Goal: Communication & Community: Answer question/provide support

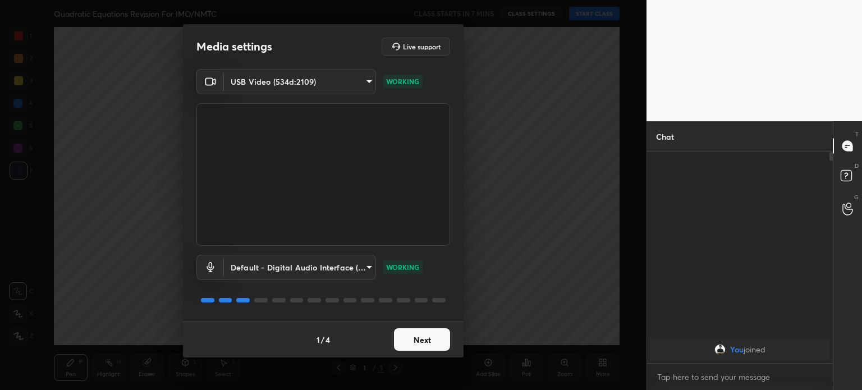
click at [442, 359] on div "Media settings Live support USB Video (534d:2109) cc2d6f306d6dd24c7f79a4a51d0e6…" at bounding box center [323, 195] width 647 height 390
click at [433, 350] on button "Next" at bounding box center [422, 339] width 56 height 22
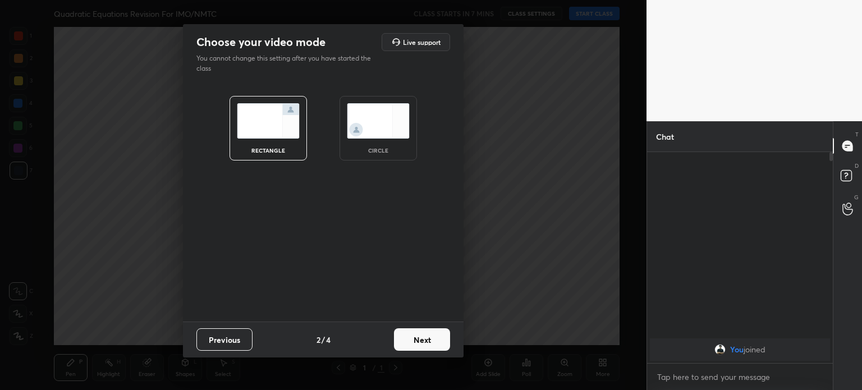
click at [433, 350] on button "Next" at bounding box center [422, 339] width 56 height 22
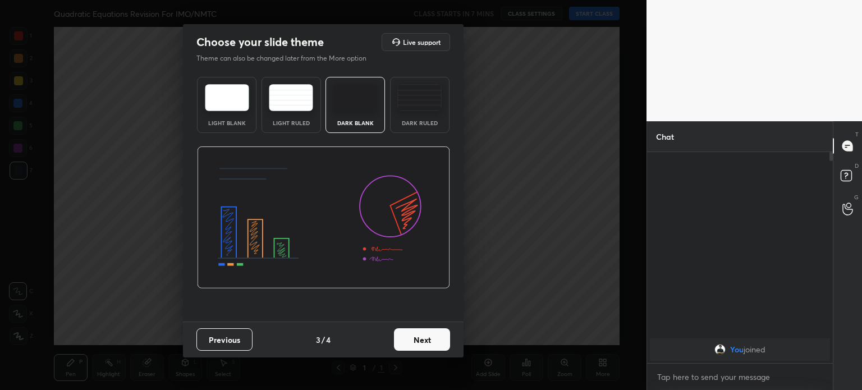
click at [433, 350] on button "Next" at bounding box center [422, 339] width 56 height 22
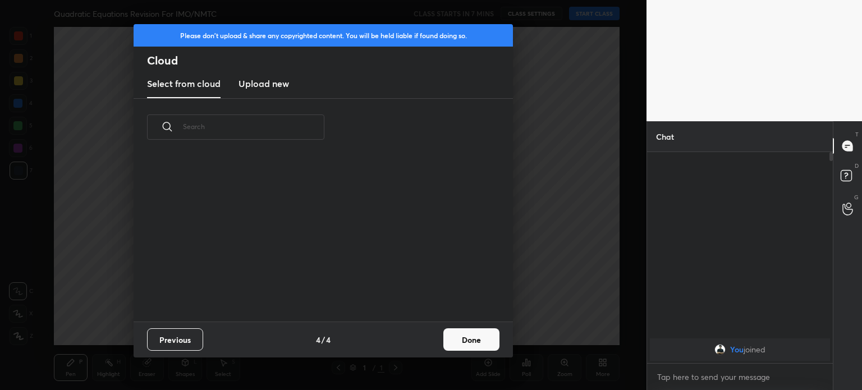
scroll to position [166, 360]
click at [259, 94] on new "Upload new" at bounding box center [264, 84] width 51 height 28
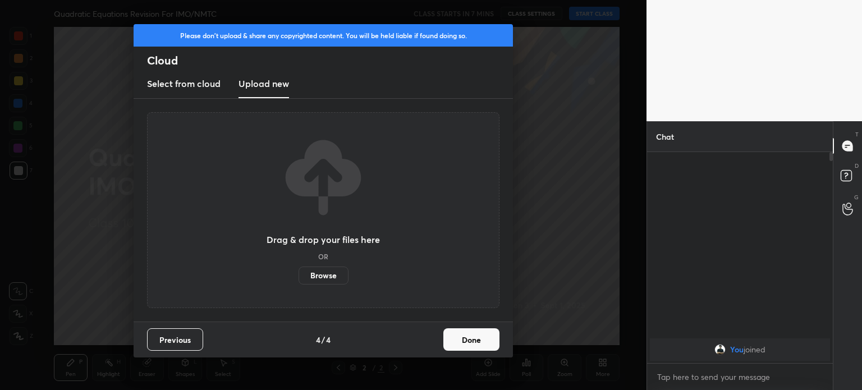
click at [309, 272] on label "Browse" at bounding box center [324, 276] width 50 height 18
click at [299, 272] on input "Browse" at bounding box center [299, 276] width 0 height 18
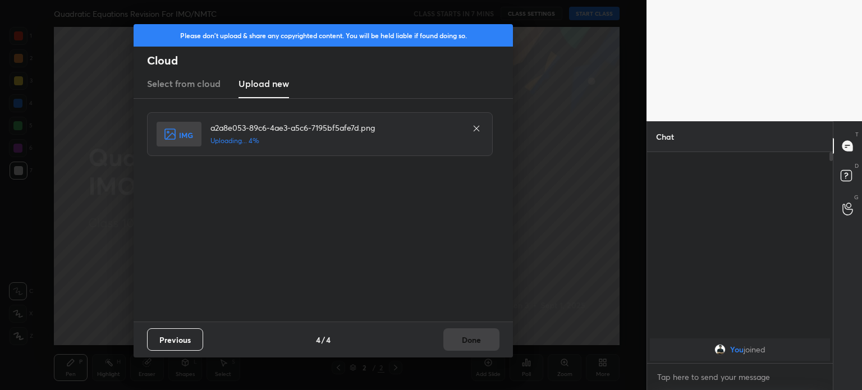
click at [476, 130] on icon at bounding box center [476, 128] width 9 height 9
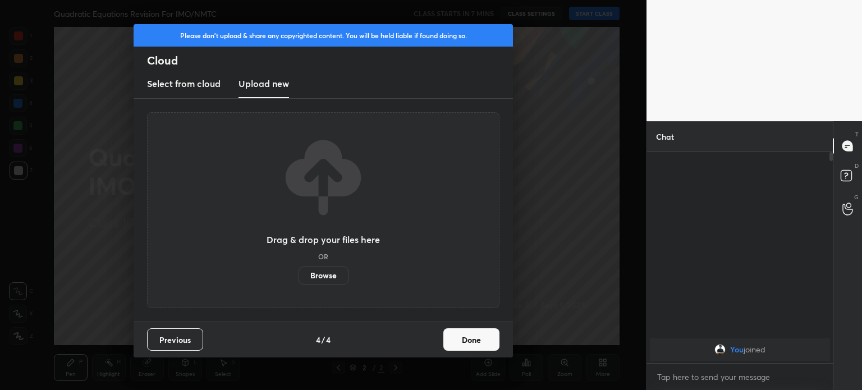
click at [329, 277] on label "Browse" at bounding box center [324, 276] width 50 height 18
click at [299, 277] on input "Browse" at bounding box center [299, 276] width 0 height 18
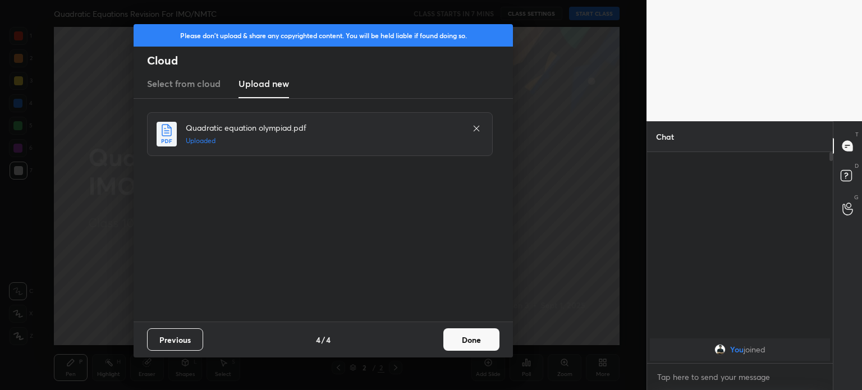
click at [459, 338] on button "Done" at bounding box center [471, 339] width 56 height 22
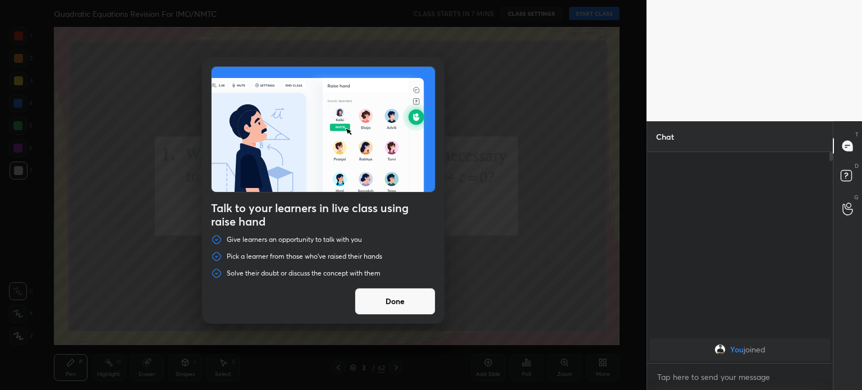
click at [418, 299] on button "Done" at bounding box center [395, 301] width 81 height 27
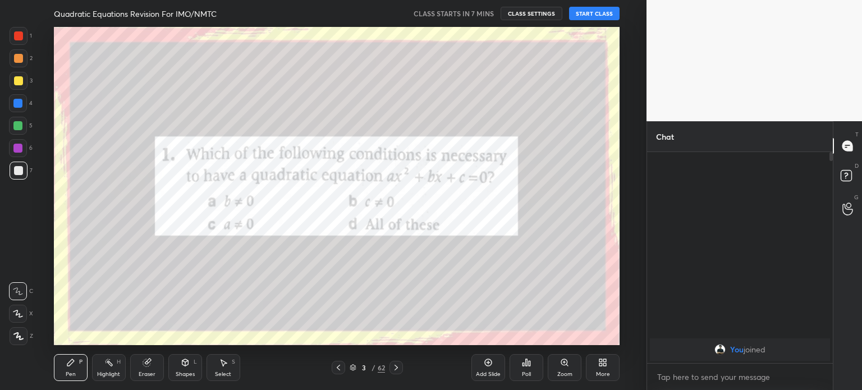
click at [402, 368] on div at bounding box center [396, 367] width 13 height 13
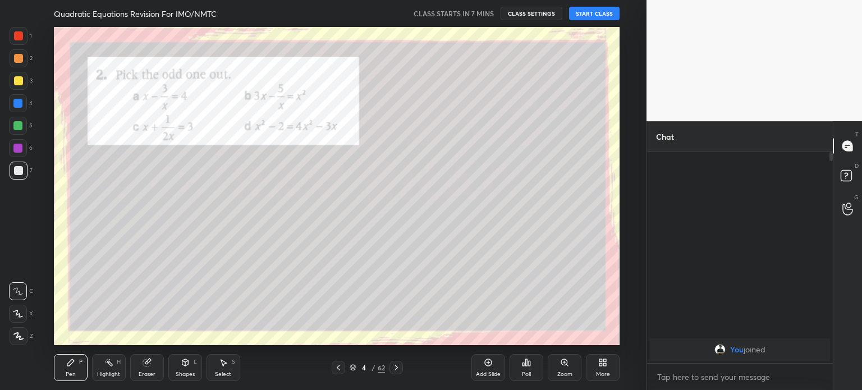
click at [342, 365] on icon at bounding box center [338, 367] width 9 height 9
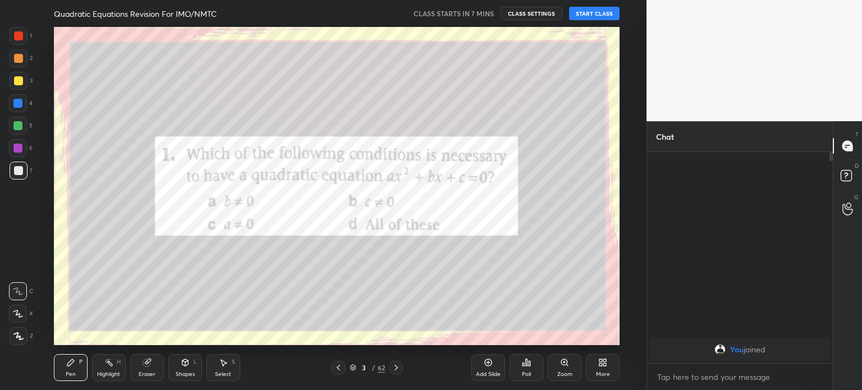
click at [340, 363] on icon at bounding box center [338, 367] width 9 height 9
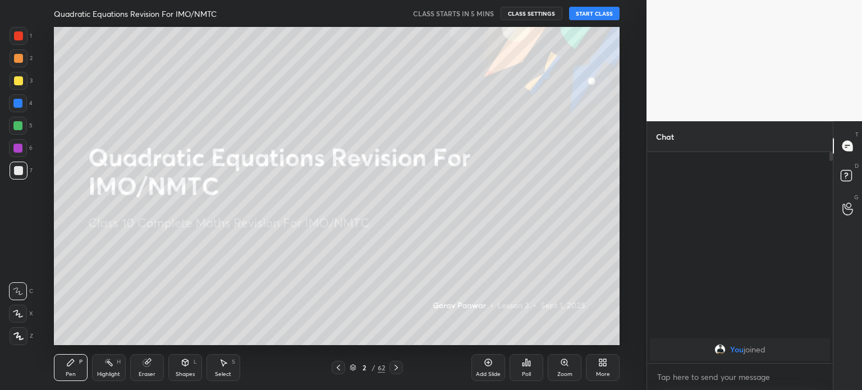
click at [21, 76] on div at bounding box center [19, 81] width 18 height 18
click at [17, 84] on div at bounding box center [18, 80] width 9 height 9
click at [16, 83] on div at bounding box center [18, 80] width 9 height 9
click at [17, 81] on div at bounding box center [18, 80] width 9 height 9
click at [18, 58] on div at bounding box center [18, 58] width 9 height 9
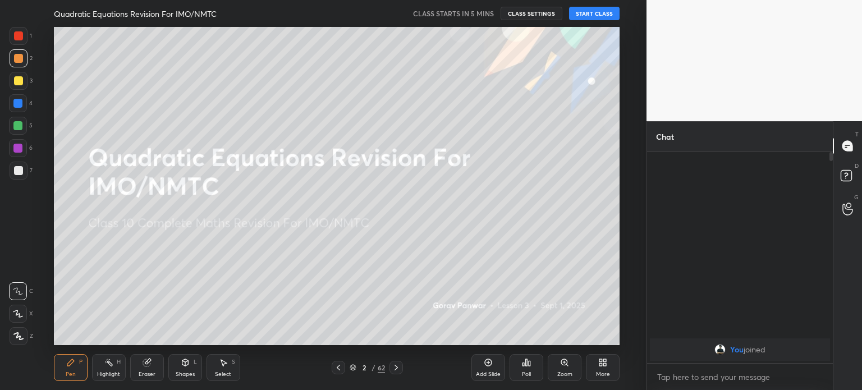
click at [16, 39] on div at bounding box center [18, 35] width 9 height 9
click at [18, 61] on div at bounding box center [18, 58] width 9 height 9
click at [18, 79] on div at bounding box center [18, 80] width 9 height 9
click at [16, 56] on div at bounding box center [18, 58] width 9 height 9
click at [16, 34] on div at bounding box center [18, 35] width 9 height 9
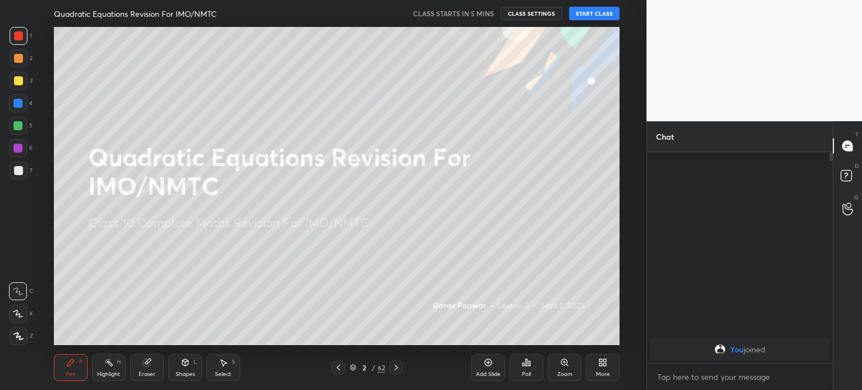
click at [18, 64] on div at bounding box center [19, 58] width 18 height 18
click at [19, 79] on div at bounding box center [18, 80] width 9 height 9
click at [595, 16] on button "START CLASS" at bounding box center [594, 13] width 51 height 13
click at [148, 375] on div "Eraser" at bounding box center [147, 375] width 17 height 6
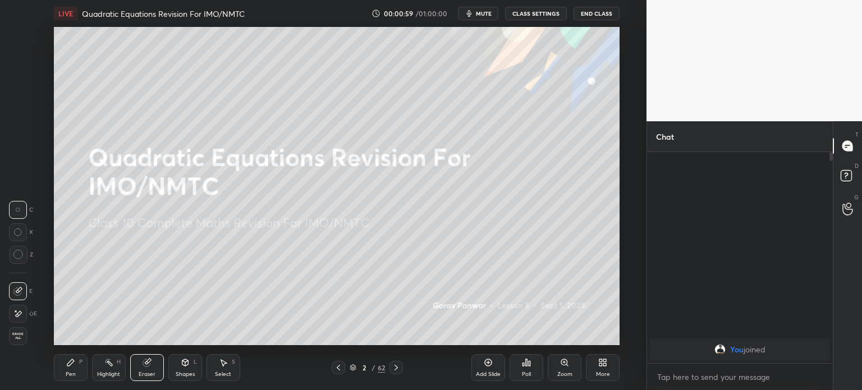
click at [187, 382] on div "Pen P Highlight H Eraser Shapes L Select S 2 / 62 Add Slide Poll Zoom More" at bounding box center [337, 367] width 566 height 45
click at [184, 370] on div "Shapes L" at bounding box center [185, 367] width 34 height 27
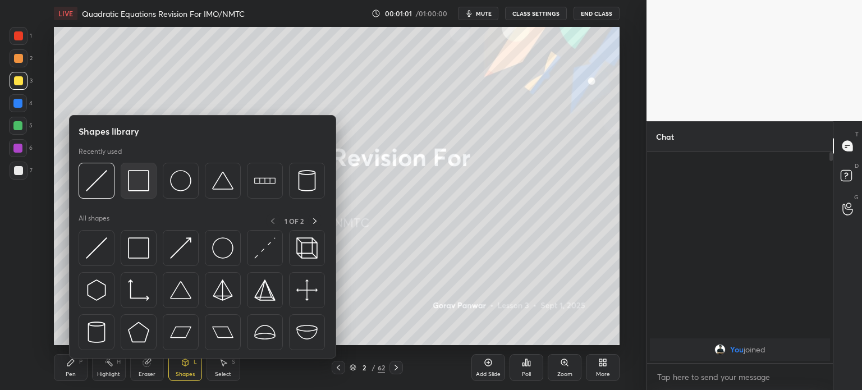
click at [140, 182] on img at bounding box center [138, 180] width 21 height 21
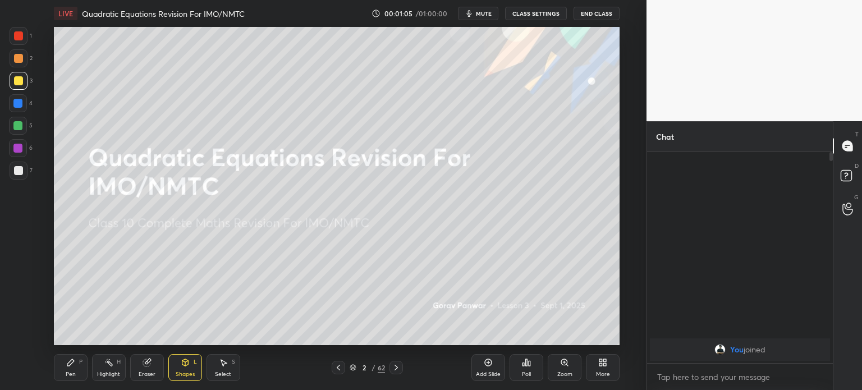
click at [80, 365] on div "P" at bounding box center [80, 362] width 3 height 6
click at [16, 340] on icon at bounding box center [18, 336] width 10 height 8
click at [395, 368] on icon at bounding box center [396, 367] width 9 height 9
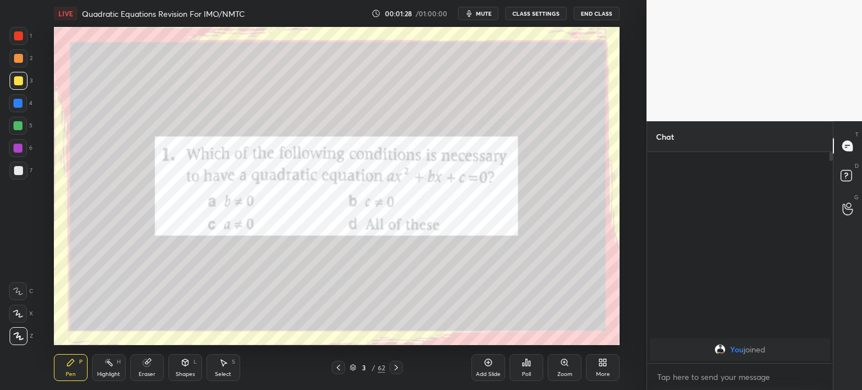
click at [20, 35] on div at bounding box center [18, 35] width 9 height 9
click at [22, 172] on div at bounding box center [19, 171] width 18 height 18
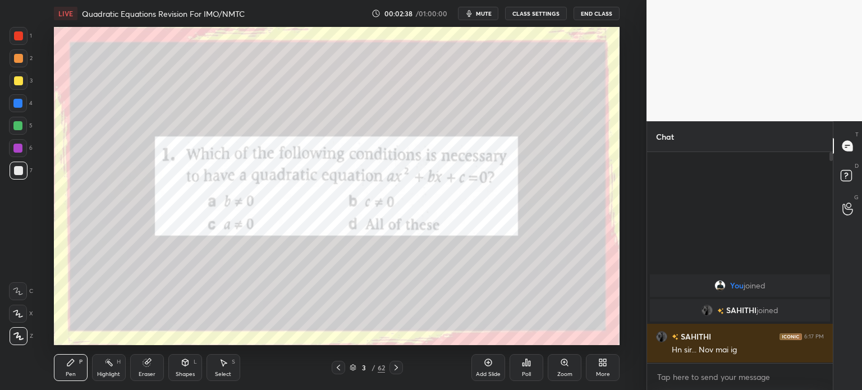
click at [709, 309] on img "grid" at bounding box center [707, 310] width 11 height 11
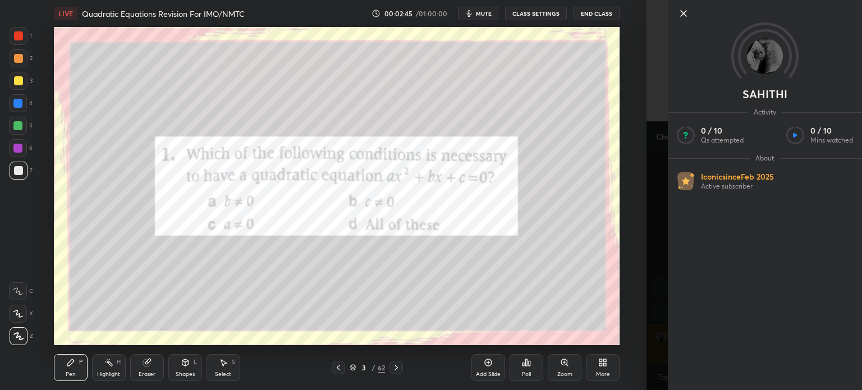
click at [680, 21] on div at bounding box center [765, 32] width 194 height 65
click at [682, 17] on icon at bounding box center [683, 13] width 13 height 13
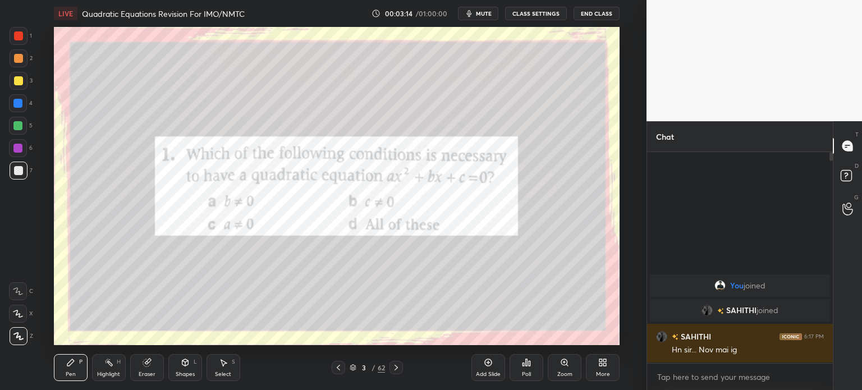
click at [18, 40] on div at bounding box center [19, 36] width 18 height 18
click at [19, 171] on div at bounding box center [18, 170] width 9 height 9
click at [19, 167] on div at bounding box center [18, 170] width 9 height 9
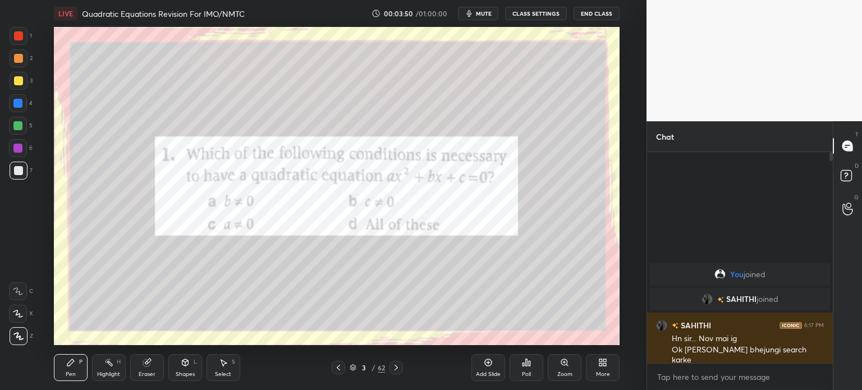
click at [24, 38] on div at bounding box center [19, 36] width 18 height 18
click at [397, 370] on icon at bounding box center [396, 367] width 9 height 9
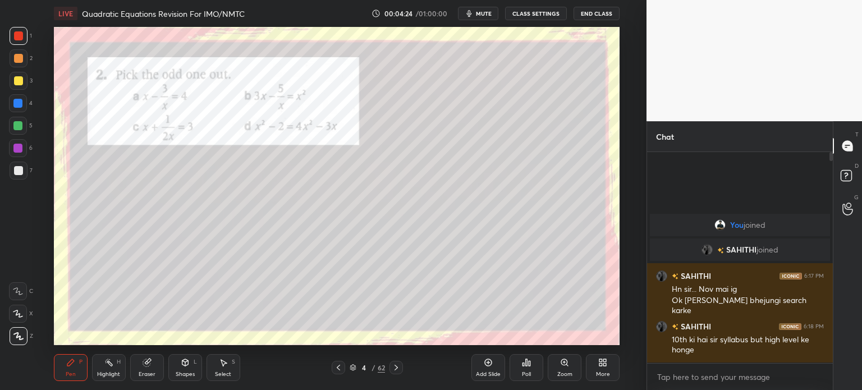
click at [20, 86] on div at bounding box center [19, 81] width 18 height 18
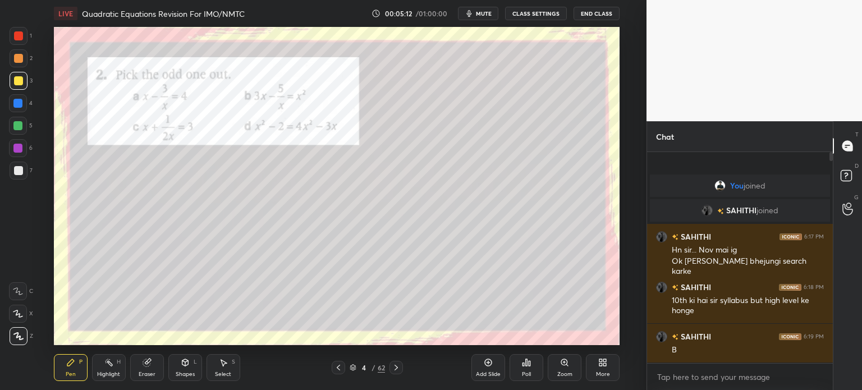
click at [19, 39] on div at bounding box center [18, 35] width 9 height 9
click at [396, 367] on icon at bounding box center [396, 368] width 3 height 6
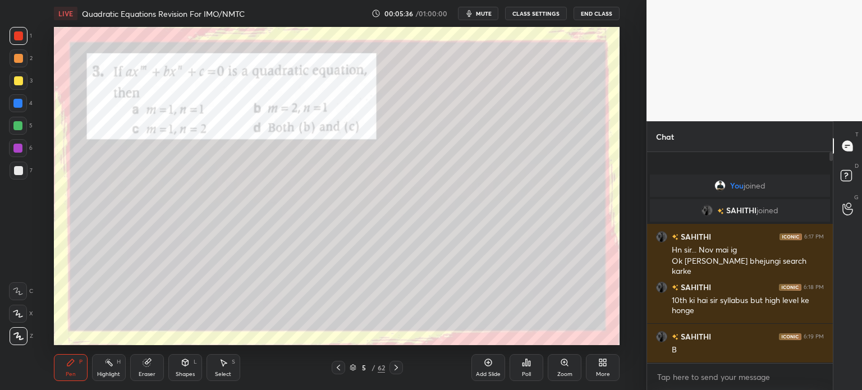
click at [29, 170] on div "7" at bounding box center [21, 171] width 23 height 18
click at [152, 365] on div "Eraser" at bounding box center [147, 367] width 34 height 27
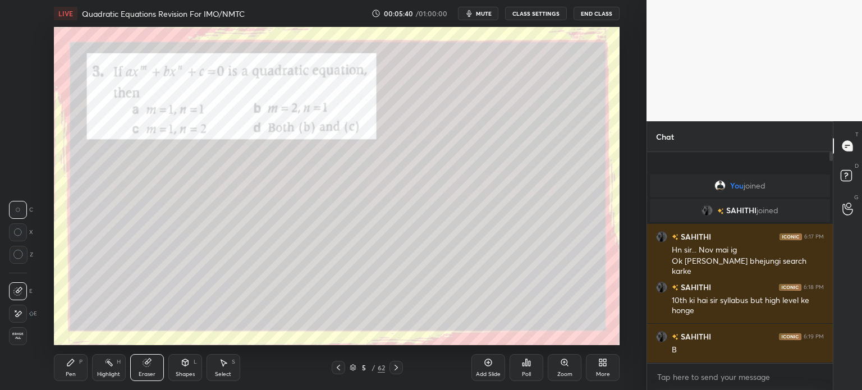
click at [23, 319] on div at bounding box center [18, 314] width 18 height 18
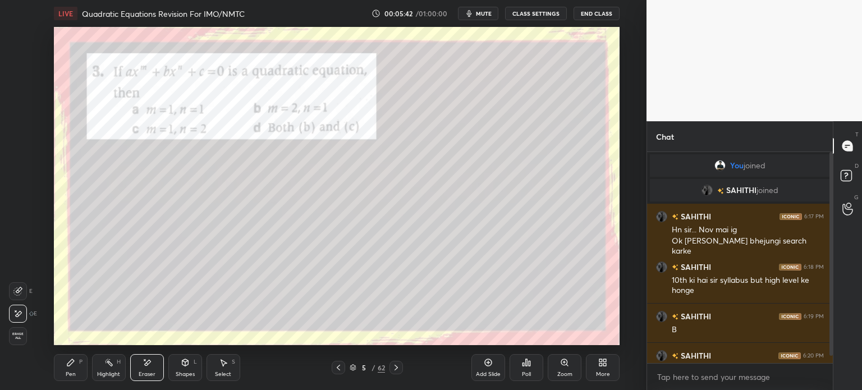
click at [75, 364] on icon at bounding box center [70, 362] width 9 height 9
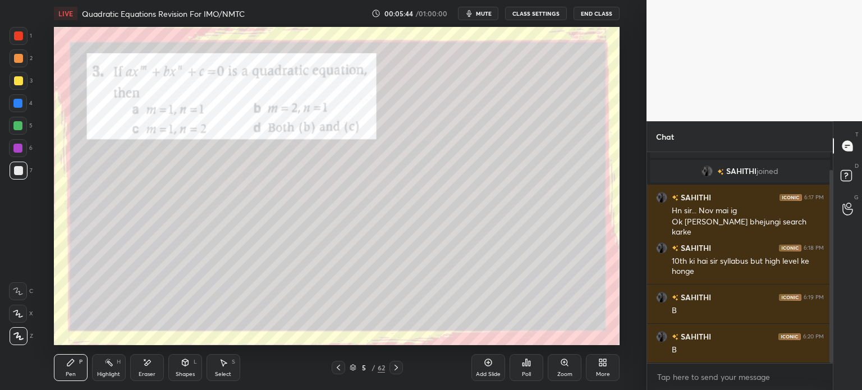
click at [22, 173] on div at bounding box center [18, 170] width 9 height 9
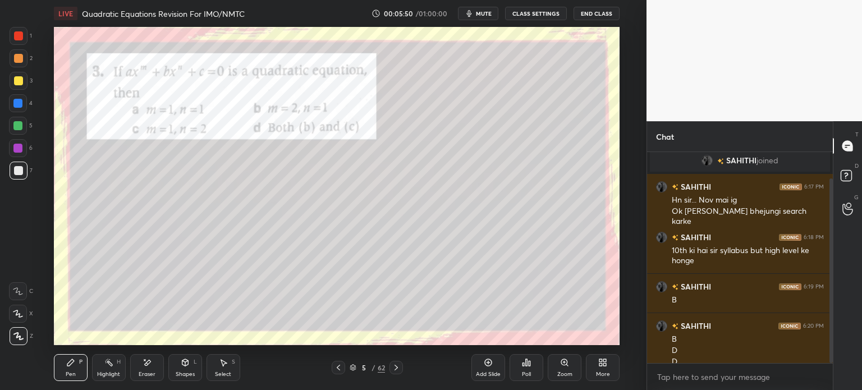
scroll to position [41, 0]
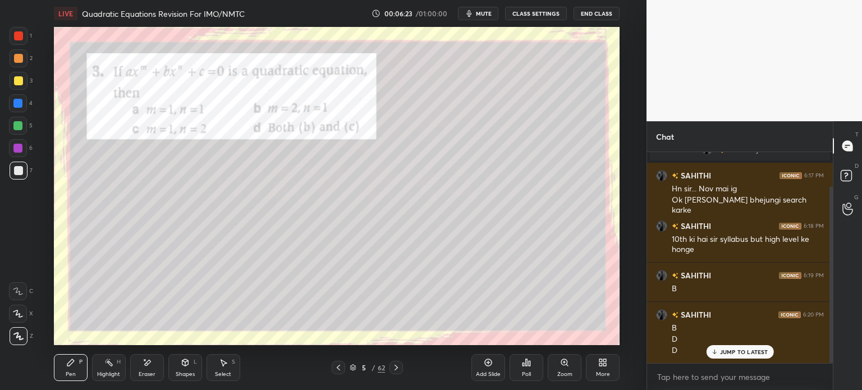
click at [24, 38] on div at bounding box center [19, 36] width 18 height 18
click at [402, 369] on div at bounding box center [396, 367] width 13 height 13
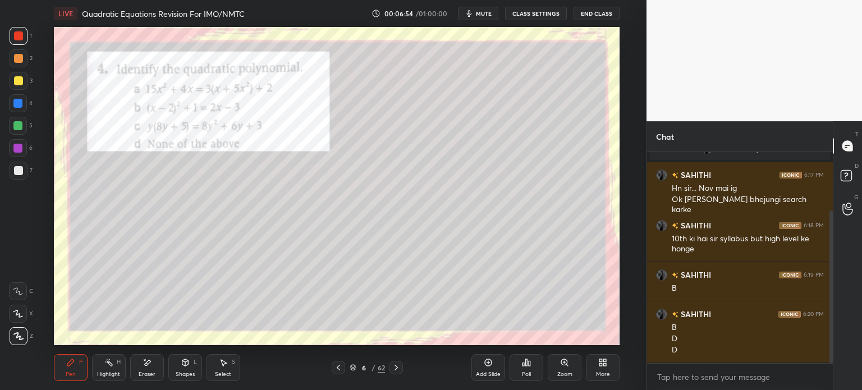
scroll to position [81, 0]
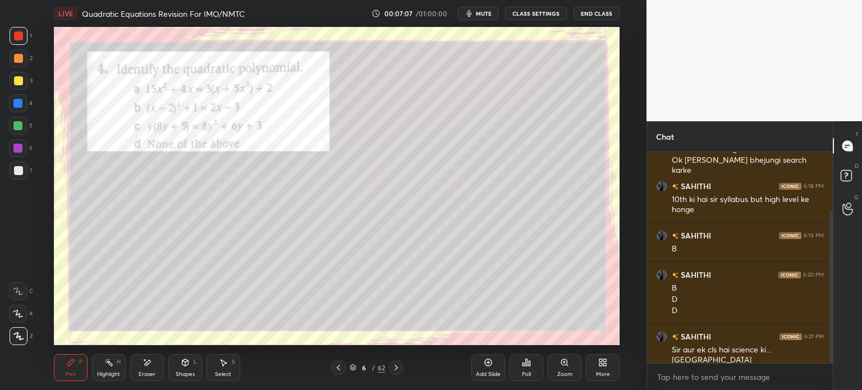
click at [28, 172] on div "7" at bounding box center [21, 171] width 23 height 18
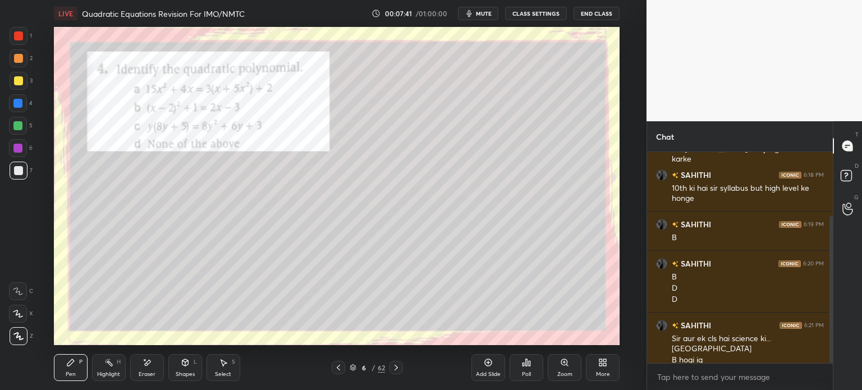
click at [22, 36] on div at bounding box center [18, 35] width 9 height 9
click at [397, 360] on div "Pen P Highlight H Eraser Shapes L Select S 6 / 62 Add Slide Poll Zoom More" at bounding box center [337, 367] width 566 height 45
click at [396, 368] on icon at bounding box center [396, 367] width 9 height 9
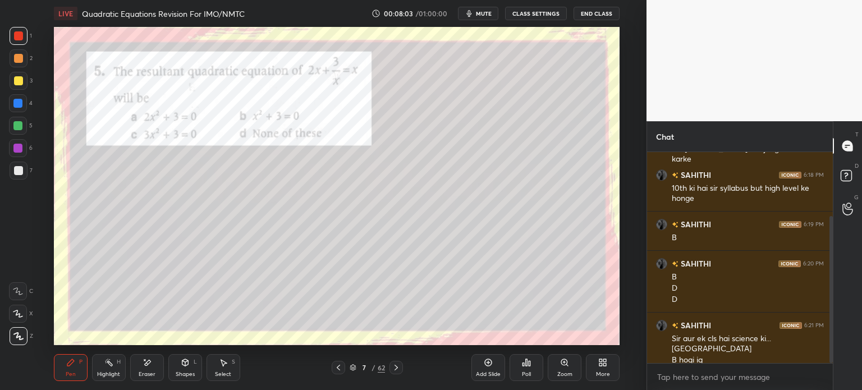
click at [11, 169] on div at bounding box center [19, 171] width 18 height 18
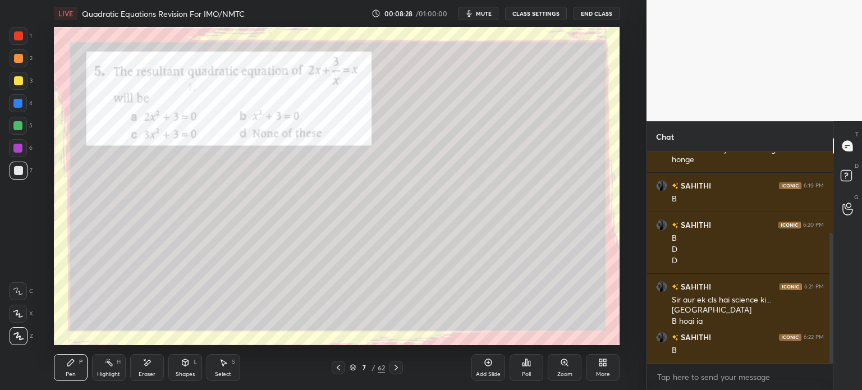
click at [21, 38] on div at bounding box center [18, 35] width 9 height 9
click at [395, 367] on icon at bounding box center [396, 367] width 9 height 9
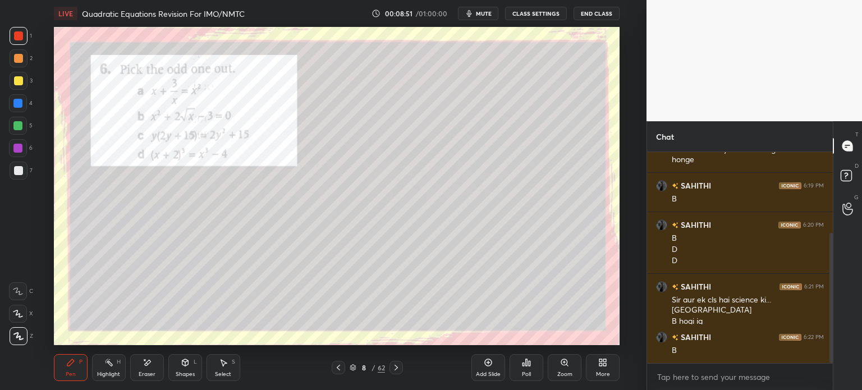
click at [26, 170] on div at bounding box center [19, 171] width 18 height 18
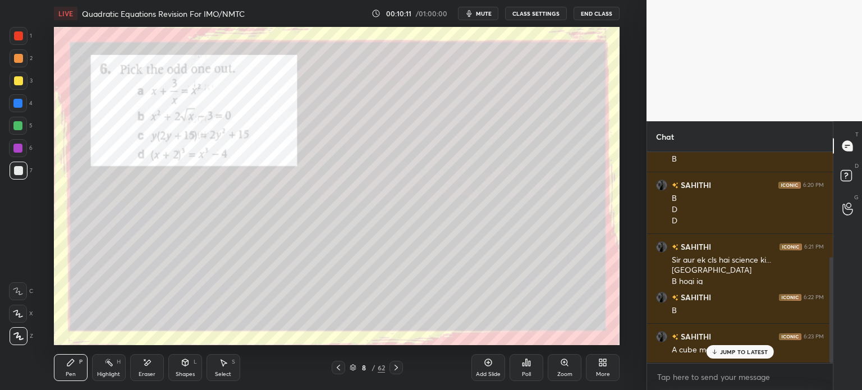
scroll to position [209, 0]
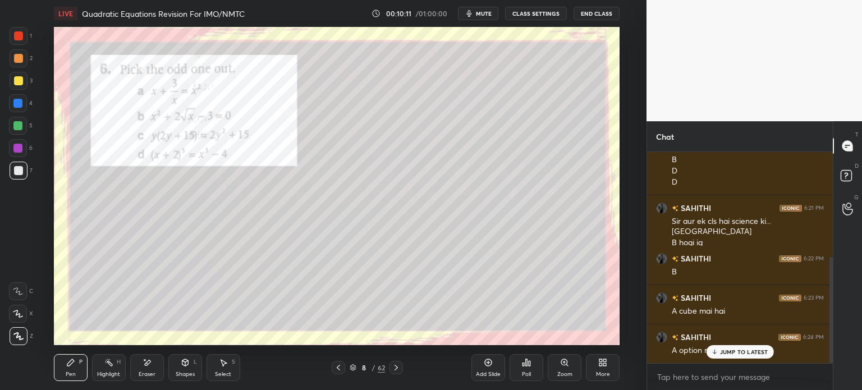
click at [25, 38] on div at bounding box center [19, 36] width 18 height 18
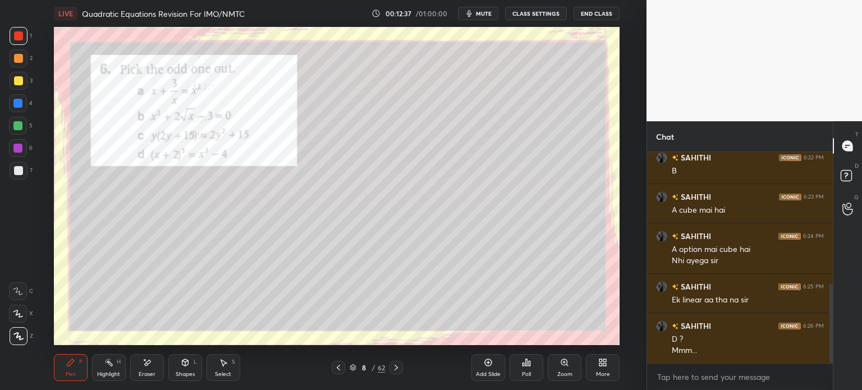
scroll to position [350, 0]
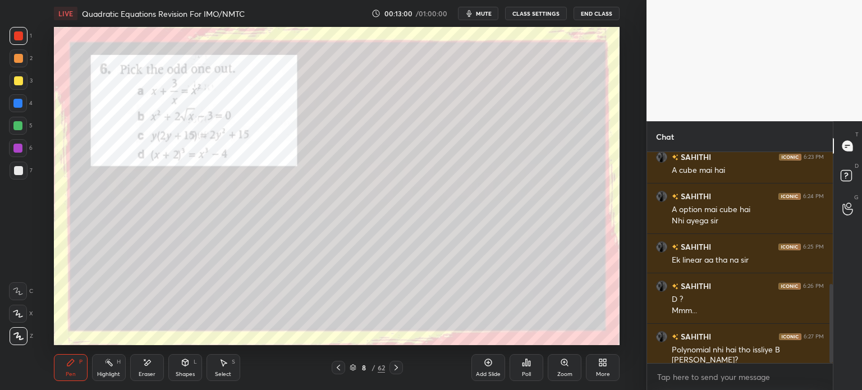
click at [395, 370] on icon at bounding box center [396, 367] width 9 height 9
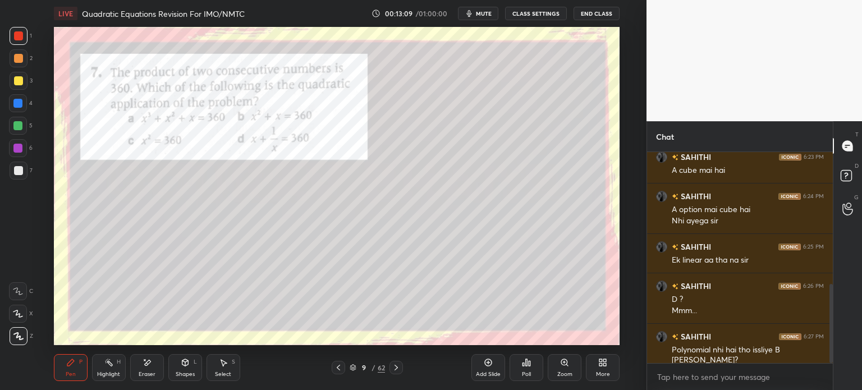
click at [20, 168] on div at bounding box center [18, 170] width 9 height 9
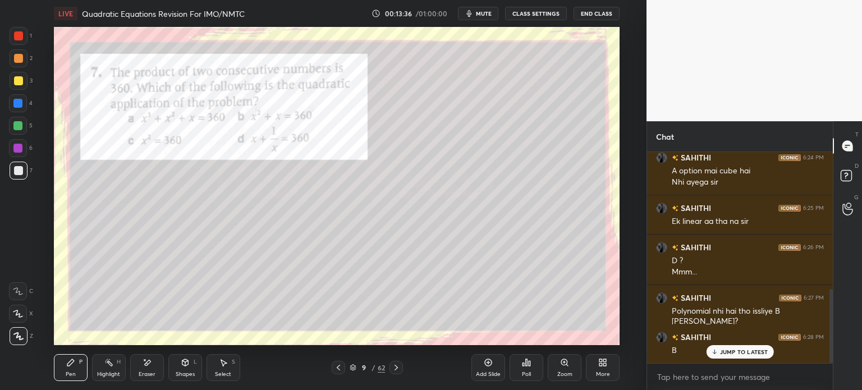
scroll to position [400, 0]
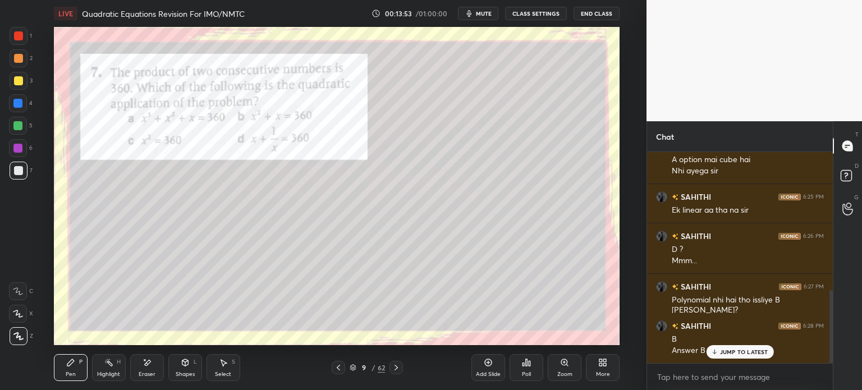
click at [19, 38] on div at bounding box center [18, 35] width 9 height 9
click at [398, 372] on icon at bounding box center [396, 367] width 9 height 9
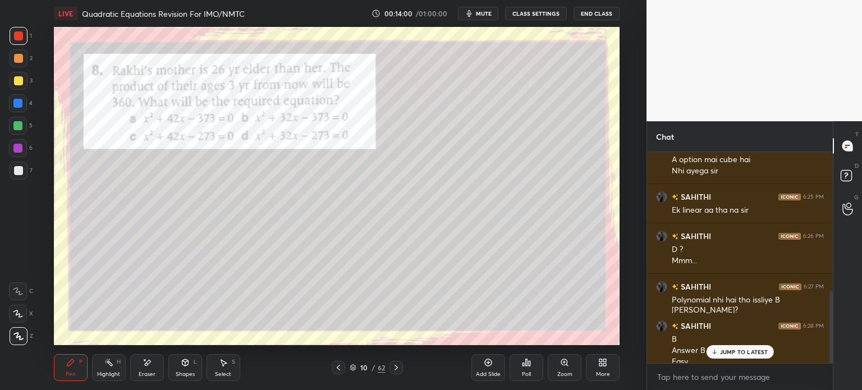
scroll to position [411, 0]
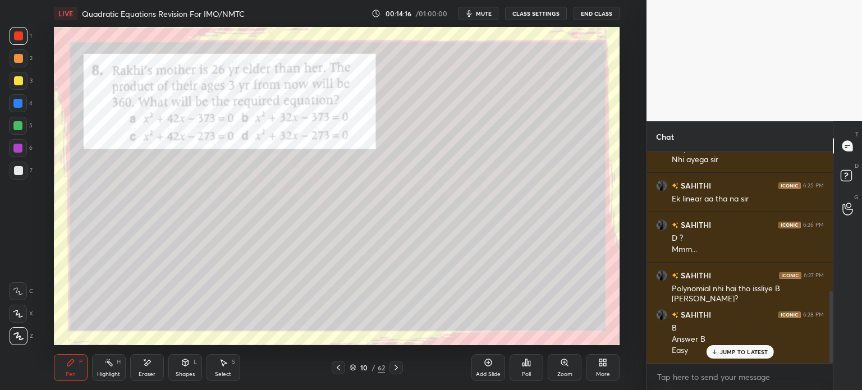
click at [28, 168] on div "7" at bounding box center [21, 171] width 23 height 18
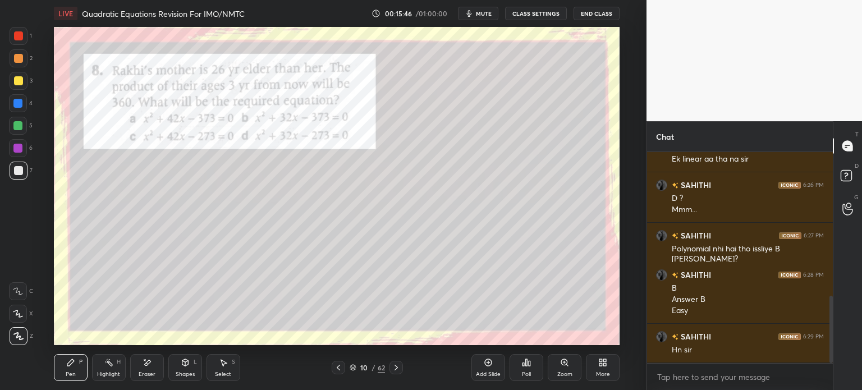
click at [24, 40] on div at bounding box center [19, 36] width 18 height 18
click at [398, 368] on icon at bounding box center [396, 367] width 9 height 9
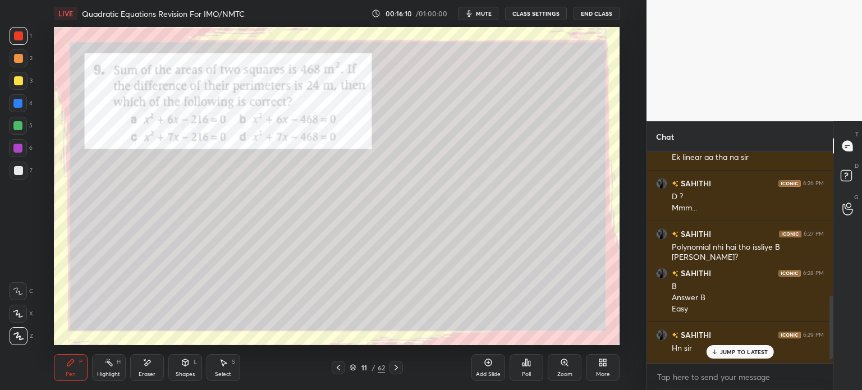
scroll to position [491, 0]
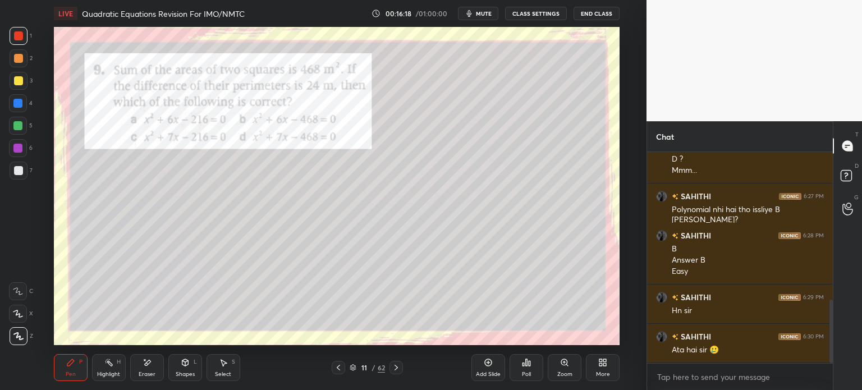
click at [155, 371] on div "Eraser" at bounding box center [147, 367] width 34 height 27
click at [71, 377] on div "Pen" at bounding box center [71, 375] width 10 height 6
click at [18, 163] on div at bounding box center [19, 171] width 18 height 18
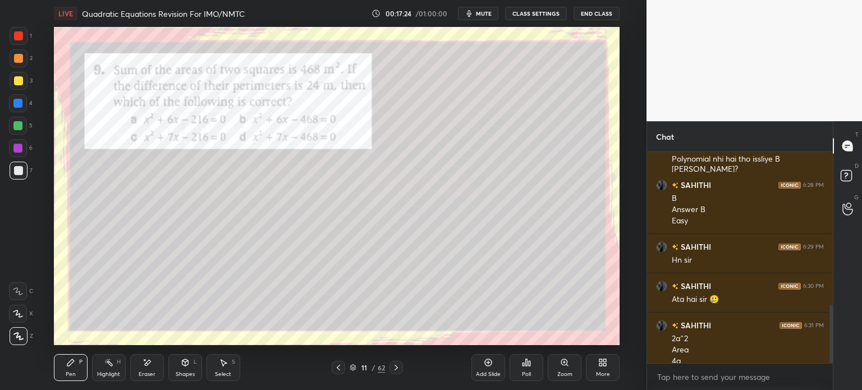
scroll to position [552, 0]
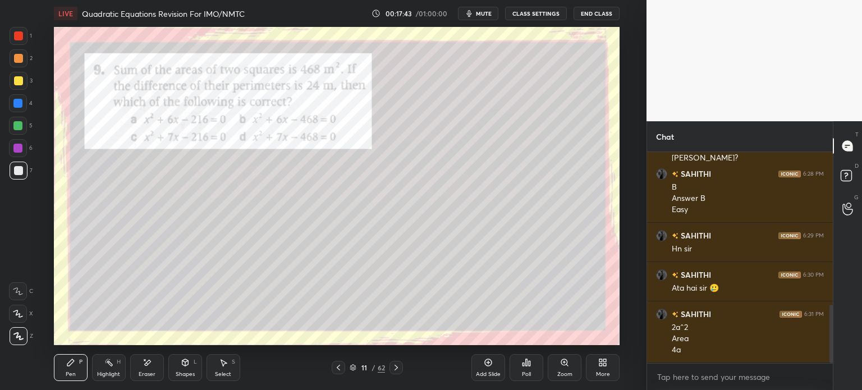
click at [146, 365] on icon at bounding box center [147, 363] width 6 height 6
click at [76, 363] on div "Pen P" at bounding box center [71, 367] width 34 height 27
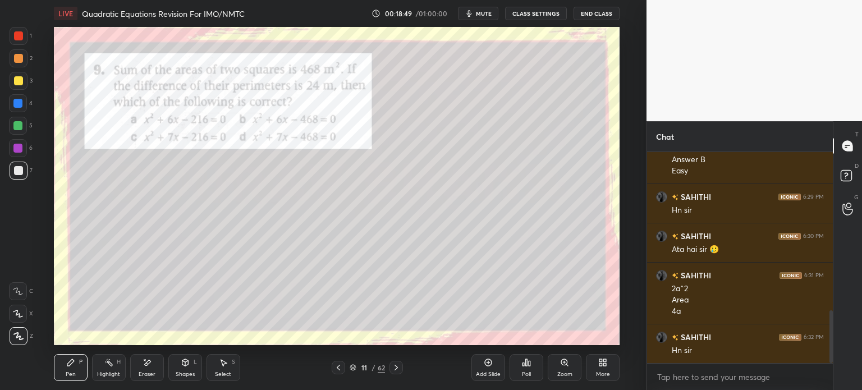
scroll to position [631, 0]
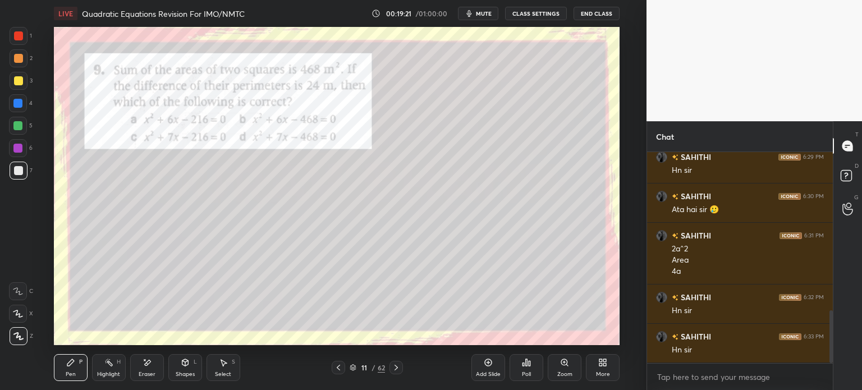
click at [483, 360] on div "Add Slide" at bounding box center [488, 367] width 34 height 27
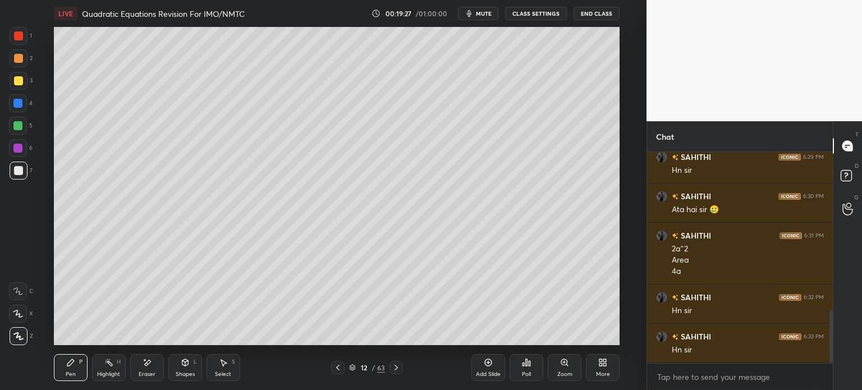
click at [338, 368] on icon at bounding box center [337, 367] width 9 height 9
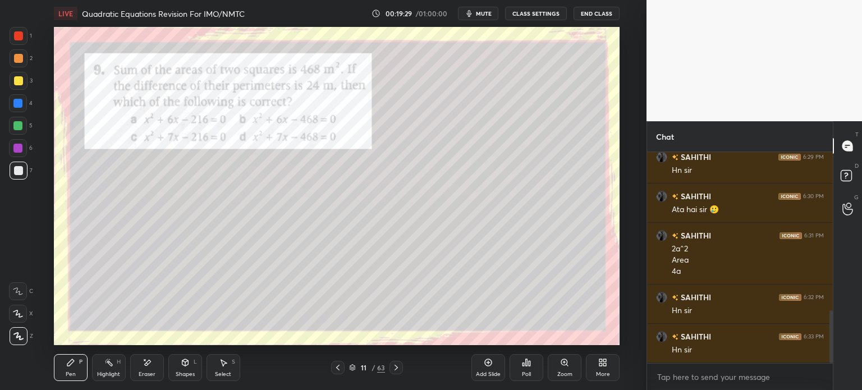
click at [395, 370] on icon at bounding box center [396, 367] width 9 height 9
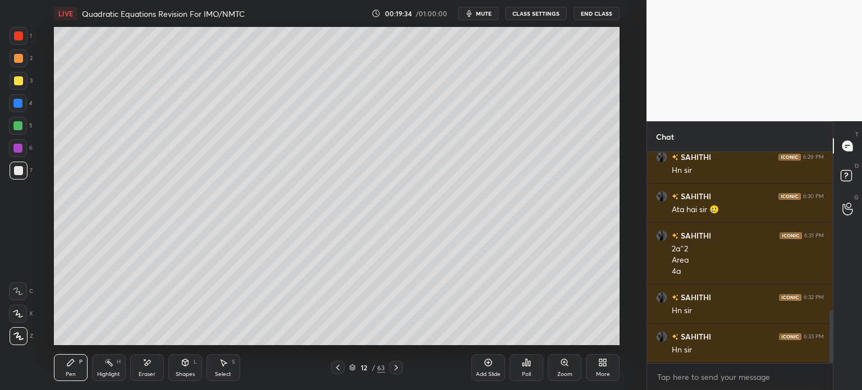
click at [339, 368] on icon at bounding box center [337, 367] width 9 height 9
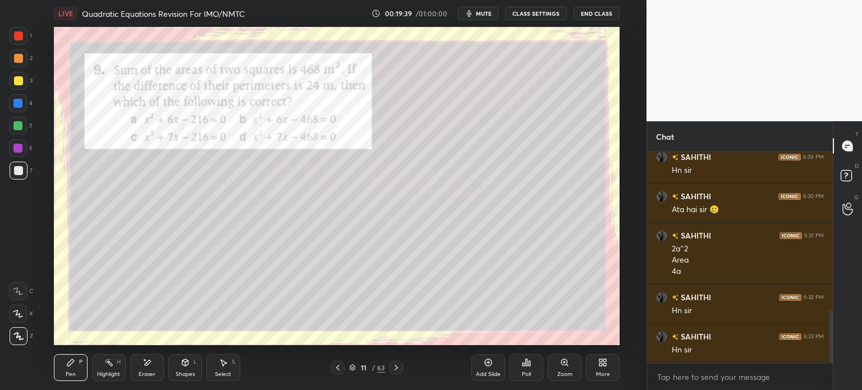
click at [392, 370] on icon at bounding box center [396, 367] width 9 height 9
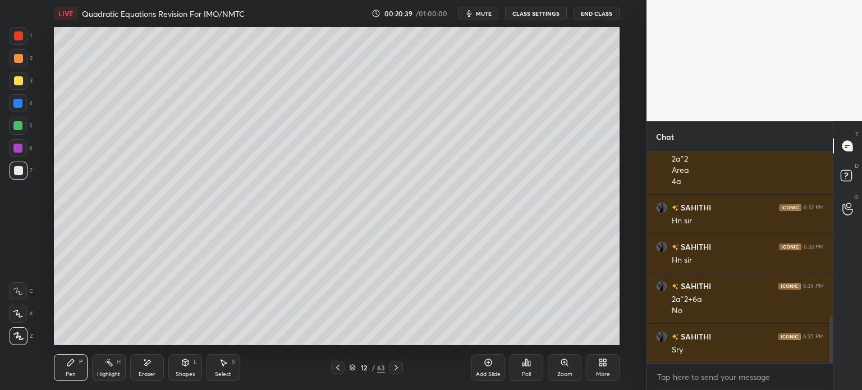
scroll to position [732, 0]
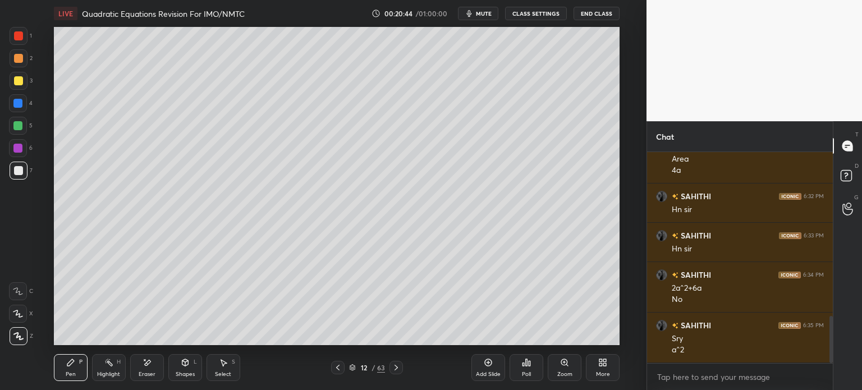
click at [340, 372] on icon at bounding box center [337, 367] width 9 height 9
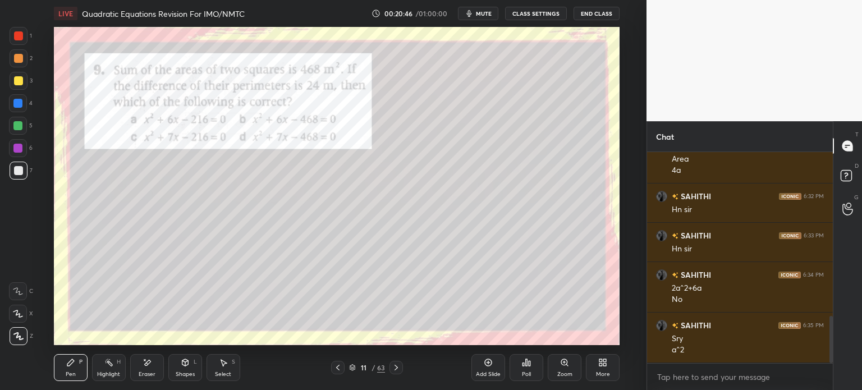
click at [394, 369] on icon at bounding box center [396, 367] width 9 height 9
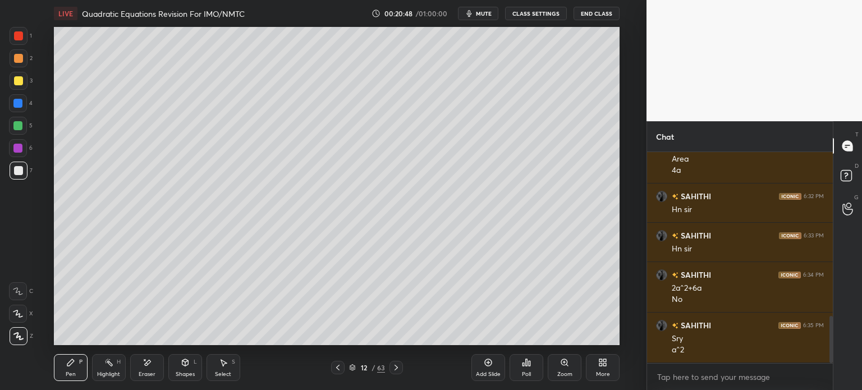
click at [337, 366] on icon at bounding box center [337, 367] width 9 height 9
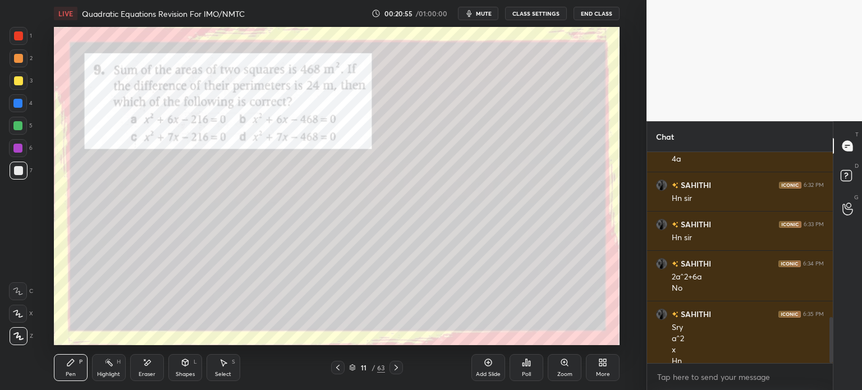
scroll to position [754, 0]
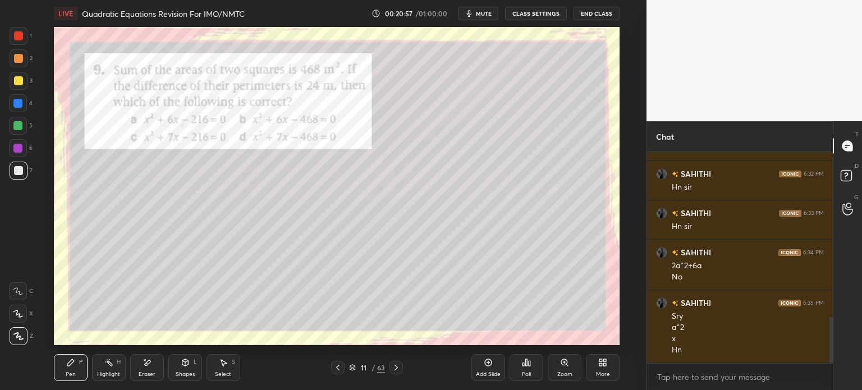
click at [396, 367] on icon at bounding box center [396, 367] width 9 height 9
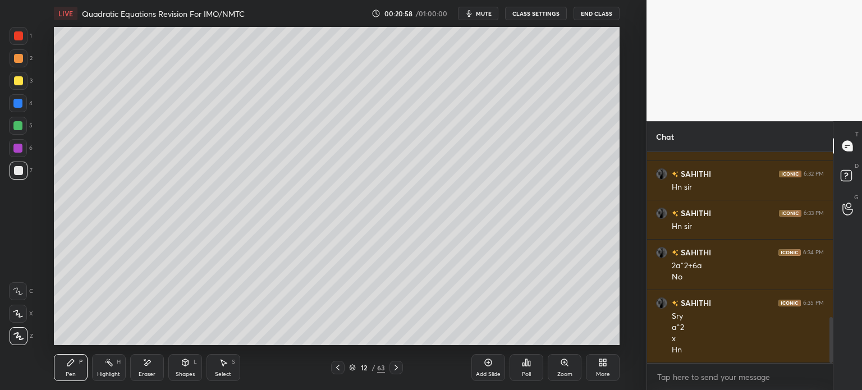
click at [338, 367] on icon at bounding box center [337, 368] width 3 height 6
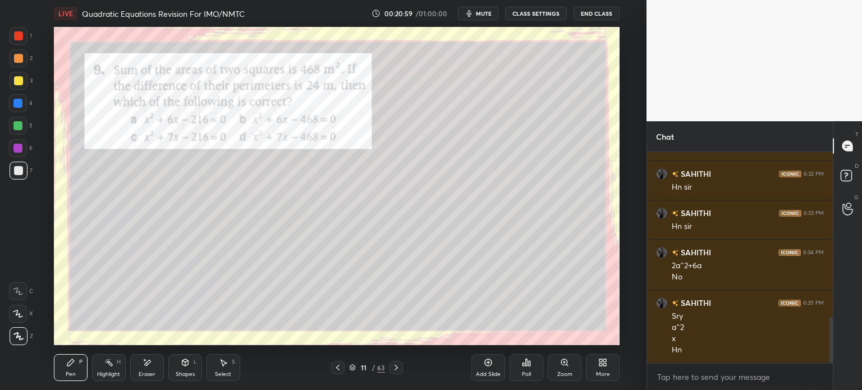
click at [22, 38] on div at bounding box center [18, 35] width 9 height 9
click at [396, 369] on icon at bounding box center [396, 368] width 3 height 6
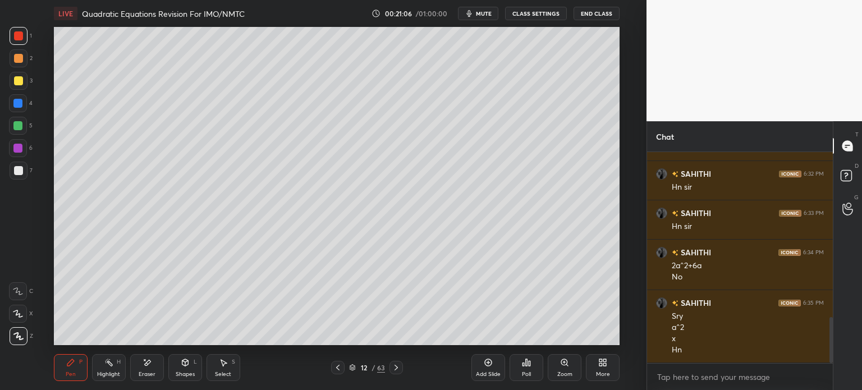
click at [337, 368] on icon at bounding box center [337, 368] width 3 height 6
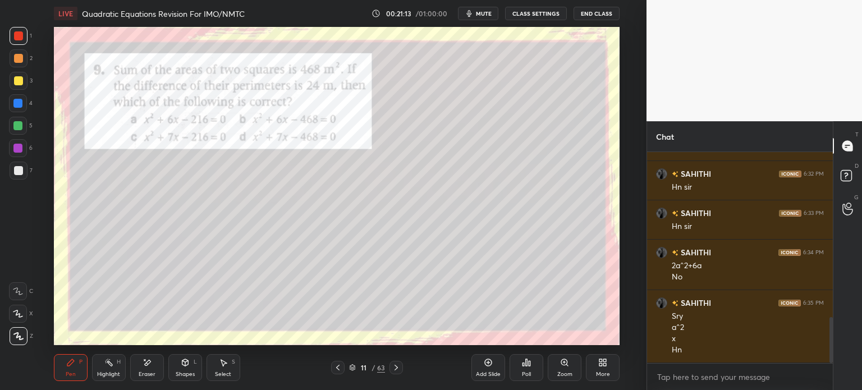
click at [399, 368] on icon at bounding box center [396, 367] width 9 height 9
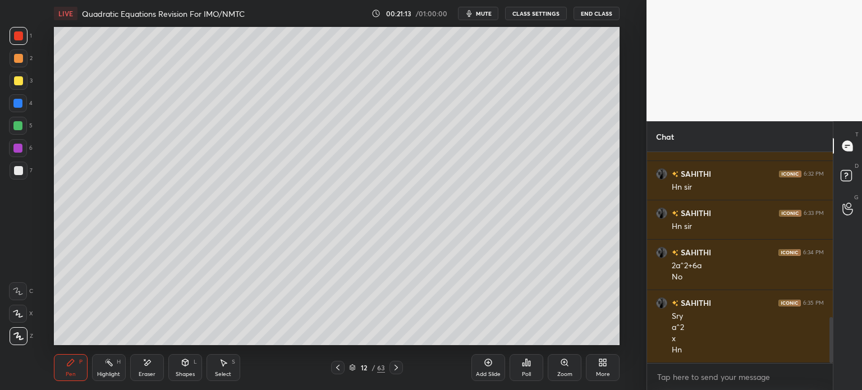
click at [396, 365] on icon at bounding box center [396, 367] width 9 height 9
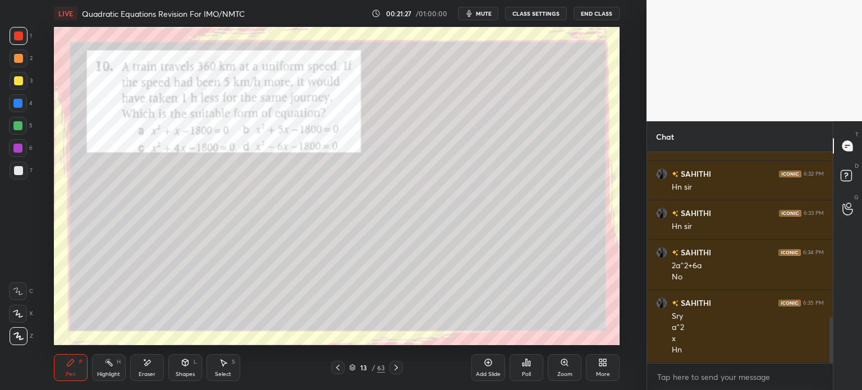
click at [27, 171] on div "7" at bounding box center [21, 171] width 23 height 18
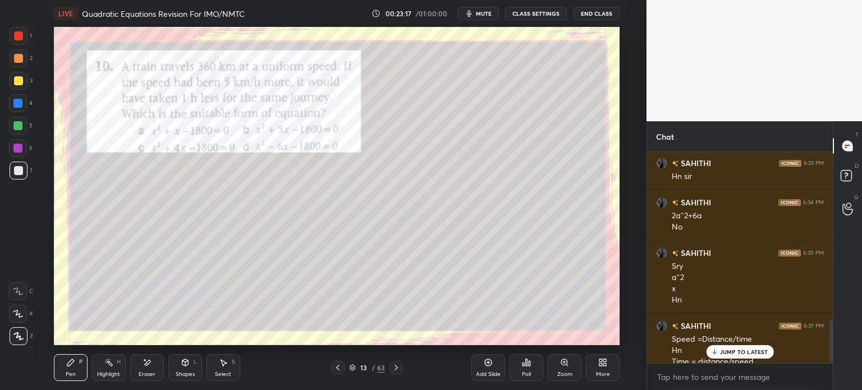
scroll to position [816, 0]
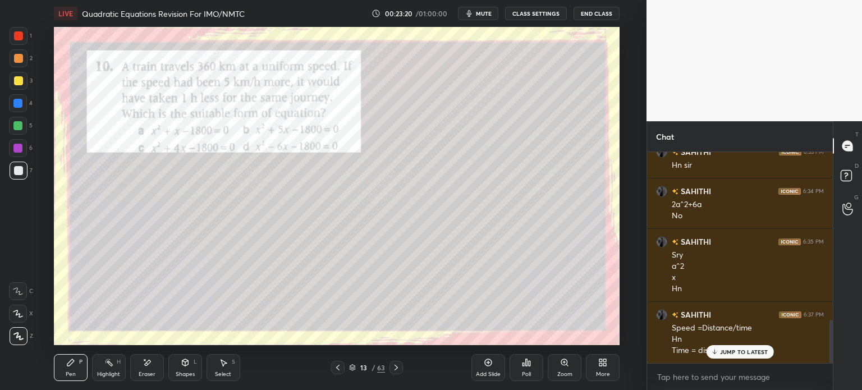
click at [22, 35] on div at bounding box center [18, 35] width 9 height 9
click at [22, 168] on div at bounding box center [19, 171] width 18 height 18
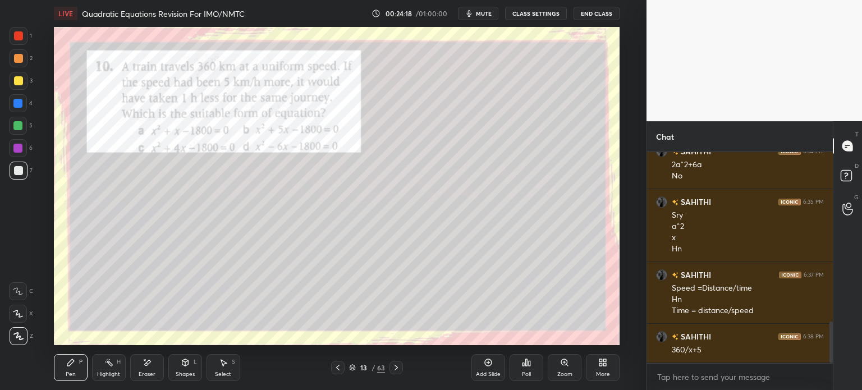
scroll to position [867, 0]
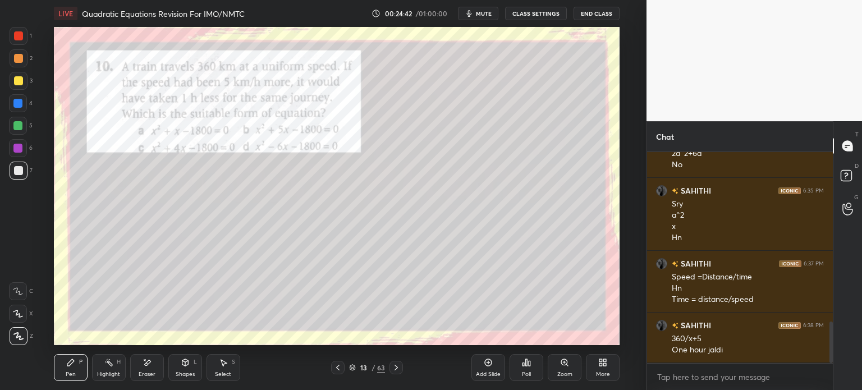
click at [497, 368] on div "Add Slide" at bounding box center [488, 367] width 34 height 27
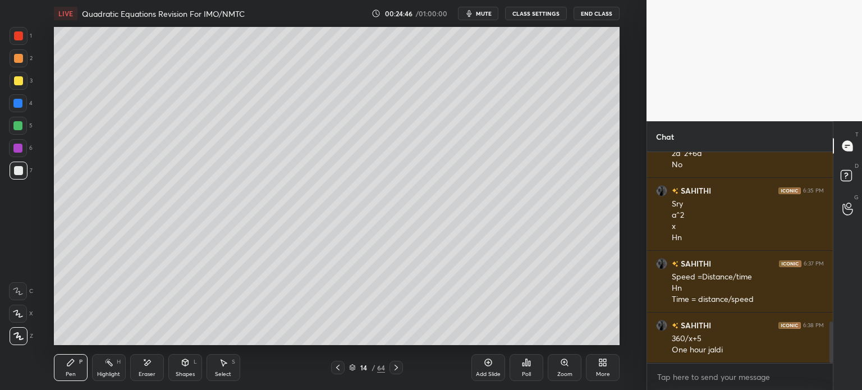
click at [341, 374] on div at bounding box center [337, 367] width 13 height 13
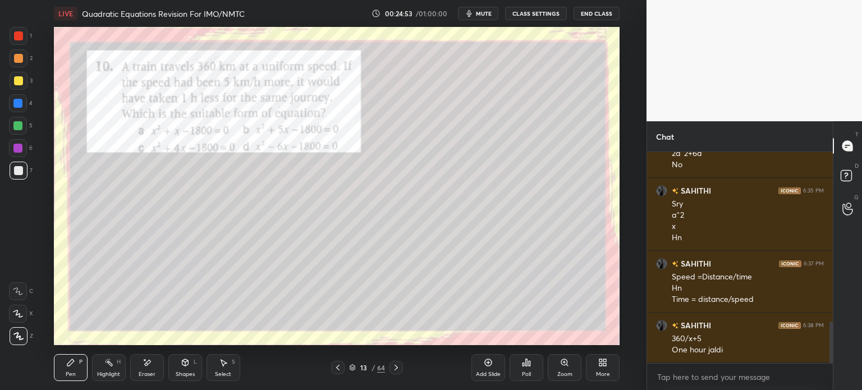
click at [400, 366] on icon at bounding box center [396, 367] width 9 height 9
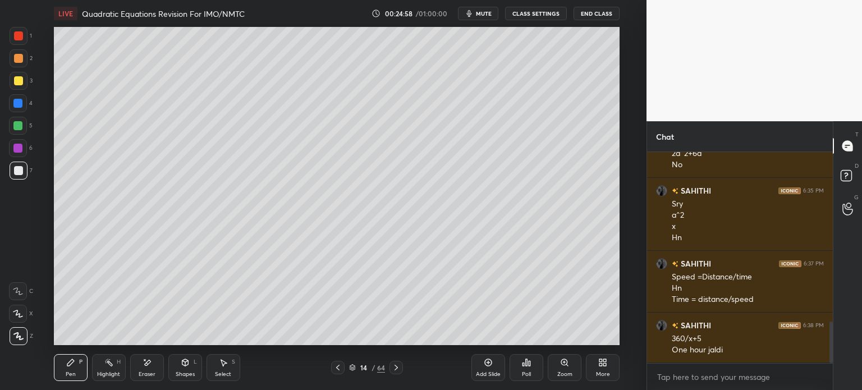
click at [339, 370] on icon at bounding box center [337, 368] width 3 height 6
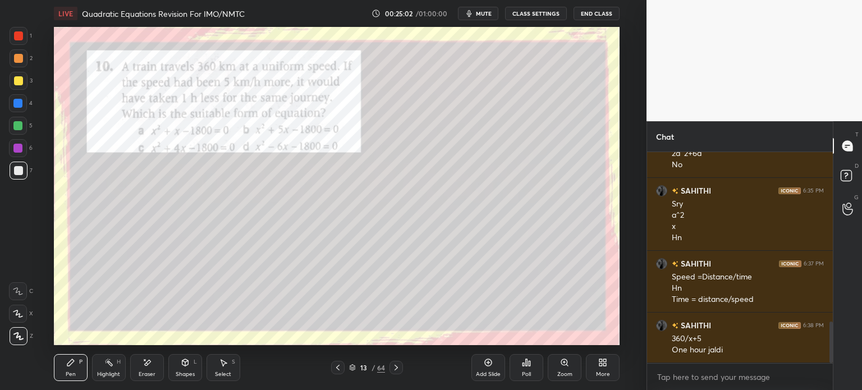
click at [395, 364] on icon at bounding box center [396, 367] width 9 height 9
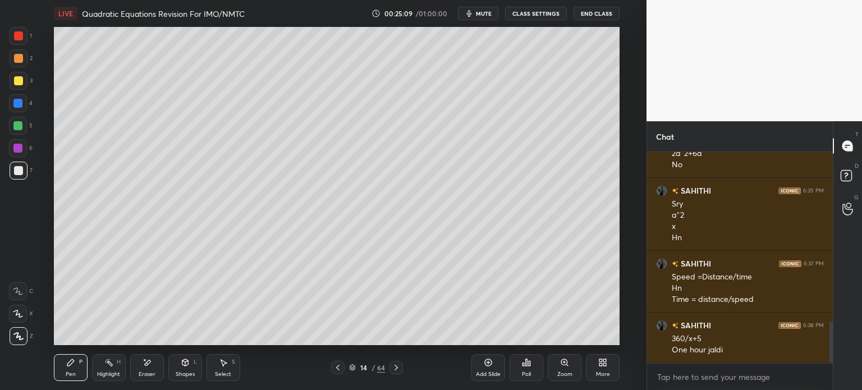
click at [155, 373] on div "Eraser" at bounding box center [147, 367] width 34 height 27
click at [74, 372] on div "Pen" at bounding box center [71, 375] width 10 height 6
click at [396, 370] on icon at bounding box center [396, 367] width 9 height 9
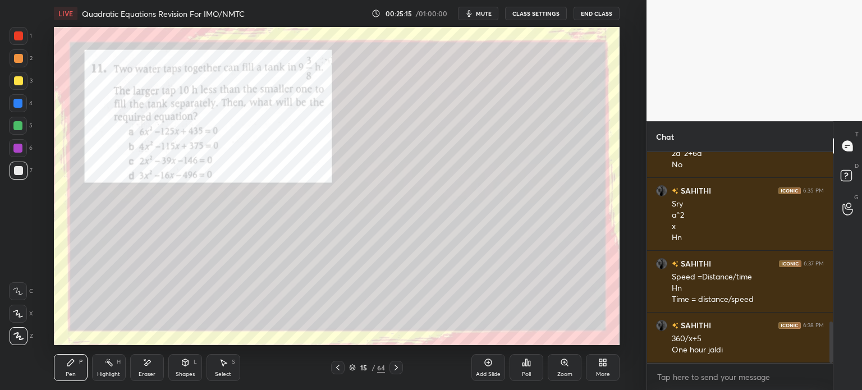
click at [337, 375] on div "Pen P Highlight H Eraser Shapes L Select S 15 / 64 Add Slide Poll Zoom More" at bounding box center [337, 367] width 566 height 45
click at [337, 369] on icon at bounding box center [337, 367] width 9 height 9
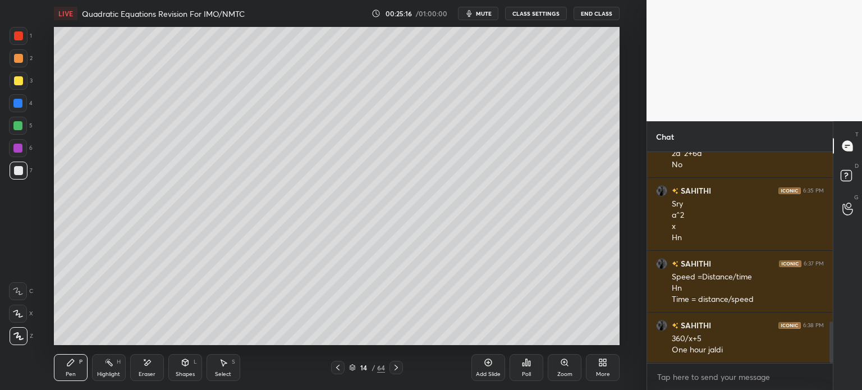
click at [337, 367] on icon at bounding box center [337, 368] width 3 height 6
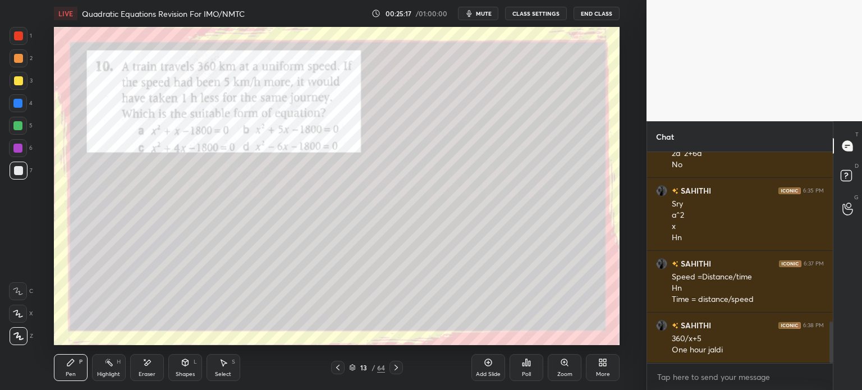
click at [393, 372] on icon at bounding box center [396, 367] width 9 height 9
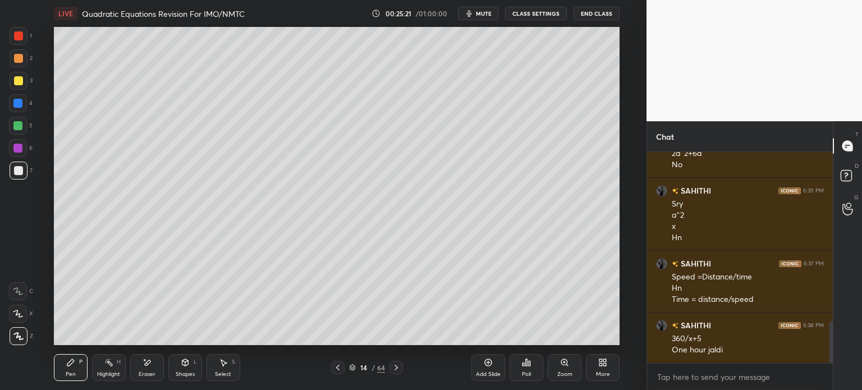
click at [338, 366] on icon at bounding box center [337, 368] width 3 height 6
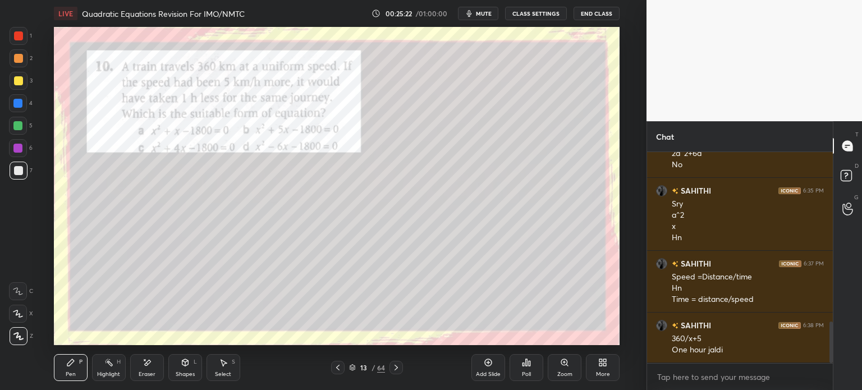
click at [395, 365] on icon at bounding box center [396, 367] width 9 height 9
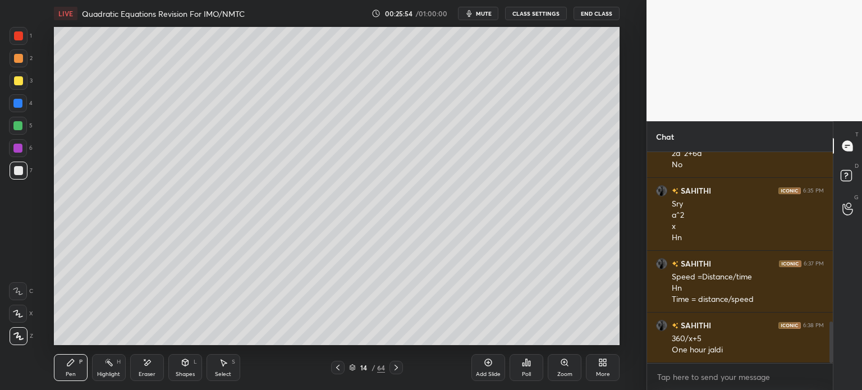
click at [336, 369] on icon at bounding box center [337, 367] width 9 height 9
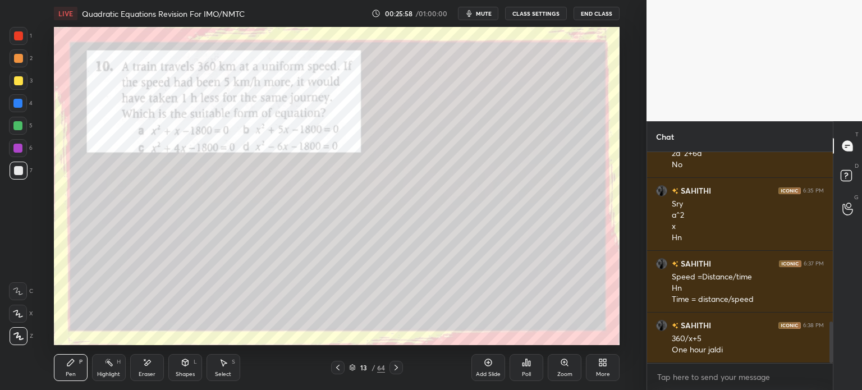
click at [25, 34] on div at bounding box center [19, 36] width 18 height 18
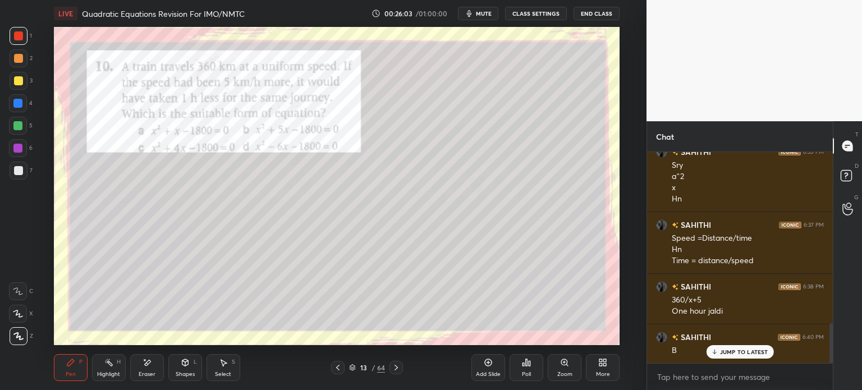
click at [396, 369] on icon at bounding box center [396, 367] width 9 height 9
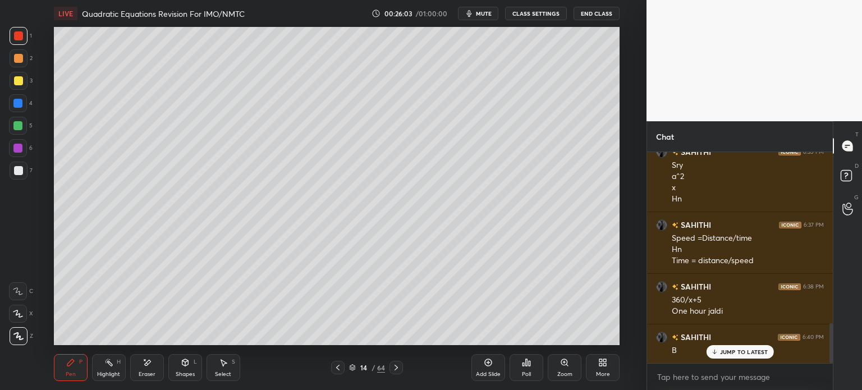
click at [392, 371] on icon at bounding box center [396, 367] width 9 height 9
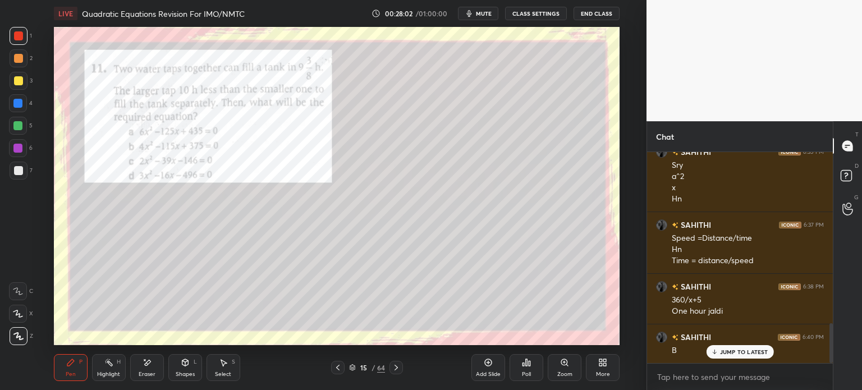
click at [20, 83] on div at bounding box center [18, 80] width 9 height 9
click at [18, 168] on div at bounding box center [18, 170] width 9 height 9
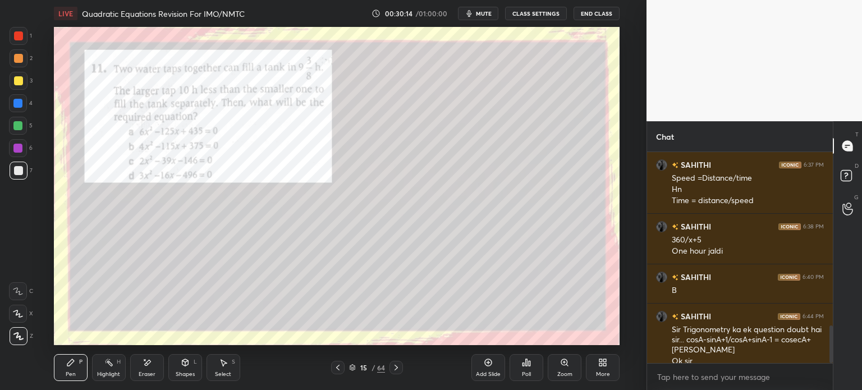
scroll to position [977, 0]
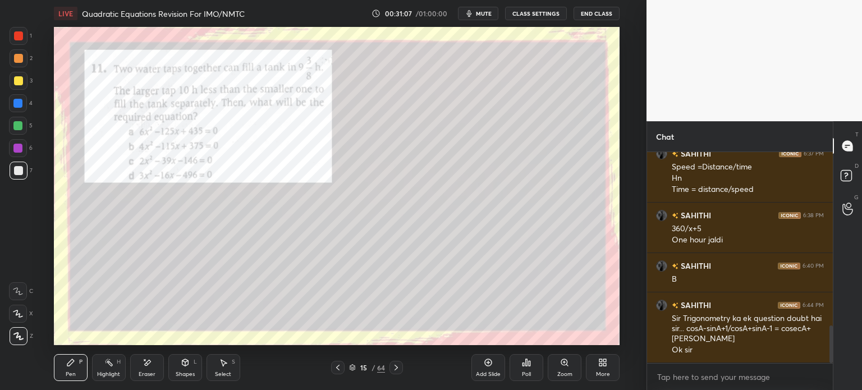
click at [493, 362] on div "Add Slide" at bounding box center [488, 367] width 34 height 27
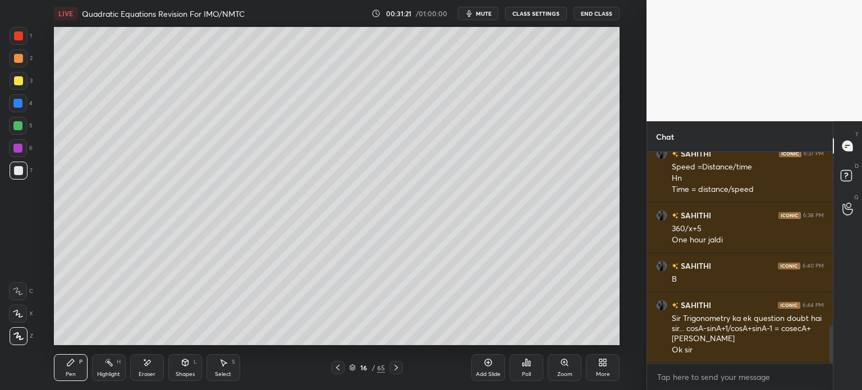
scroll to position [1015, 0]
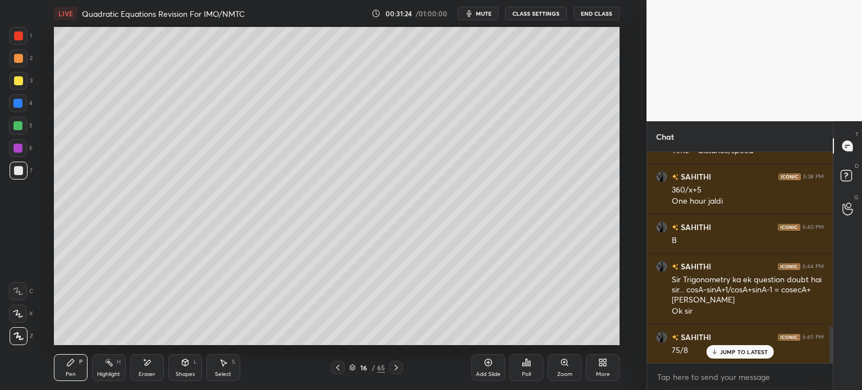
click at [341, 366] on icon at bounding box center [337, 367] width 9 height 9
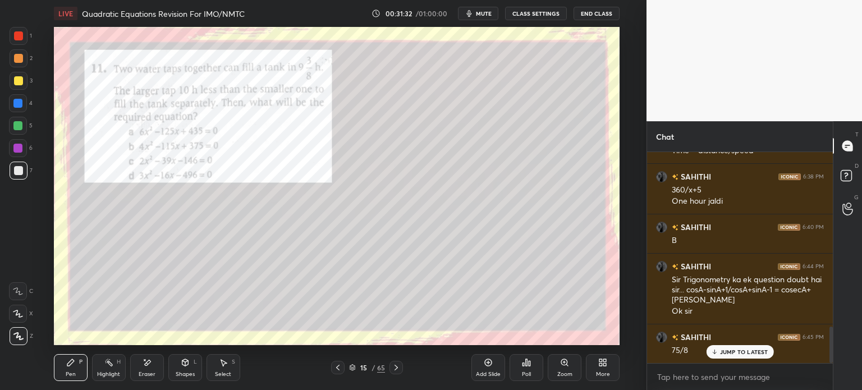
click at [392, 369] on icon at bounding box center [396, 367] width 9 height 9
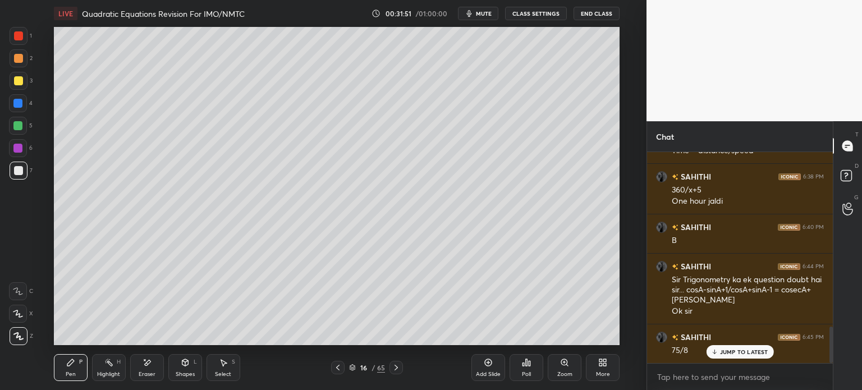
scroll to position [1055, 0]
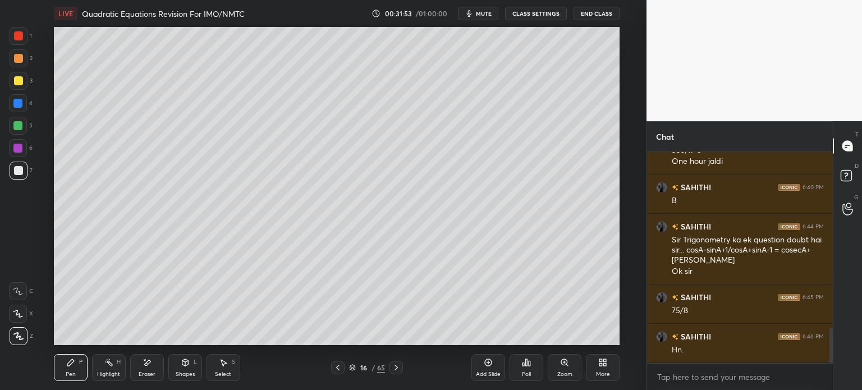
click at [338, 372] on icon at bounding box center [337, 367] width 9 height 9
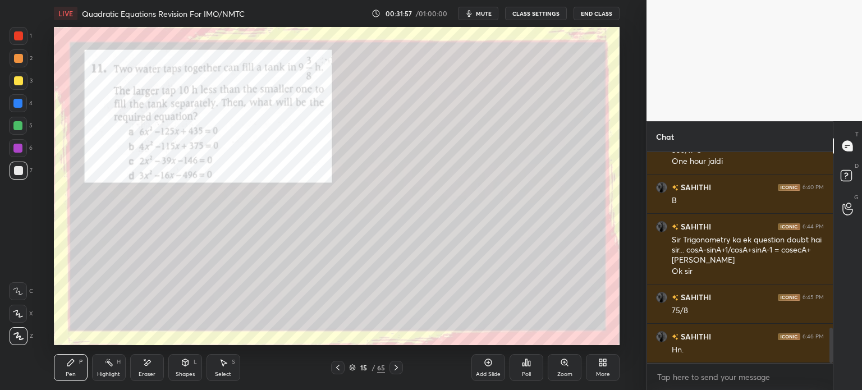
click at [398, 369] on icon at bounding box center [396, 367] width 9 height 9
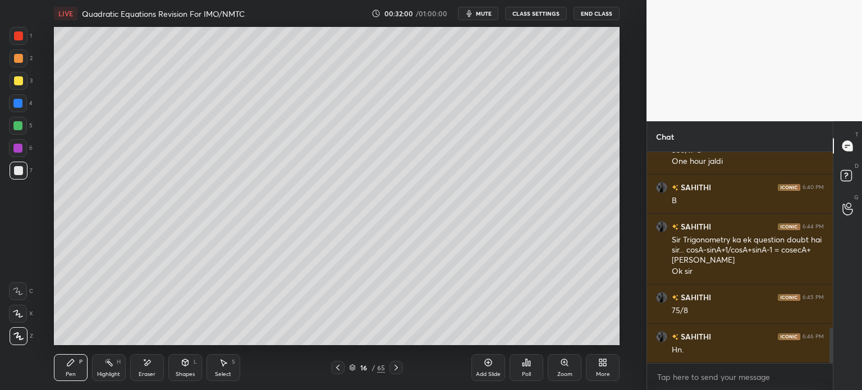
click at [341, 371] on icon at bounding box center [337, 367] width 9 height 9
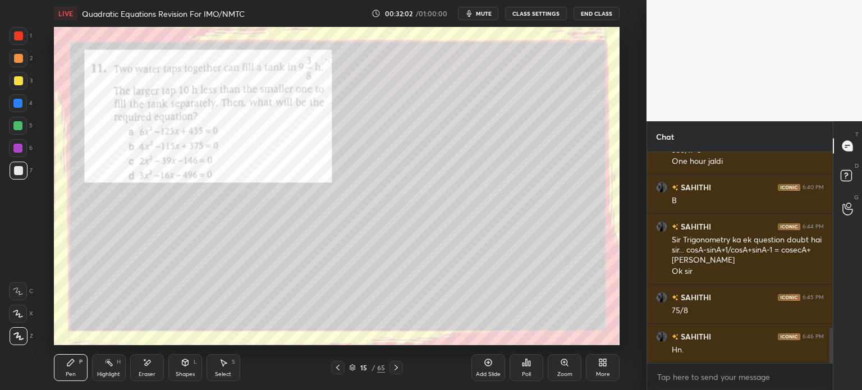
click at [399, 363] on icon at bounding box center [396, 367] width 9 height 9
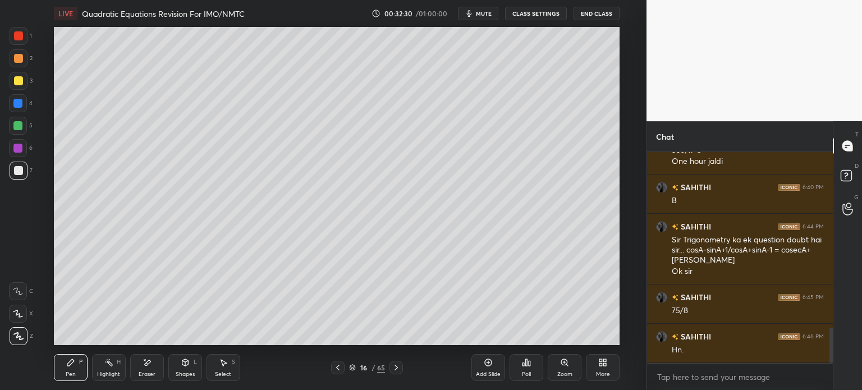
click at [338, 370] on icon at bounding box center [337, 367] width 9 height 9
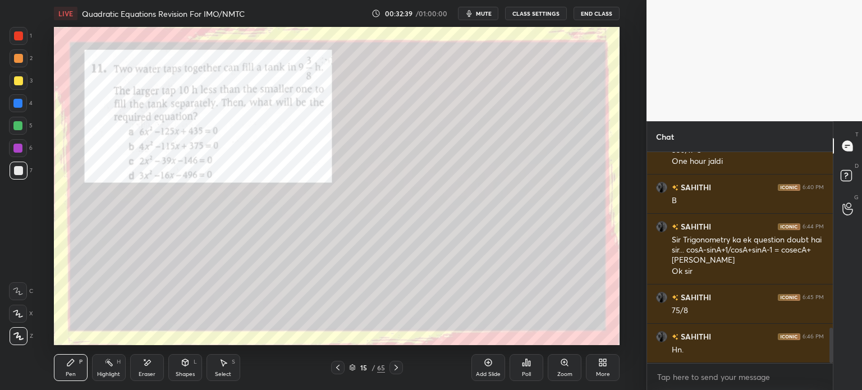
click at [400, 369] on icon at bounding box center [396, 367] width 9 height 9
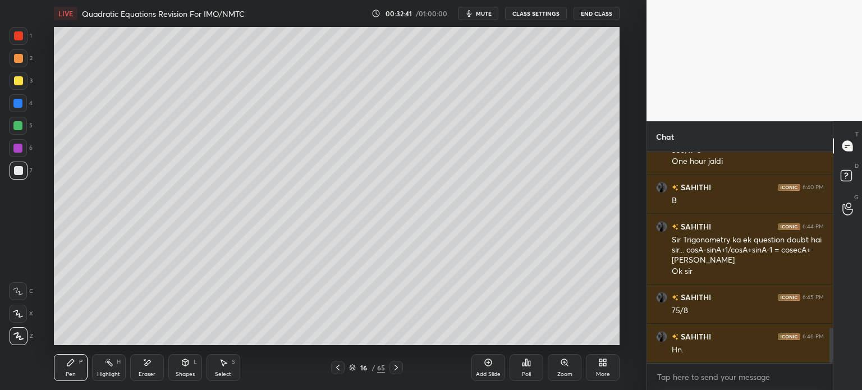
click at [341, 368] on icon at bounding box center [337, 367] width 9 height 9
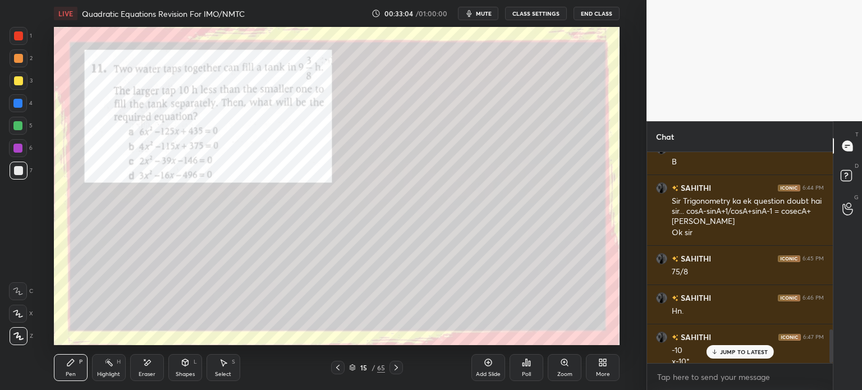
scroll to position [1105, 0]
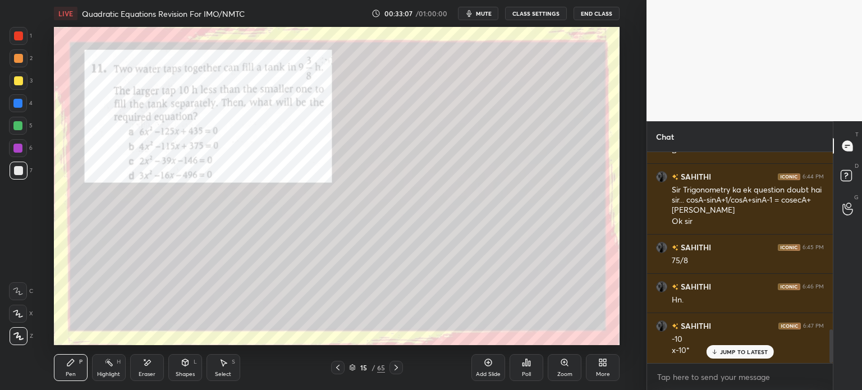
click at [390, 366] on div at bounding box center [396, 367] width 13 height 13
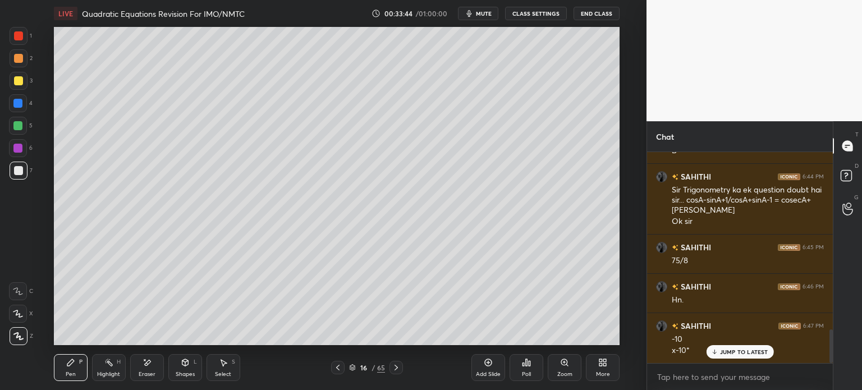
click at [491, 365] on icon at bounding box center [488, 362] width 7 height 7
click at [341, 366] on icon at bounding box center [337, 367] width 9 height 9
click at [400, 365] on icon at bounding box center [396, 367] width 9 height 9
click at [335, 362] on div at bounding box center [337, 367] width 13 height 13
click at [395, 368] on icon at bounding box center [396, 367] width 9 height 9
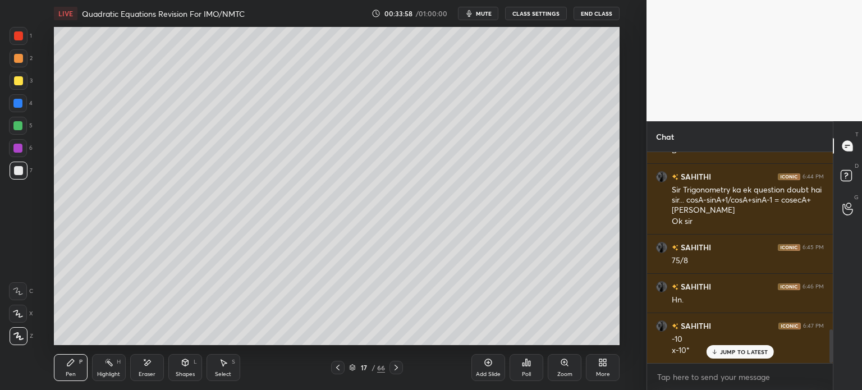
click at [341, 366] on icon at bounding box center [337, 367] width 9 height 9
click at [395, 365] on icon at bounding box center [396, 367] width 9 height 9
click at [339, 366] on icon at bounding box center [337, 367] width 9 height 9
click at [340, 365] on icon at bounding box center [337, 367] width 9 height 9
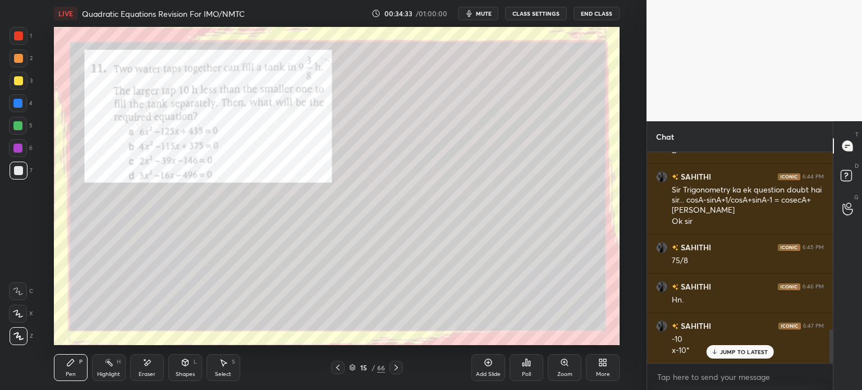
click at [396, 368] on icon at bounding box center [396, 367] width 9 height 9
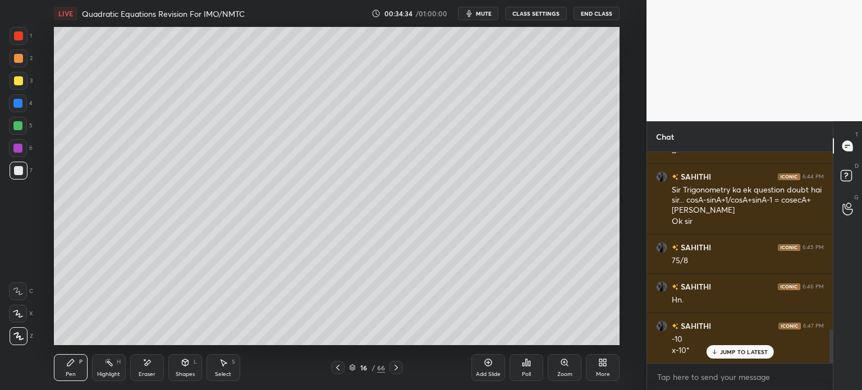
click at [402, 368] on div at bounding box center [396, 367] width 13 height 13
click at [341, 367] on icon at bounding box center [337, 367] width 9 height 9
click at [343, 365] on div at bounding box center [337, 367] width 13 height 13
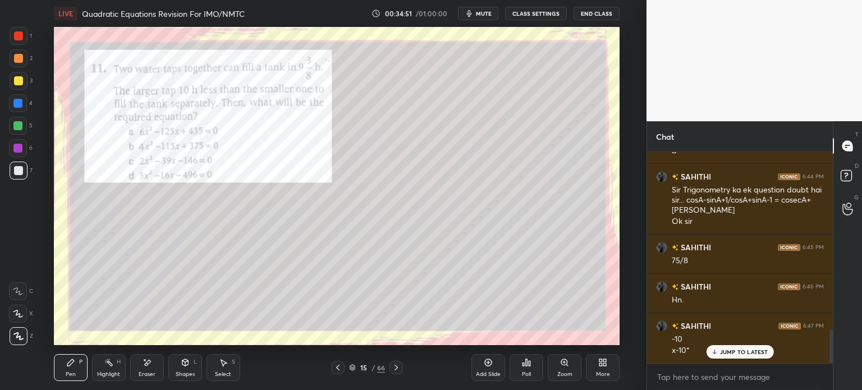
click at [403, 365] on div "15 / 66" at bounding box center [367, 367] width 209 height 13
click at [396, 366] on icon at bounding box center [396, 368] width 3 height 6
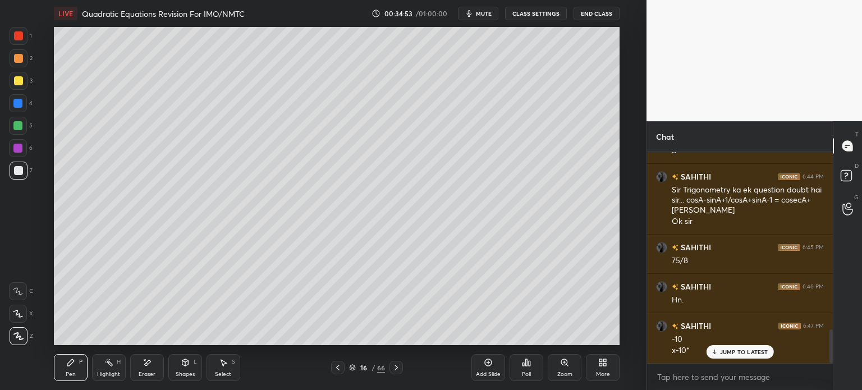
click at [396, 366] on icon at bounding box center [396, 367] width 9 height 9
click at [342, 369] on icon at bounding box center [337, 367] width 9 height 9
click at [341, 366] on icon at bounding box center [337, 367] width 9 height 9
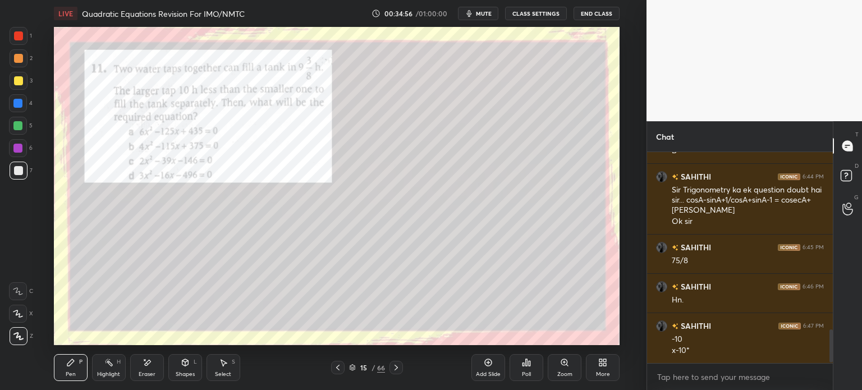
scroll to position [1145, 0]
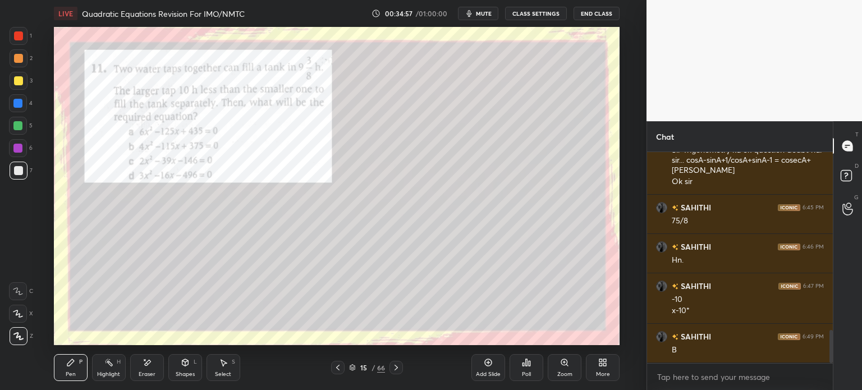
click at [15, 36] on div at bounding box center [18, 35] width 9 height 9
click at [491, 363] on icon at bounding box center [488, 362] width 9 height 9
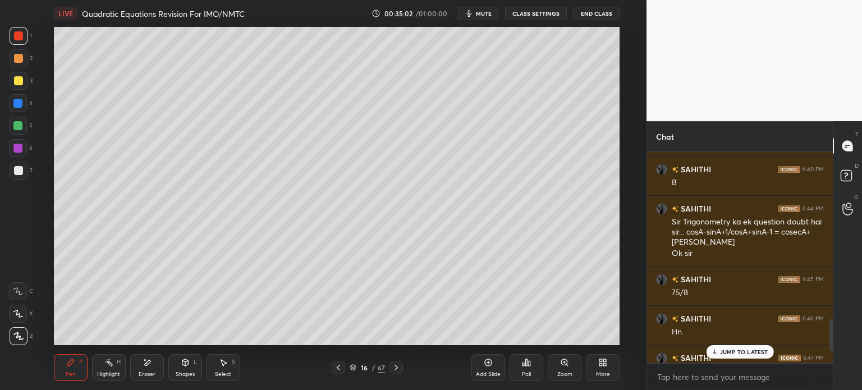
scroll to position [1070, 0]
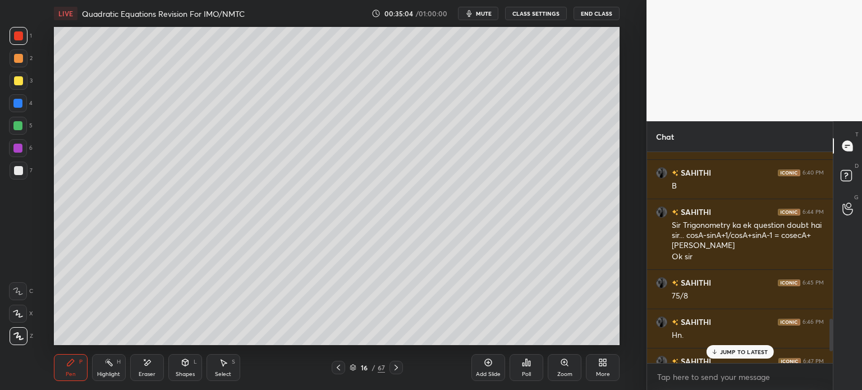
click at [20, 162] on div at bounding box center [19, 171] width 18 height 18
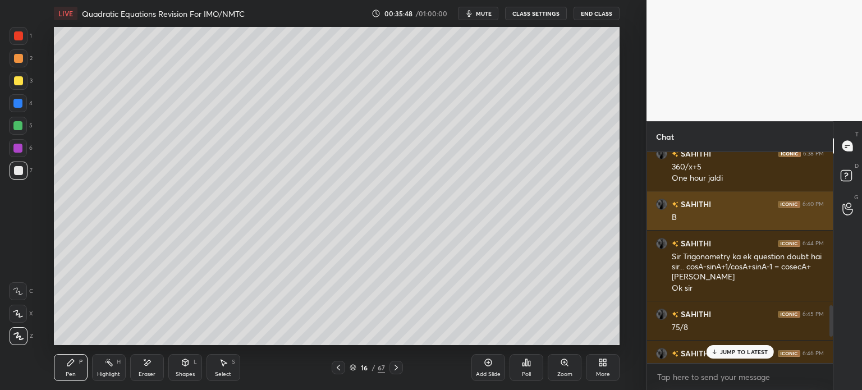
scroll to position [1016, 0]
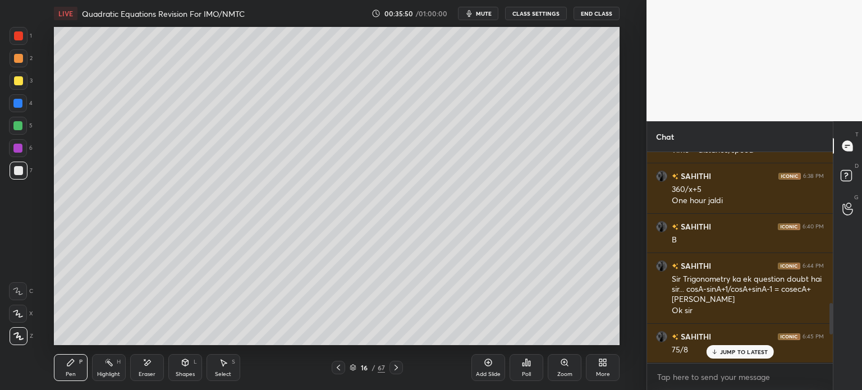
click at [149, 372] on div "Eraser" at bounding box center [147, 375] width 17 height 6
click at [66, 369] on div "Pen P" at bounding box center [71, 367] width 34 height 27
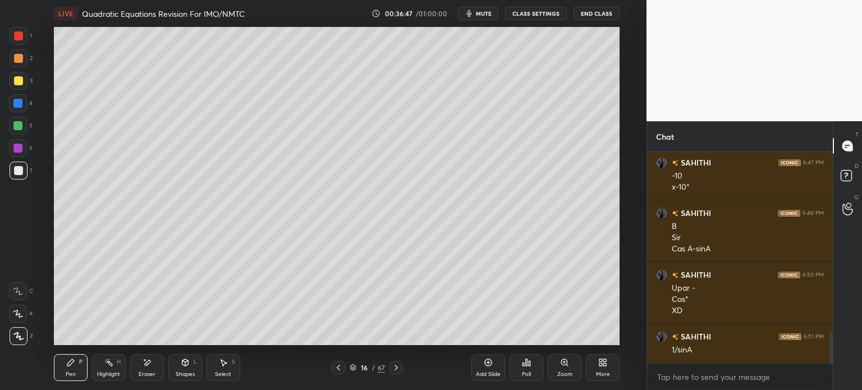
scroll to position [1280, 0]
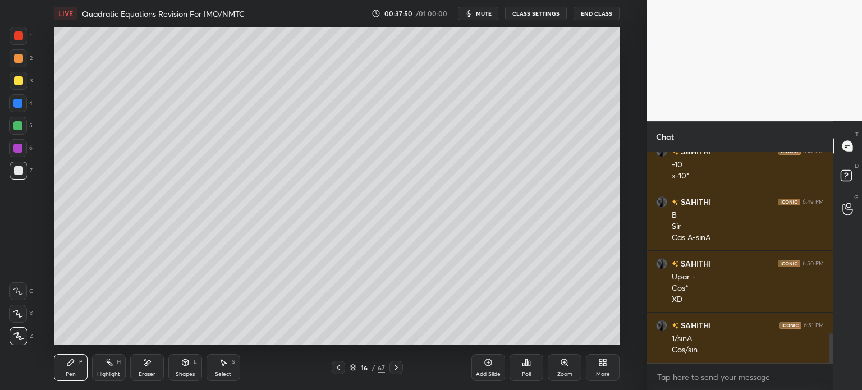
click at [488, 361] on icon at bounding box center [488, 362] width 9 height 9
click at [340, 368] on icon at bounding box center [337, 367] width 9 height 9
click at [402, 366] on div at bounding box center [396, 367] width 13 height 13
click at [348, 368] on div "17 / 68" at bounding box center [367, 367] width 72 height 13
click at [335, 362] on div at bounding box center [337, 367] width 13 height 13
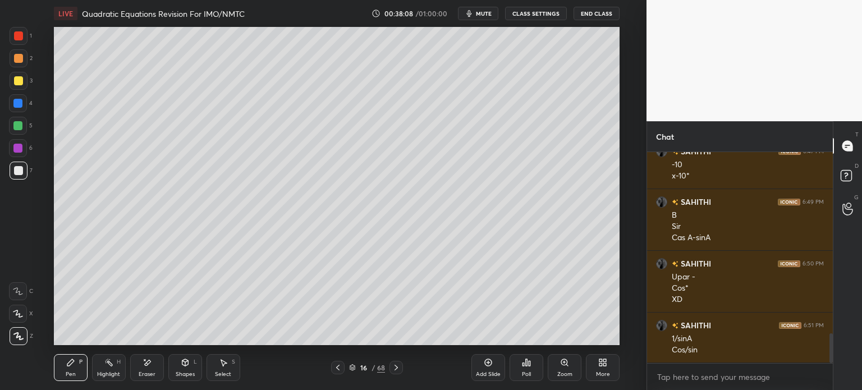
click at [399, 372] on icon at bounding box center [396, 367] width 9 height 9
click at [335, 365] on icon at bounding box center [337, 367] width 9 height 9
click at [399, 371] on icon at bounding box center [396, 367] width 9 height 9
click at [344, 364] on div at bounding box center [337, 367] width 13 height 13
click at [398, 366] on icon at bounding box center [396, 367] width 9 height 9
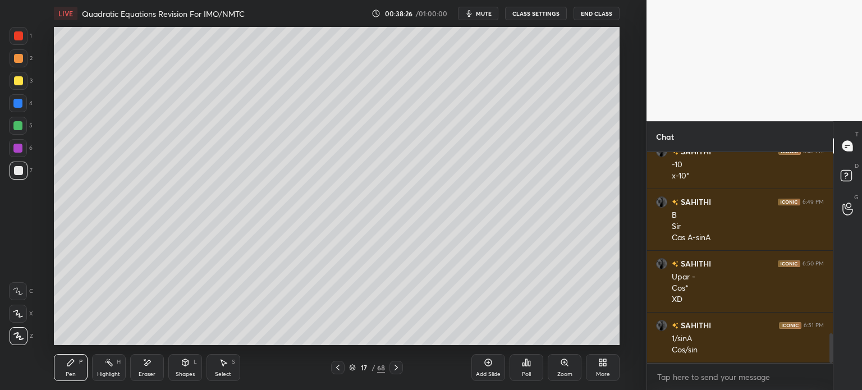
click at [148, 356] on div "Eraser" at bounding box center [147, 367] width 34 height 27
click at [191, 360] on div "Shapes L" at bounding box center [185, 367] width 34 height 27
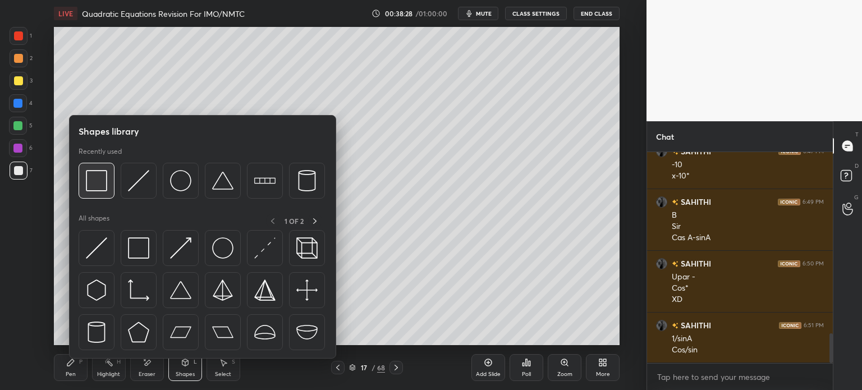
click at [96, 177] on img at bounding box center [96, 180] width 21 height 21
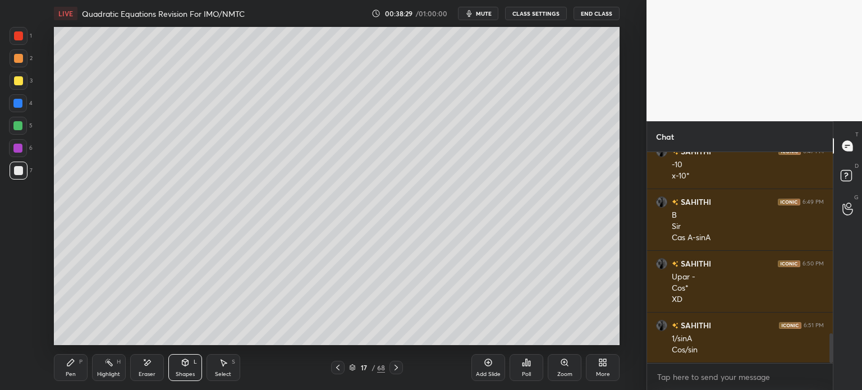
click at [20, 78] on div at bounding box center [18, 80] width 9 height 9
click at [12, 167] on div at bounding box center [19, 171] width 18 height 18
click at [73, 367] on icon at bounding box center [70, 362] width 9 height 9
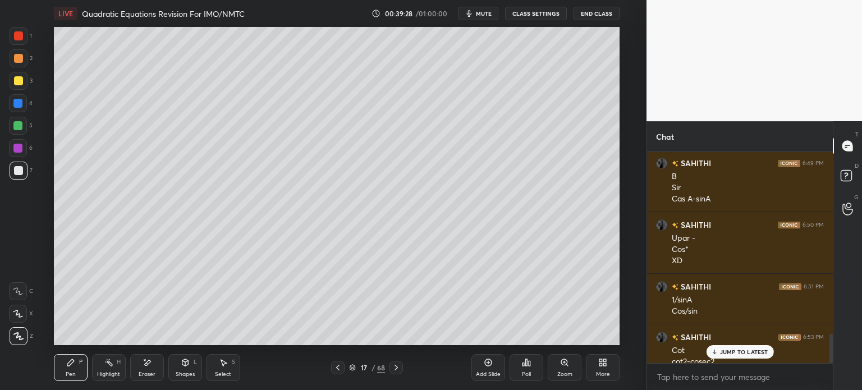
scroll to position [1330, 0]
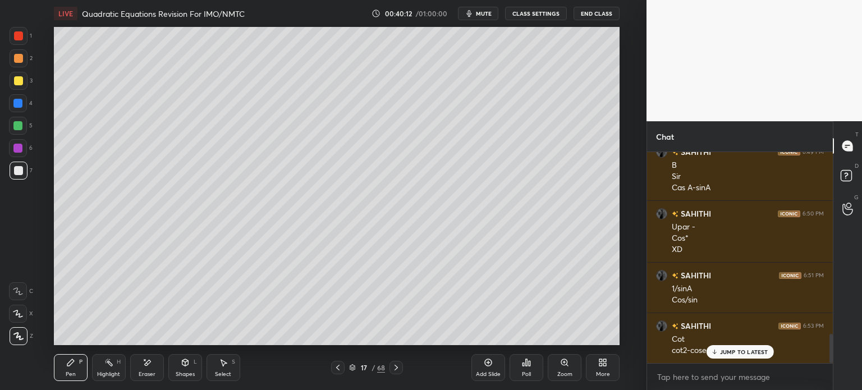
click at [20, 76] on div at bounding box center [18, 80] width 9 height 9
click at [18, 60] on div at bounding box center [18, 58] width 9 height 9
click at [488, 365] on icon at bounding box center [488, 362] width 9 height 9
click at [19, 171] on div at bounding box center [18, 170] width 9 height 9
click at [335, 366] on icon at bounding box center [337, 367] width 9 height 9
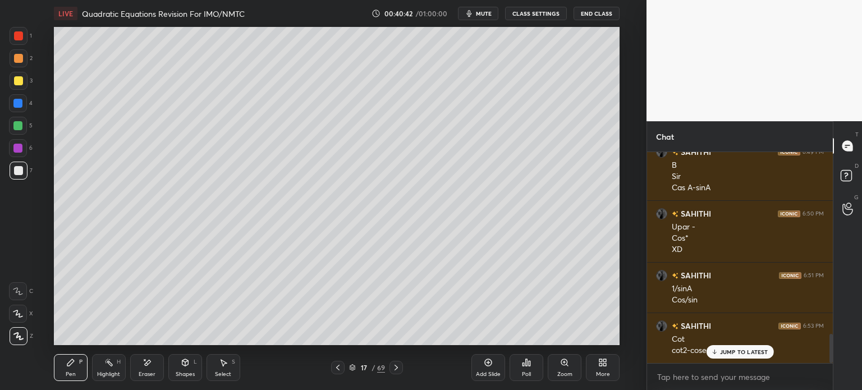
click at [397, 366] on icon at bounding box center [396, 367] width 9 height 9
click at [338, 366] on icon at bounding box center [337, 368] width 3 height 6
click at [398, 368] on icon at bounding box center [396, 367] width 9 height 9
click at [335, 368] on icon at bounding box center [337, 367] width 9 height 9
click at [395, 373] on div at bounding box center [396, 367] width 13 height 13
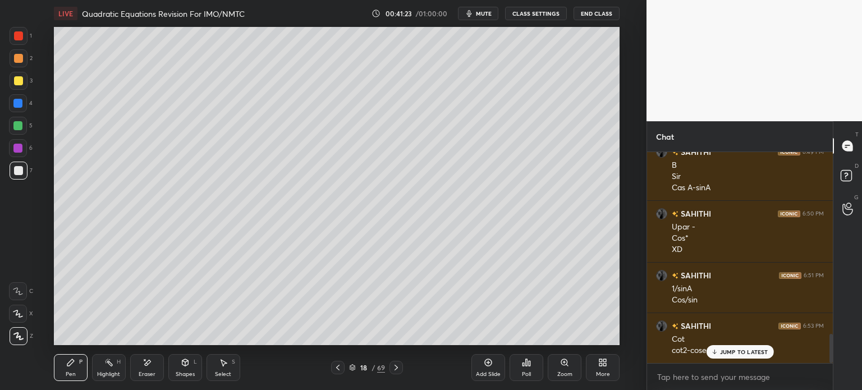
click at [343, 369] on div at bounding box center [337, 367] width 13 height 13
click at [395, 365] on icon at bounding box center [396, 367] width 9 height 9
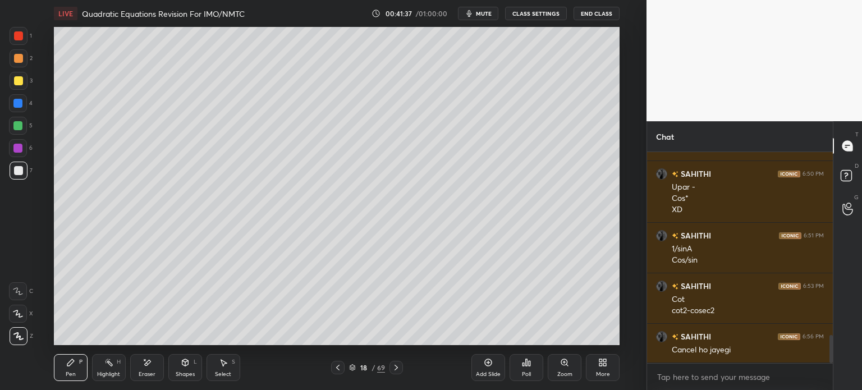
click at [337, 371] on icon at bounding box center [337, 367] width 9 height 9
click at [339, 368] on icon at bounding box center [337, 367] width 9 height 9
click at [397, 368] on icon at bounding box center [396, 368] width 3 height 6
click at [392, 365] on icon at bounding box center [396, 367] width 9 height 9
click at [342, 365] on div at bounding box center [337, 367] width 13 height 13
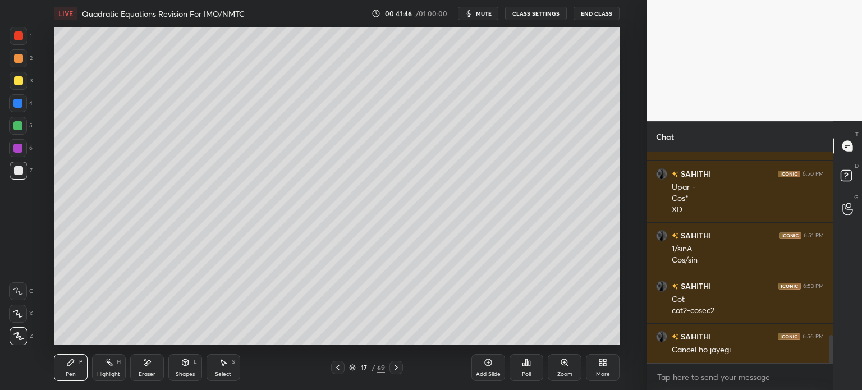
click at [343, 364] on div at bounding box center [337, 367] width 13 height 13
click at [395, 368] on icon at bounding box center [396, 367] width 9 height 9
click at [395, 360] on div "Pen P Highlight H Eraser Shapes L Select S 17 / 69 Add Slide Poll Zoom More" at bounding box center [337, 367] width 566 height 45
click at [396, 361] on div at bounding box center [396, 367] width 13 height 13
click at [340, 370] on icon at bounding box center [337, 367] width 9 height 9
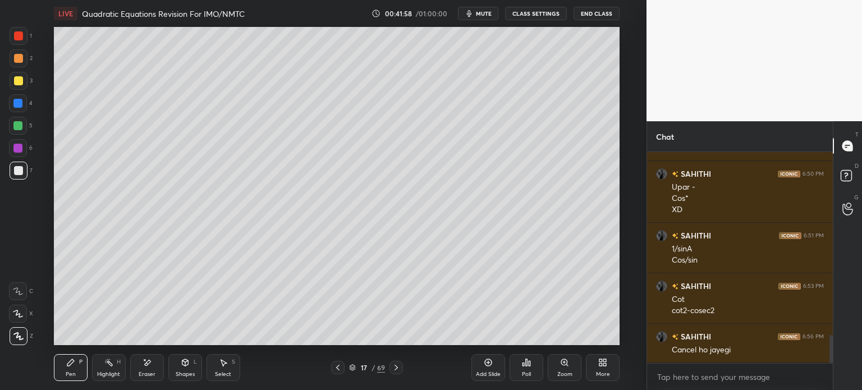
click at [341, 365] on icon at bounding box center [337, 367] width 9 height 9
click at [396, 367] on icon at bounding box center [396, 368] width 3 height 6
click at [343, 365] on div at bounding box center [337, 367] width 13 height 13
click at [398, 368] on icon at bounding box center [396, 367] width 9 height 9
click at [400, 363] on div at bounding box center [396, 367] width 13 height 13
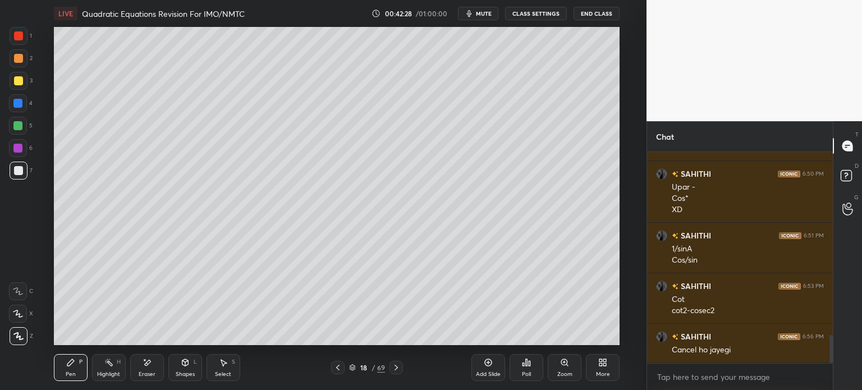
click at [347, 368] on div "18 / 69" at bounding box center [367, 367] width 72 height 13
click at [338, 372] on icon at bounding box center [337, 367] width 9 height 9
click at [190, 366] on div "Shapes L" at bounding box center [185, 367] width 34 height 27
click at [146, 366] on icon at bounding box center [147, 363] width 9 height 10
click at [20, 313] on icon at bounding box center [17, 314] width 9 height 10
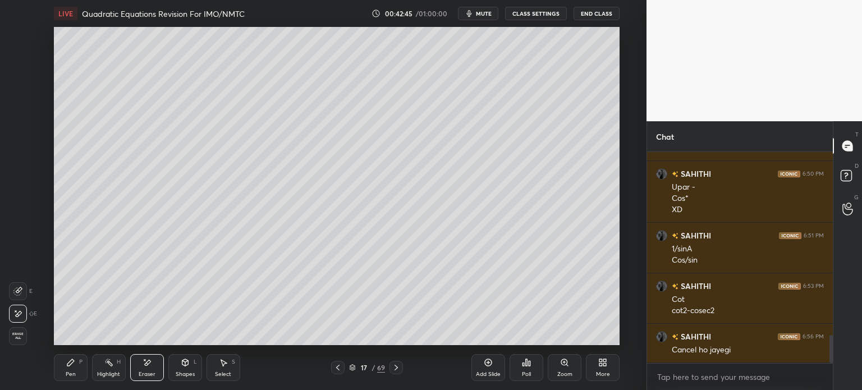
click at [76, 370] on div "Pen P" at bounding box center [71, 367] width 34 height 27
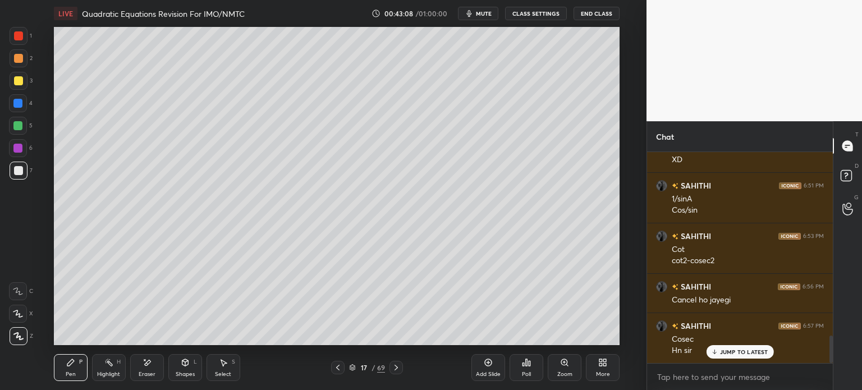
scroll to position [1431, 0]
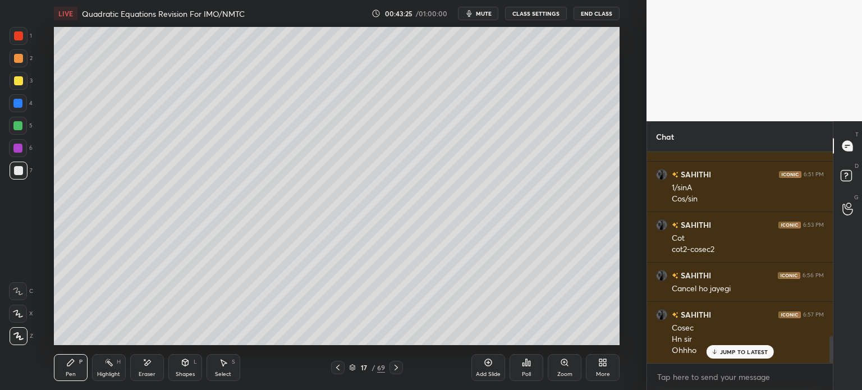
click at [395, 365] on icon at bounding box center [396, 367] width 9 height 9
click at [339, 369] on icon at bounding box center [337, 367] width 9 height 9
click at [395, 365] on icon at bounding box center [396, 367] width 9 height 9
click at [154, 361] on div "Eraser" at bounding box center [147, 367] width 34 height 27
click at [77, 373] on div "Pen P" at bounding box center [71, 367] width 34 height 27
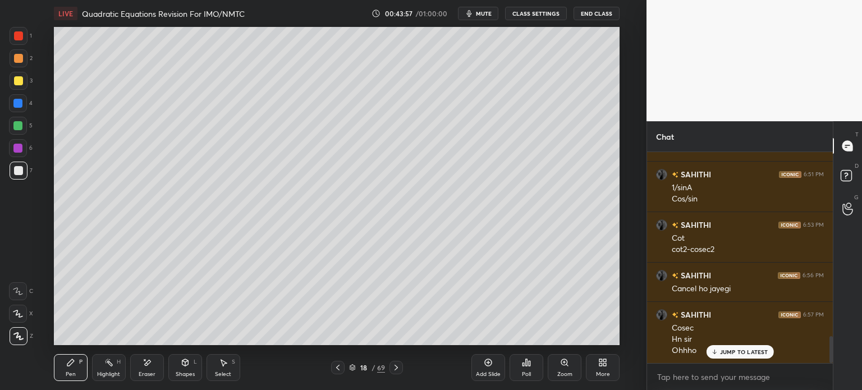
click at [342, 368] on icon at bounding box center [337, 367] width 9 height 9
click at [341, 366] on icon at bounding box center [337, 367] width 9 height 9
click at [402, 366] on div at bounding box center [396, 367] width 13 height 13
click at [393, 376] on div "Pen P Highlight H Eraser Shapes L Select S 17 / 69 Add Slide Poll Zoom More" at bounding box center [337, 367] width 566 height 45
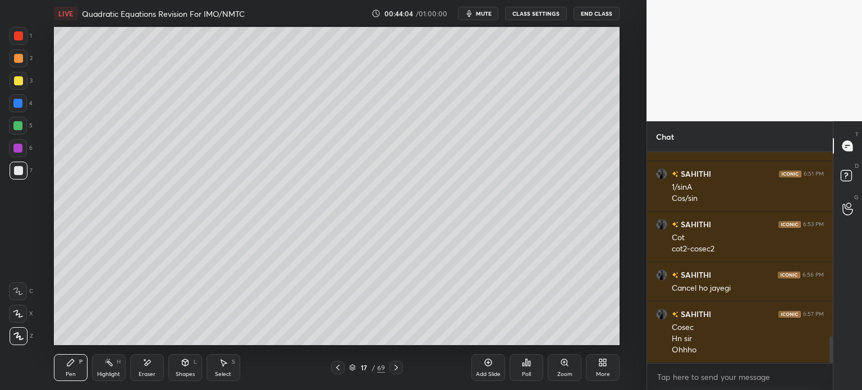
click at [395, 369] on icon at bounding box center [396, 367] width 9 height 9
click at [396, 366] on icon at bounding box center [396, 367] width 9 height 9
click at [392, 366] on icon at bounding box center [396, 367] width 9 height 9
click at [392, 365] on icon at bounding box center [396, 367] width 9 height 9
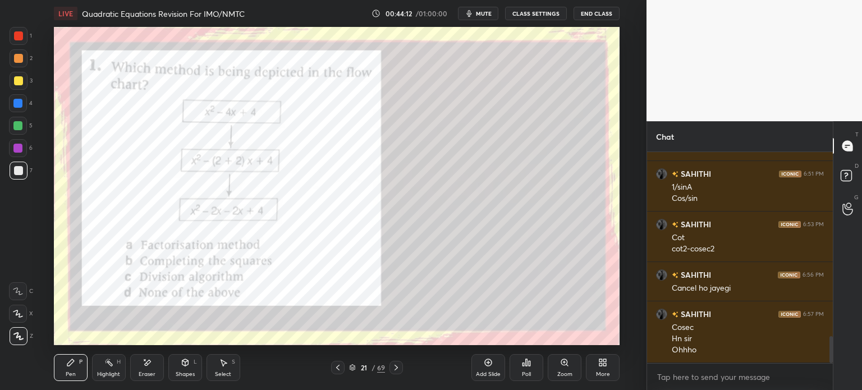
click at [20, 40] on div at bounding box center [19, 36] width 18 height 18
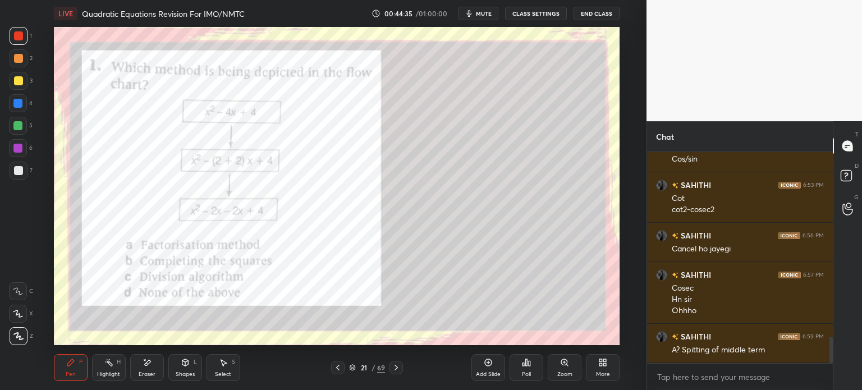
click at [395, 370] on icon at bounding box center [396, 367] width 9 height 9
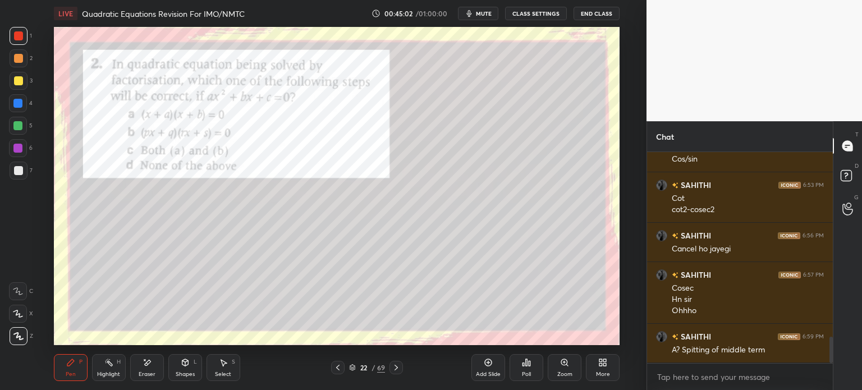
click at [23, 168] on div at bounding box center [19, 171] width 18 height 18
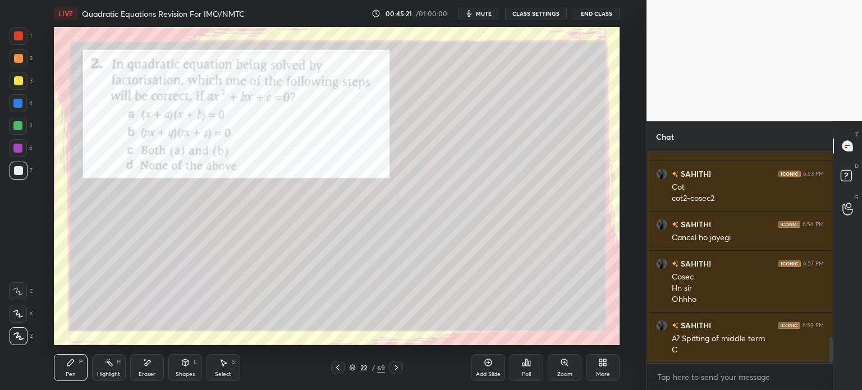
click at [28, 38] on div "1" at bounding box center [21, 36] width 22 height 18
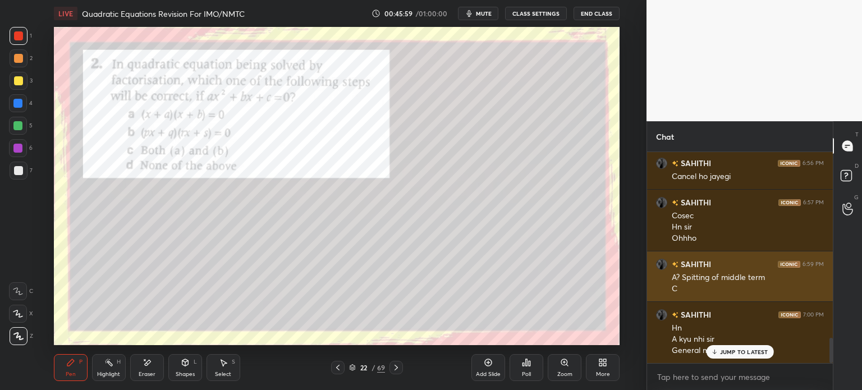
scroll to position [1543, 0]
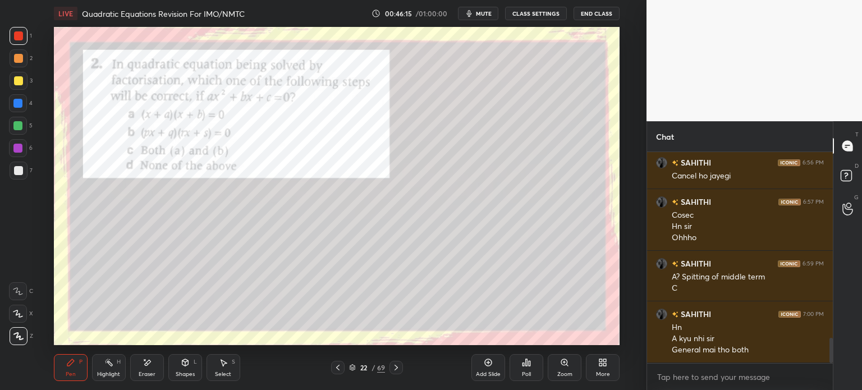
click at [24, 171] on div at bounding box center [19, 171] width 18 height 18
click at [25, 30] on div at bounding box center [19, 36] width 18 height 18
click at [401, 368] on div at bounding box center [396, 367] width 13 height 13
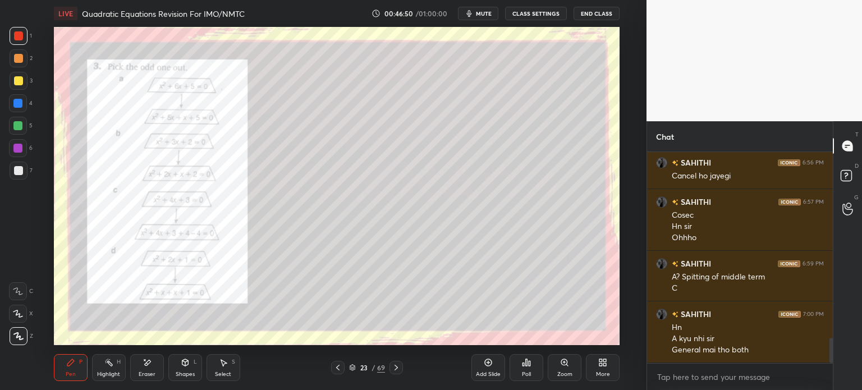
click at [22, 79] on div at bounding box center [19, 81] width 18 height 18
click at [24, 40] on div at bounding box center [19, 36] width 18 height 18
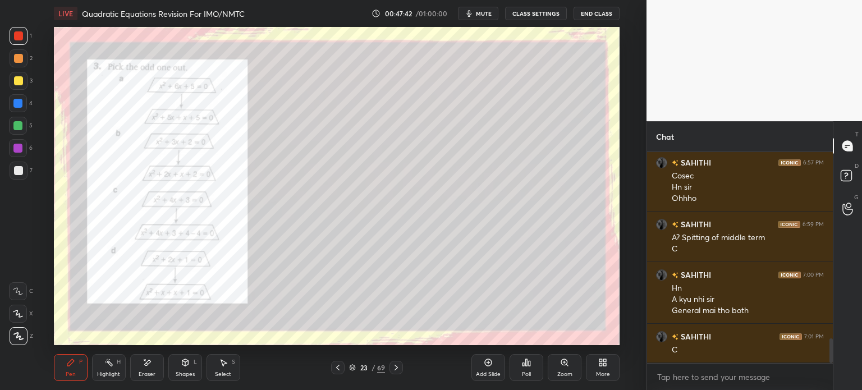
scroll to position [1621, 0]
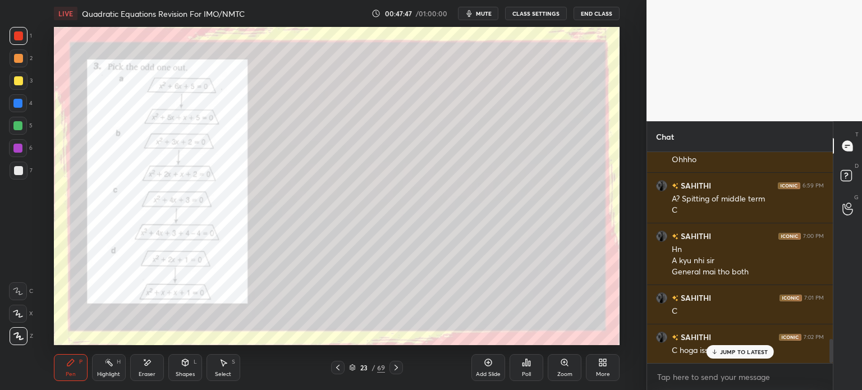
click at [386, 350] on div "Pen P Highlight H Eraser Shapes L Select S 23 / 69 Add Slide Poll Zoom More" at bounding box center [337, 367] width 566 height 45
click at [397, 365] on icon at bounding box center [396, 367] width 9 height 9
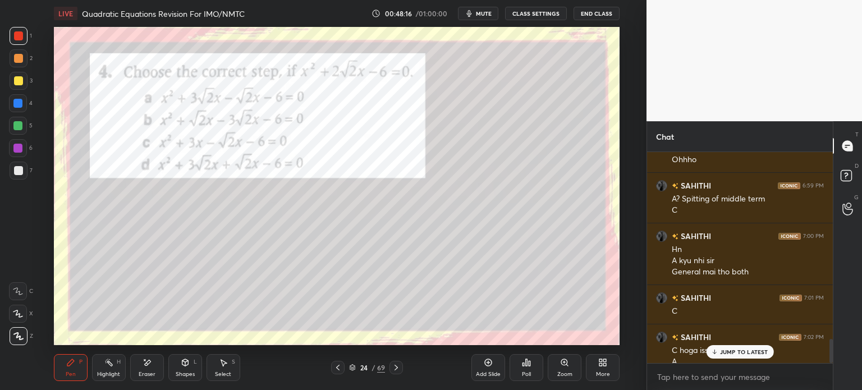
scroll to position [1633, 0]
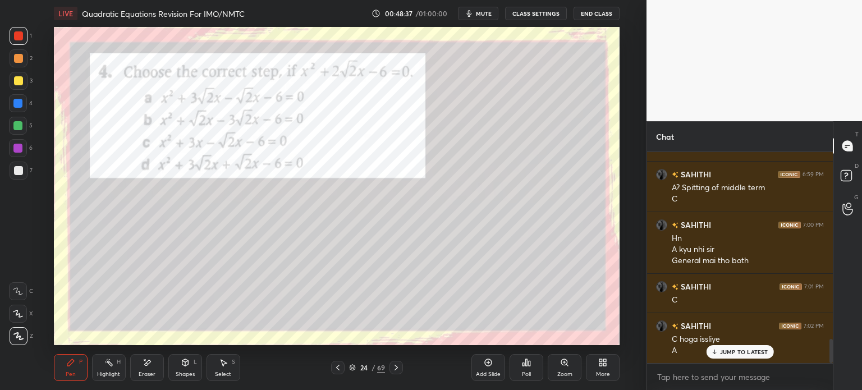
click at [22, 168] on div at bounding box center [18, 170] width 9 height 9
click at [27, 42] on div "1" at bounding box center [21, 36] width 22 height 18
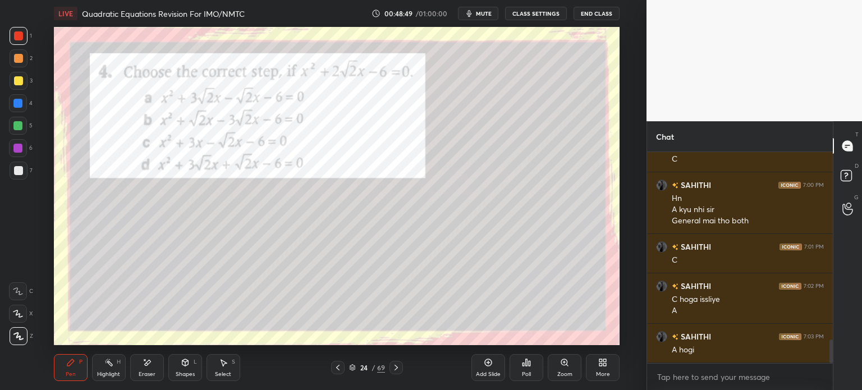
click at [27, 168] on div at bounding box center [19, 171] width 18 height 18
click at [24, 38] on div at bounding box center [19, 36] width 18 height 18
click at [400, 361] on div at bounding box center [396, 367] width 13 height 13
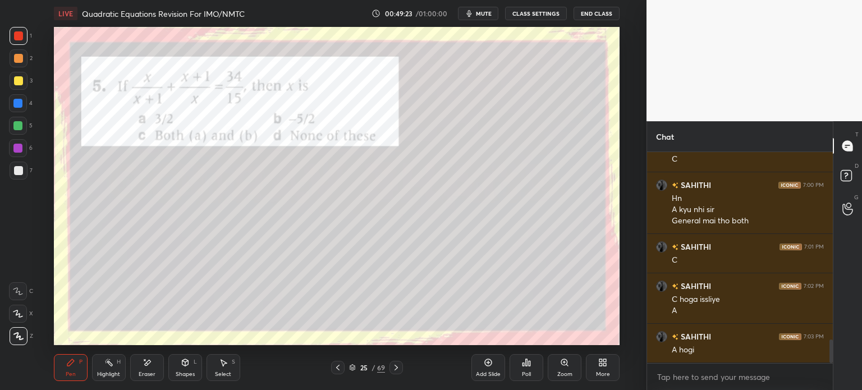
scroll to position [1684, 0]
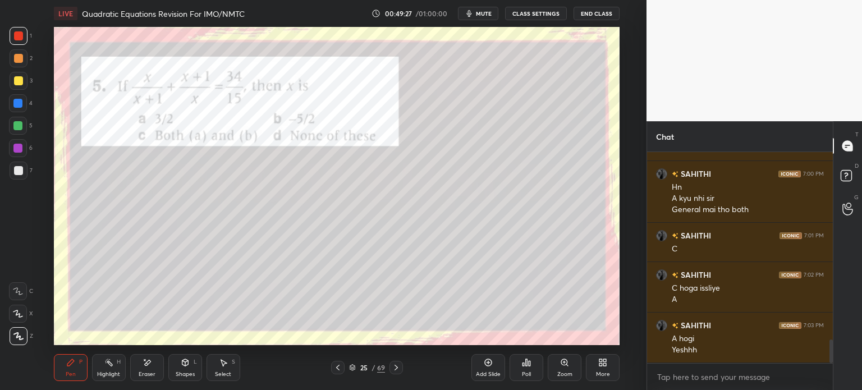
click at [24, 168] on div at bounding box center [19, 171] width 18 height 18
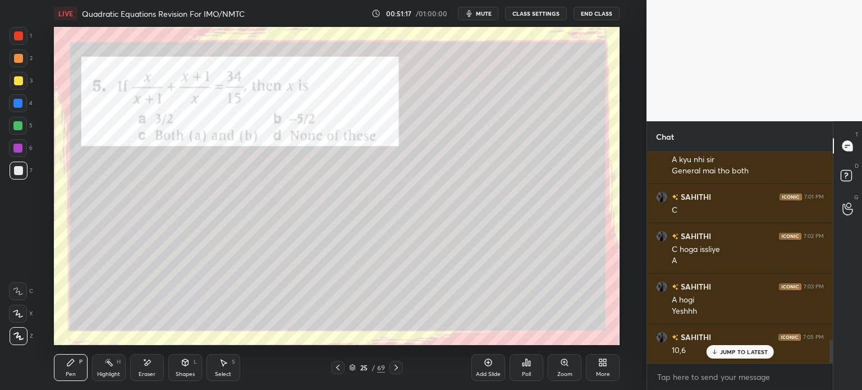
click at [484, 363] on icon at bounding box center [488, 362] width 9 height 9
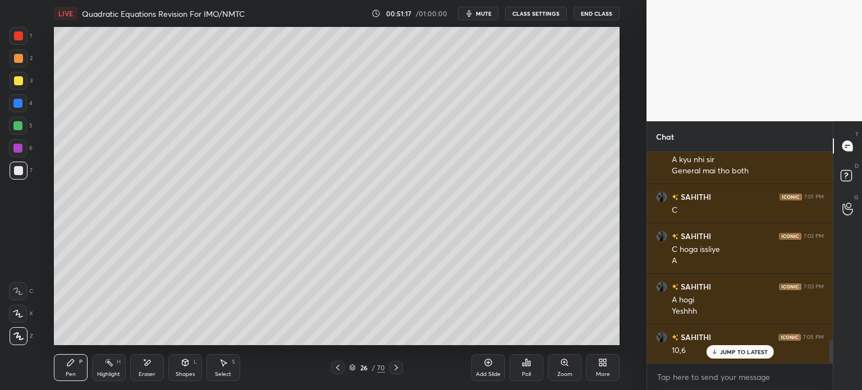
click at [335, 365] on icon at bounding box center [337, 367] width 9 height 9
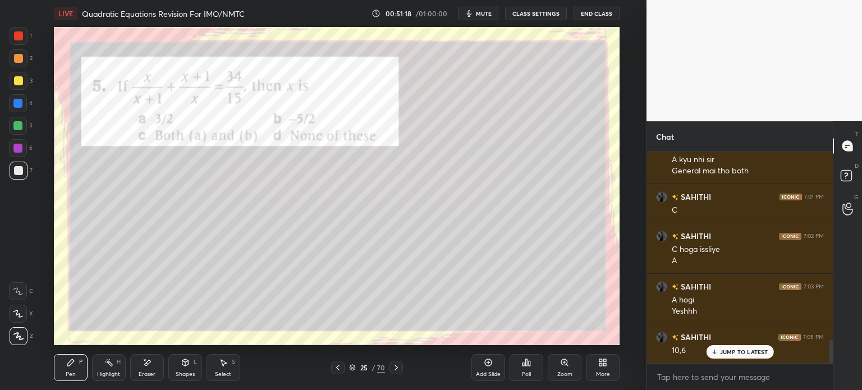
click at [392, 370] on icon at bounding box center [396, 367] width 9 height 9
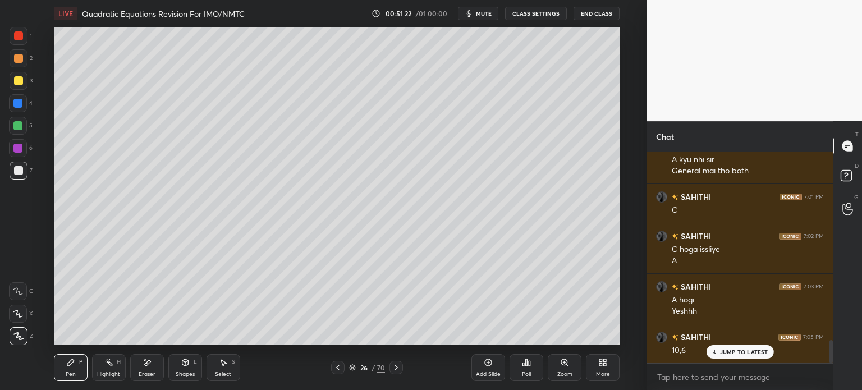
click at [337, 373] on div at bounding box center [337, 367] width 13 height 13
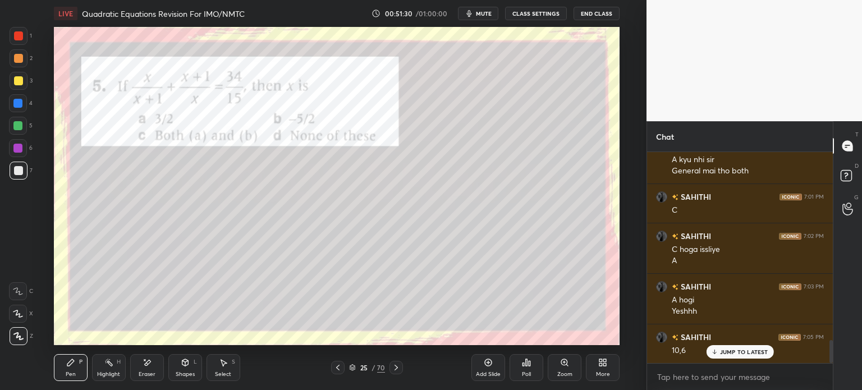
click at [400, 365] on icon at bounding box center [396, 367] width 9 height 9
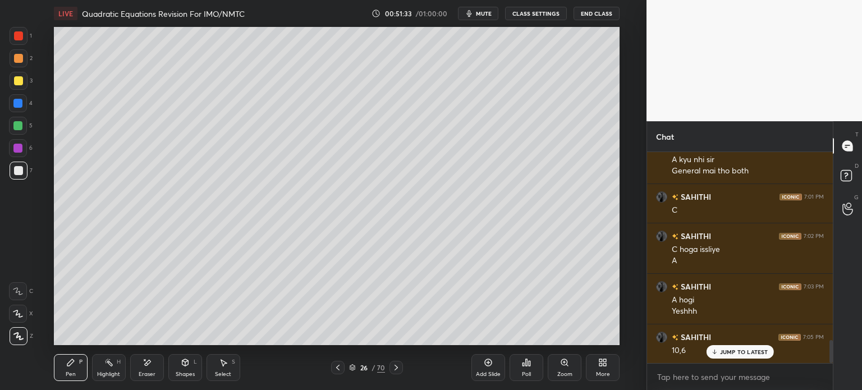
click at [335, 365] on icon at bounding box center [337, 367] width 9 height 9
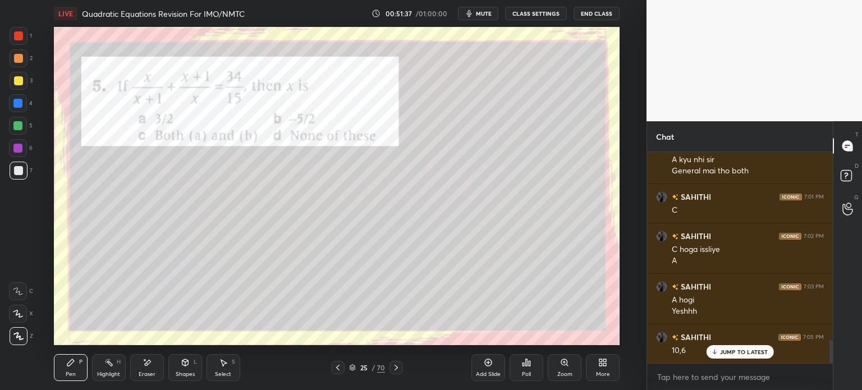
click at [395, 365] on icon at bounding box center [396, 368] width 3 height 6
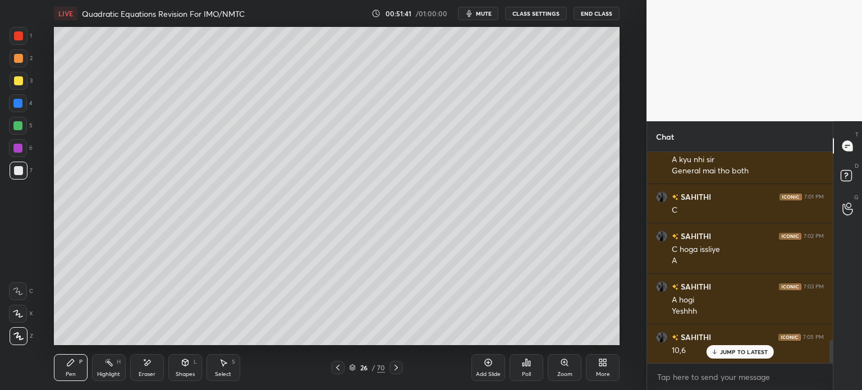
click at [341, 372] on icon at bounding box center [337, 367] width 9 height 9
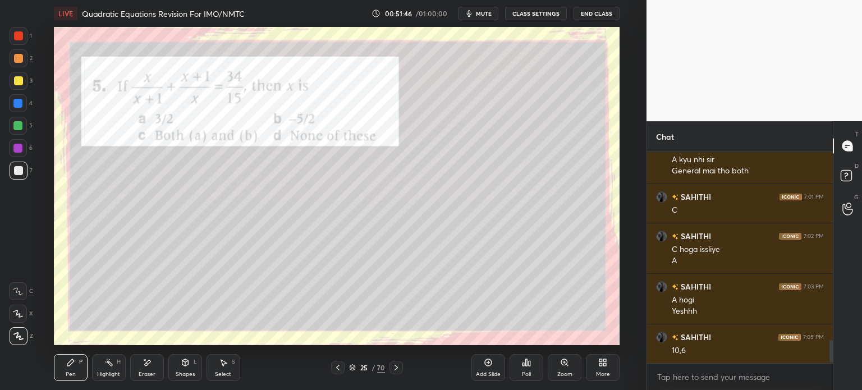
scroll to position [1762, 0]
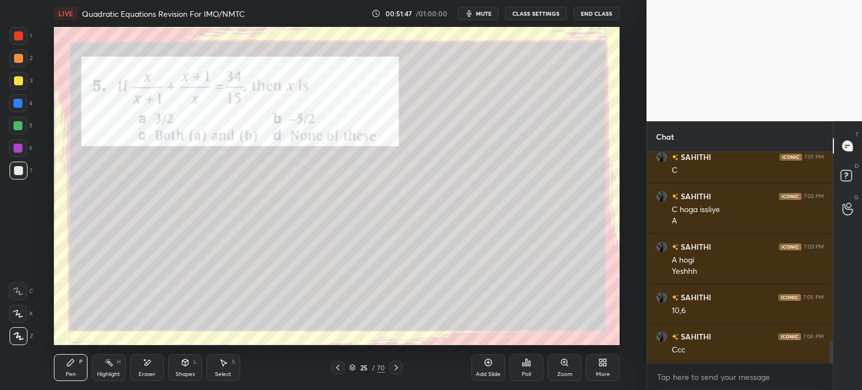
click at [392, 370] on icon at bounding box center [396, 367] width 9 height 9
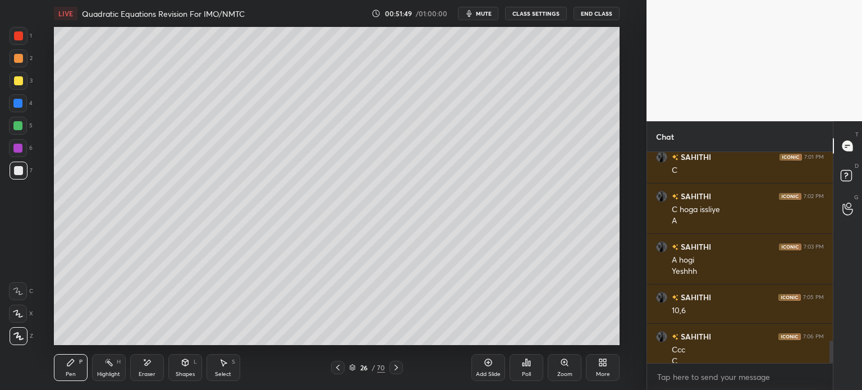
scroll to position [1774, 0]
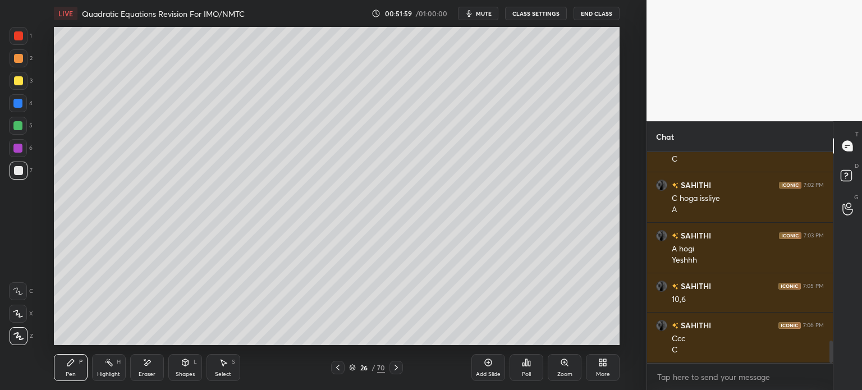
click at [344, 373] on div at bounding box center [337, 367] width 13 height 13
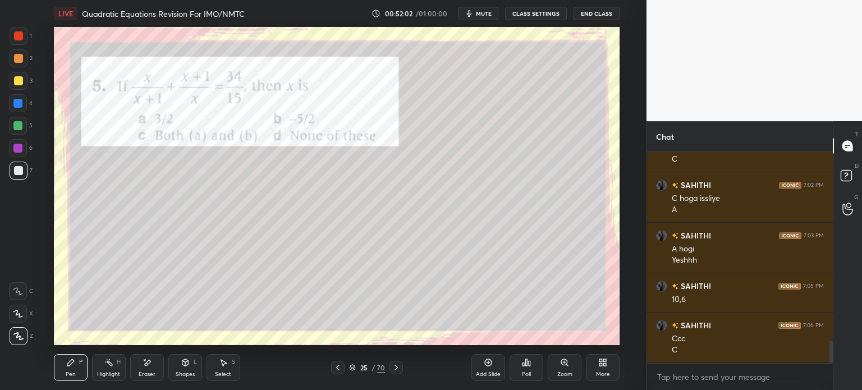
click at [21, 34] on div at bounding box center [18, 35] width 9 height 9
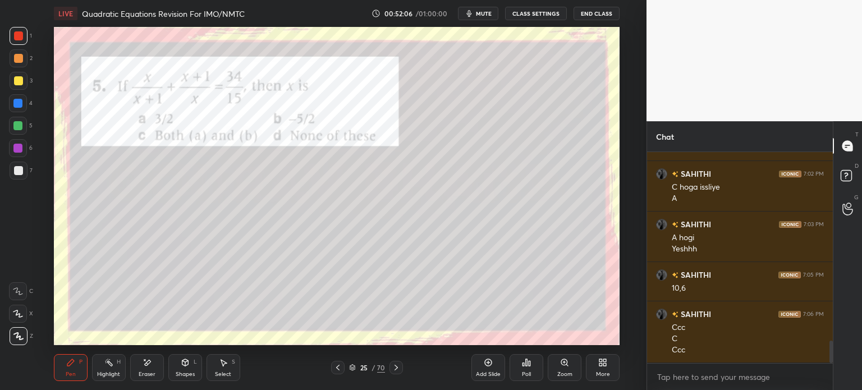
click at [394, 368] on icon at bounding box center [396, 367] width 9 height 9
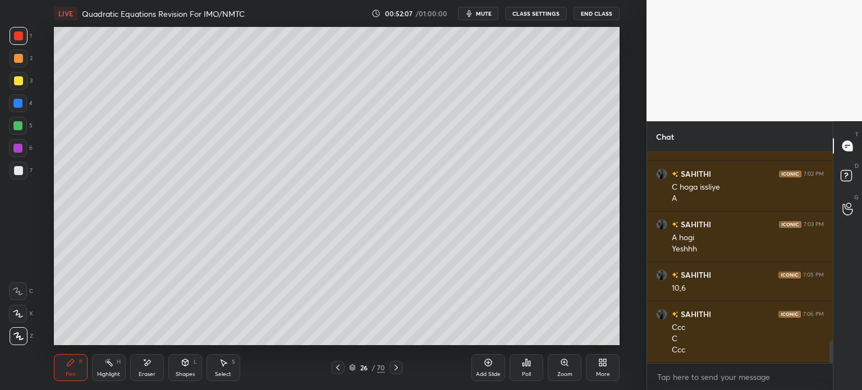
click at [396, 372] on div at bounding box center [396, 367] width 13 height 13
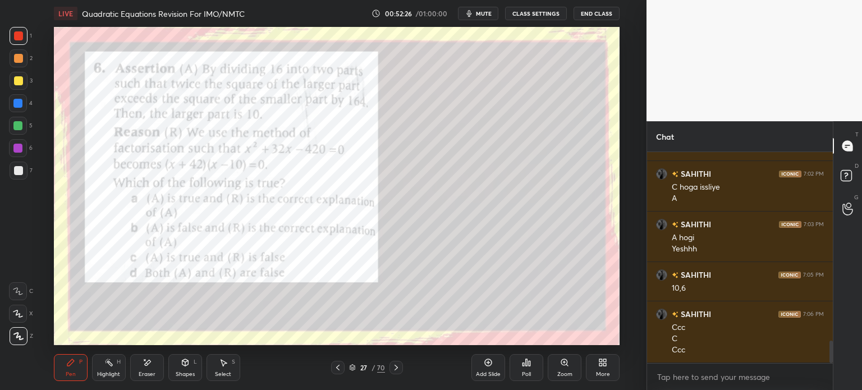
click at [20, 174] on div at bounding box center [18, 170] width 9 height 9
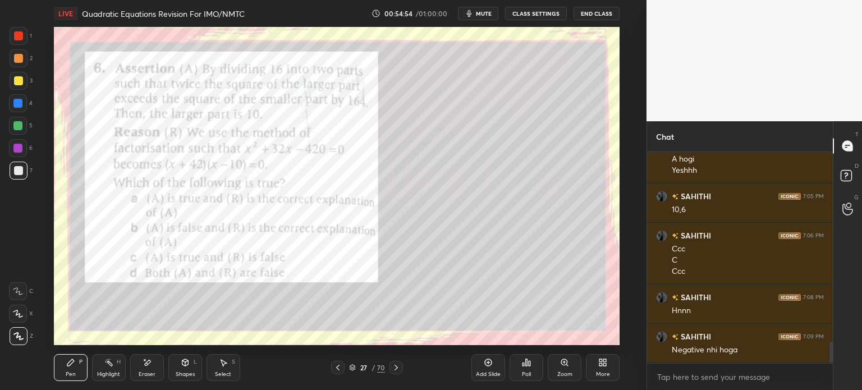
scroll to position [1875, 0]
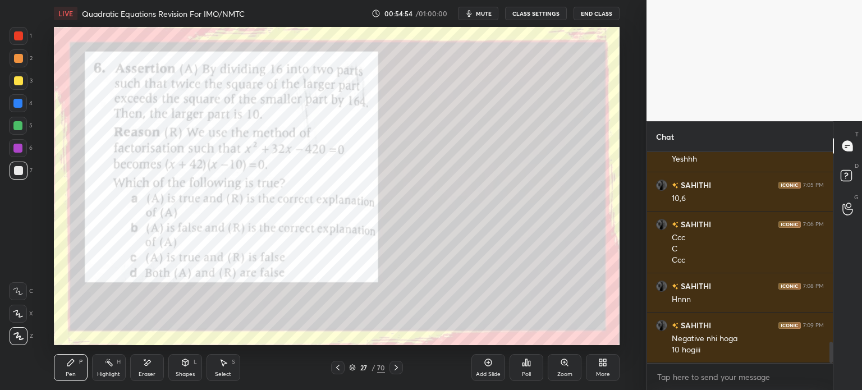
click at [26, 36] on div at bounding box center [19, 36] width 18 height 18
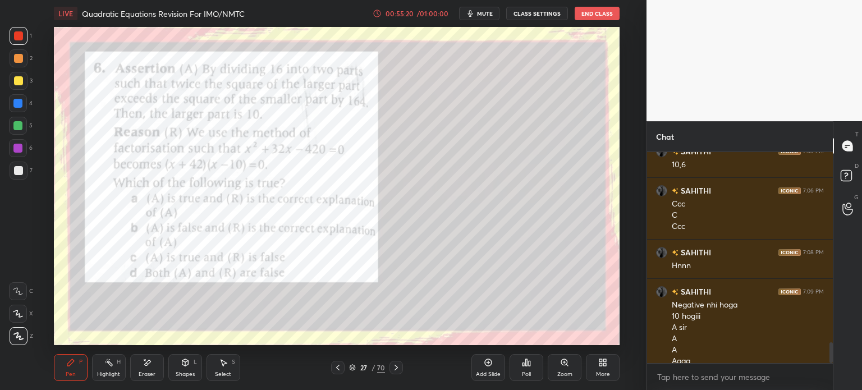
scroll to position [1919, 0]
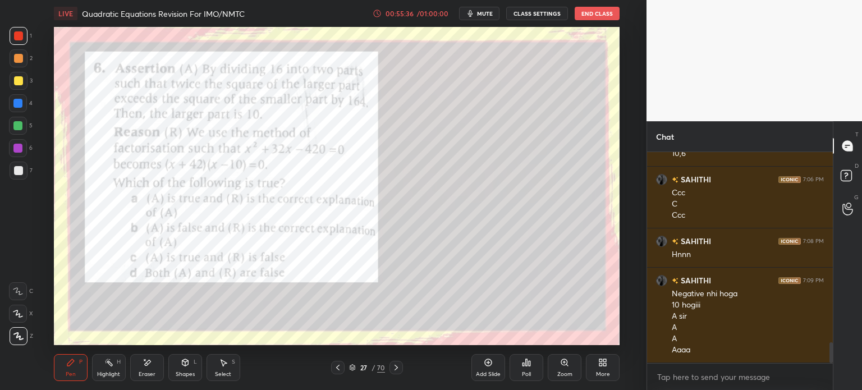
click at [398, 366] on icon at bounding box center [396, 367] width 9 height 9
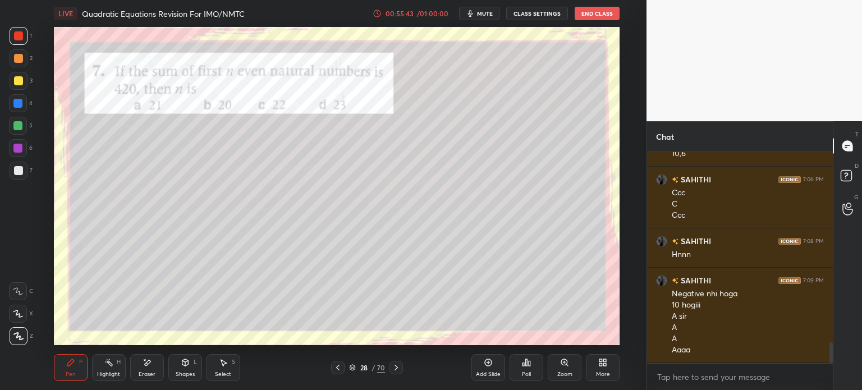
click at [26, 164] on div at bounding box center [19, 171] width 18 height 18
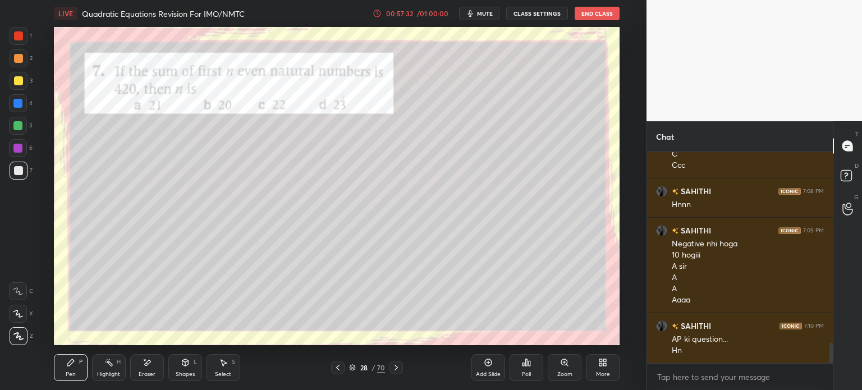
scroll to position [2009, 0]
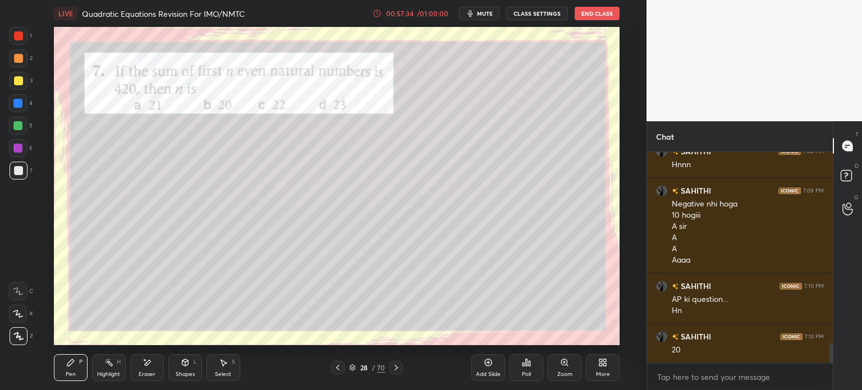
click at [63, 8] on div "LIVE" at bounding box center [66, 13] width 24 height 13
click at [24, 38] on div at bounding box center [19, 36] width 18 height 18
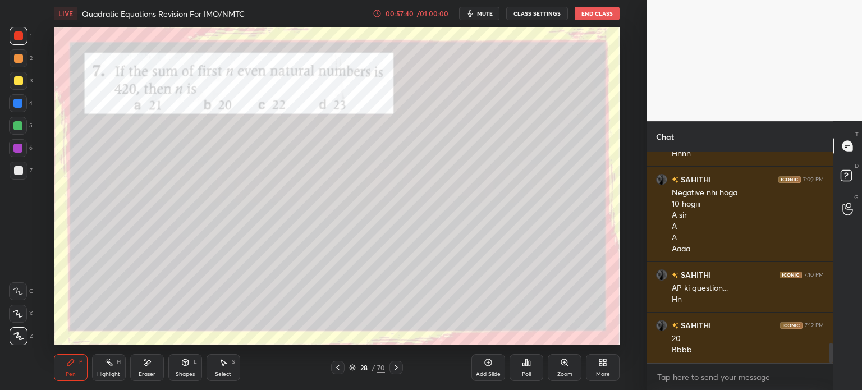
click at [399, 363] on div at bounding box center [396, 367] width 13 height 13
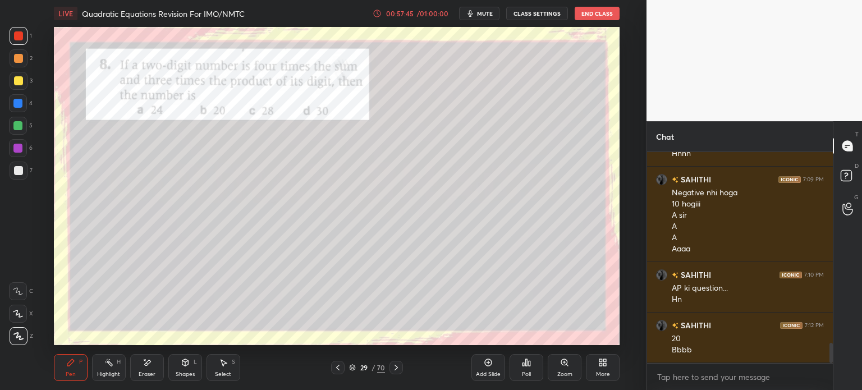
click at [396, 368] on icon at bounding box center [396, 367] width 9 height 9
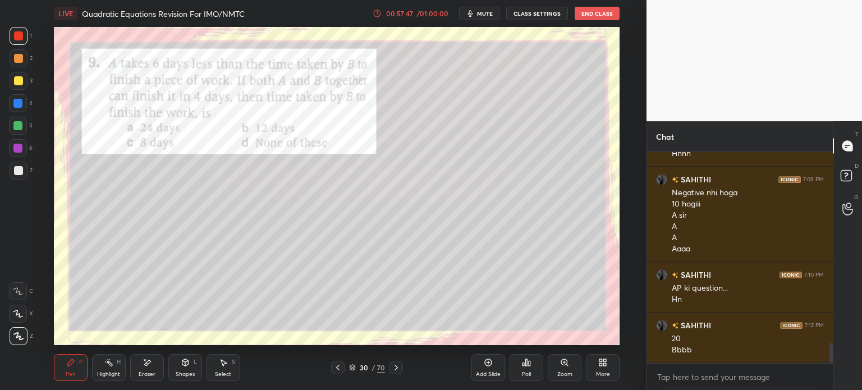
click at [395, 368] on icon at bounding box center [396, 367] width 9 height 9
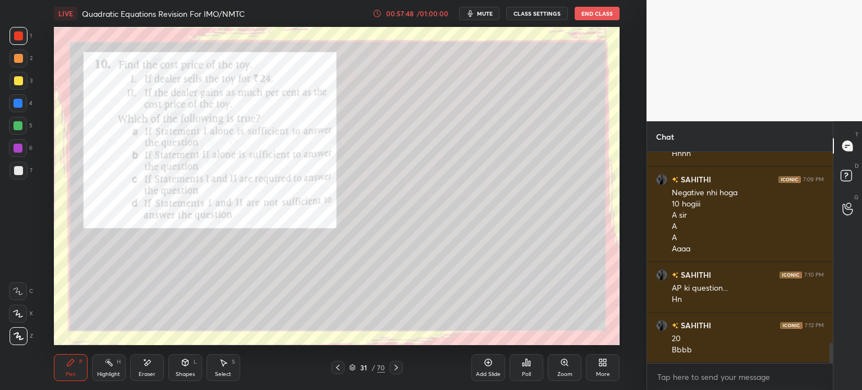
click at [393, 368] on icon at bounding box center [396, 367] width 9 height 9
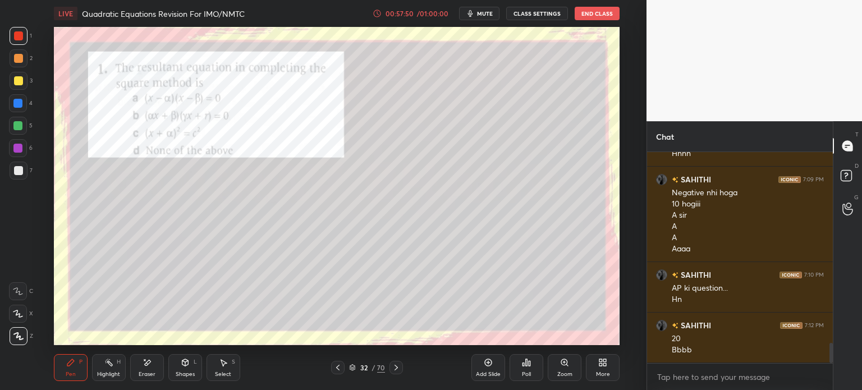
click at [339, 369] on icon at bounding box center [337, 367] width 9 height 9
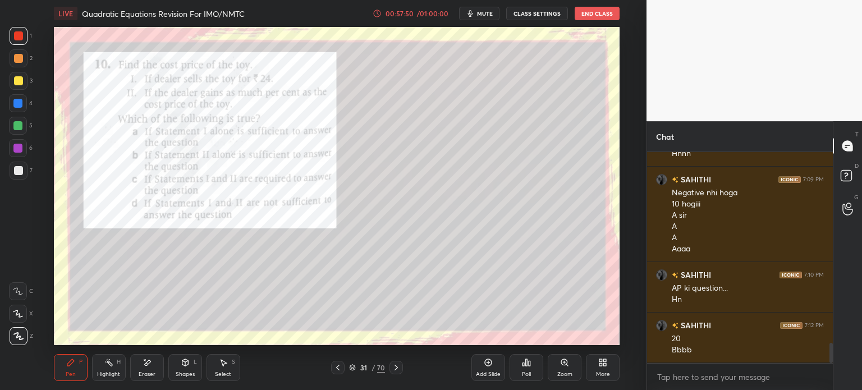
click at [340, 368] on icon at bounding box center [337, 367] width 9 height 9
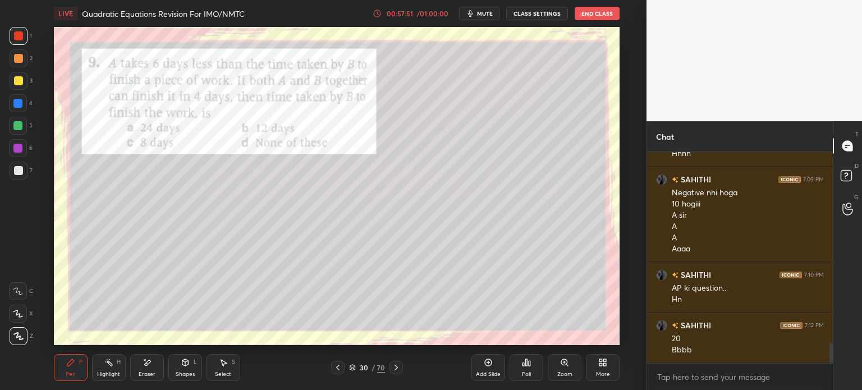
click at [343, 368] on div at bounding box center [337, 367] width 13 height 13
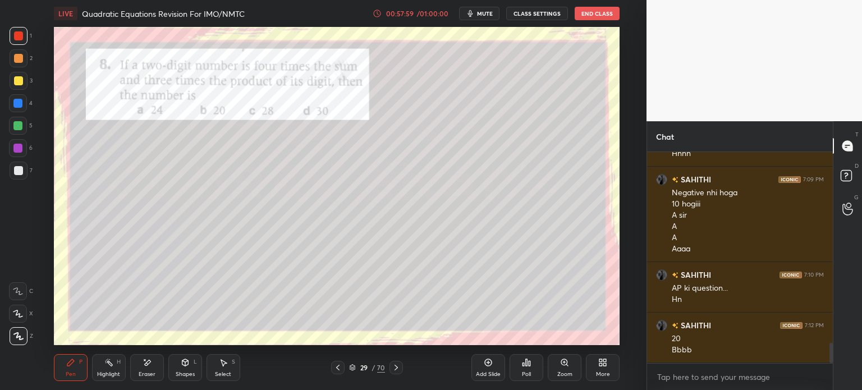
click at [20, 171] on div at bounding box center [18, 170] width 9 height 9
click at [25, 34] on div at bounding box center [19, 36] width 18 height 18
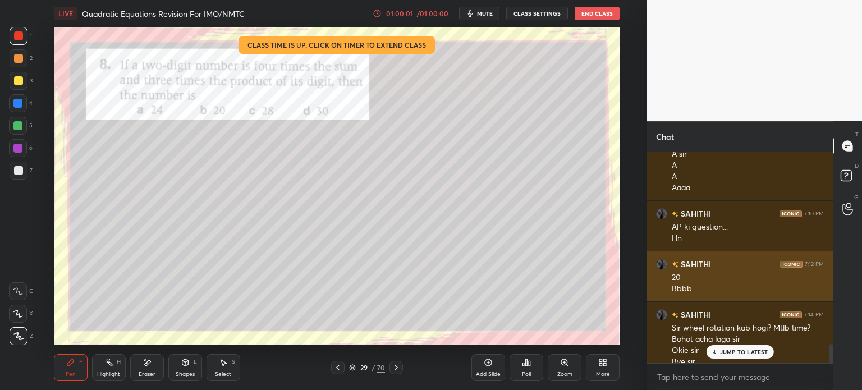
scroll to position [2093, 0]
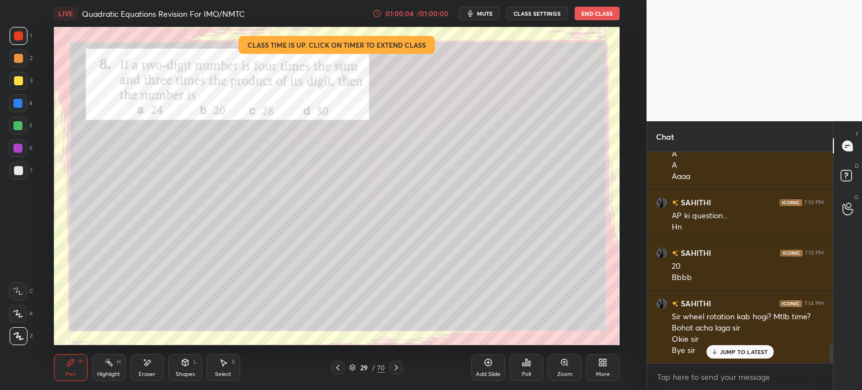
click at [602, 18] on button "End Class" at bounding box center [597, 13] width 45 height 13
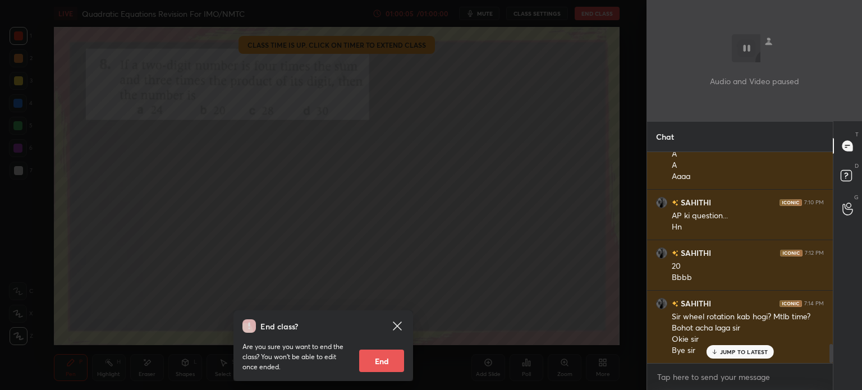
click at [387, 363] on button "End" at bounding box center [381, 361] width 45 height 22
type textarea "x"
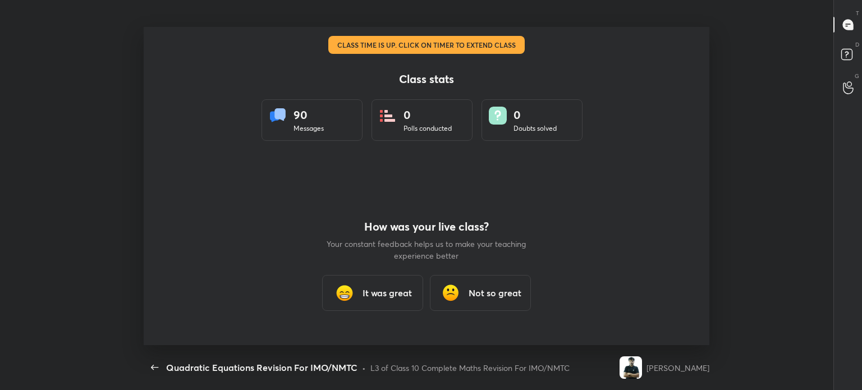
scroll to position [318, 853]
click at [384, 294] on h3 "It was great" at bounding box center [387, 292] width 49 height 13
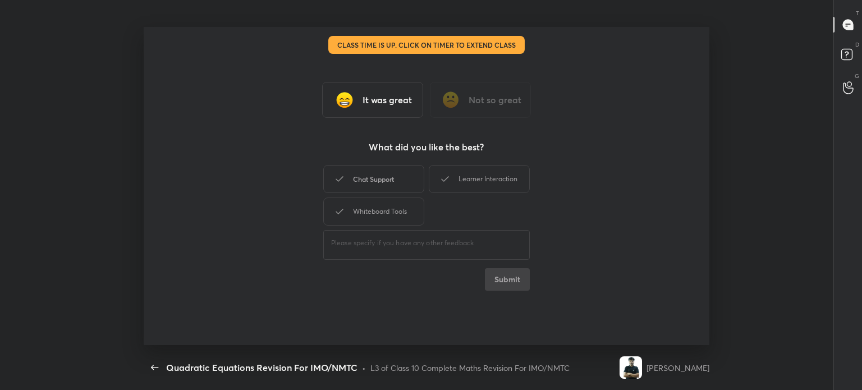
click at [379, 182] on div "Chat Support" at bounding box center [373, 179] width 101 height 28
click at [382, 208] on div "Whiteboard Tools" at bounding box center [373, 212] width 101 height 28
click at [449, 177] on icon at bounding box center [444, 178] width 13 height 13
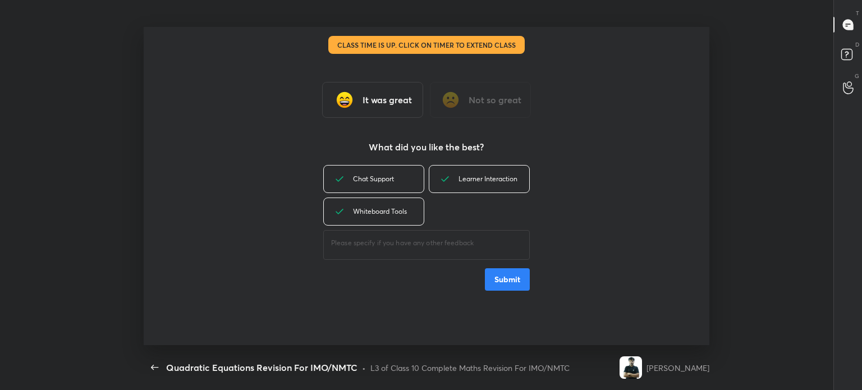
click at [497, 280] on button "Submit" at bounding box center [507, 279] width 45 height 22
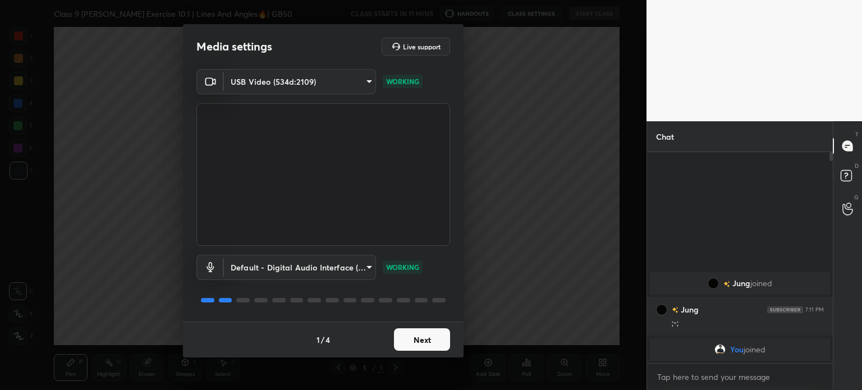
click at [423, 358] on div "Media settings Live support USB Video (534d:2109) cc2d6f306d6dd24c7f79a4a51d0e6…" at bounding box center [323, 195] width 647 height 390
click at [422, 345] on button "Next" at bounding box center [422, 339] width 56 height 22
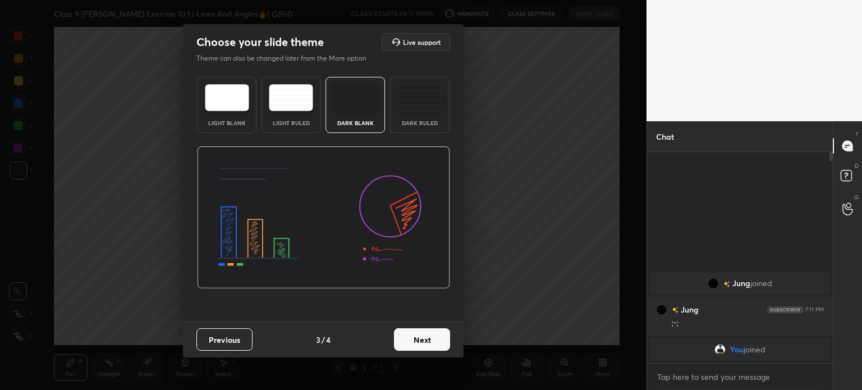
click at [422, 345] on button "Next" at bounding box center [422, 339] width 56 height 22
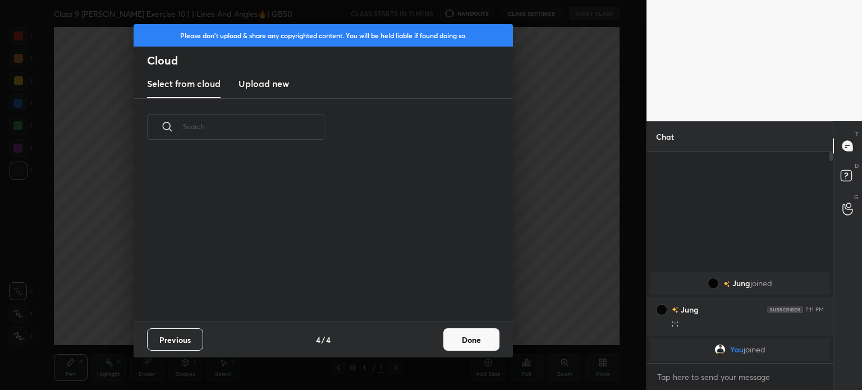
scroll to position [166, 360]
click at [271, 87] on h3 "Upload new" at bounding box center [264, 83] width 51 height 13
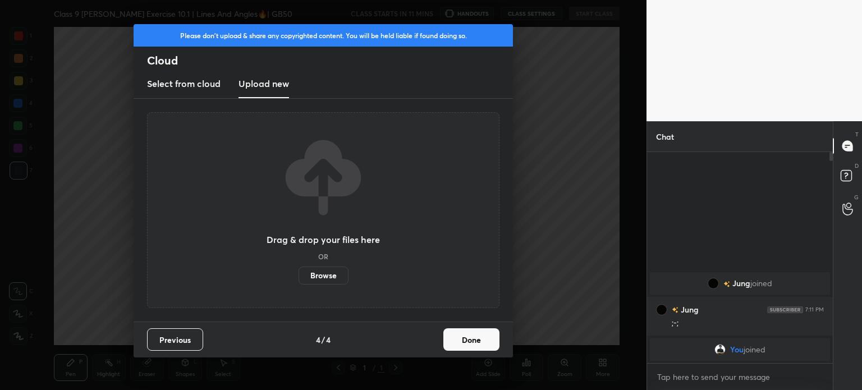
click at [330, 271] on label "Browse" at bounding box center [324, 276] width 50 height 18
click at [299, 271] on input "Browse" at bounding box center [299, 276] width 0 height 18
click at [313, 273] on label "Browse" at bounding box center [324, 276] width 50 height 18
click at [299, 273] on input "Browse" at bounding box center [299, 276] width 0 height 18
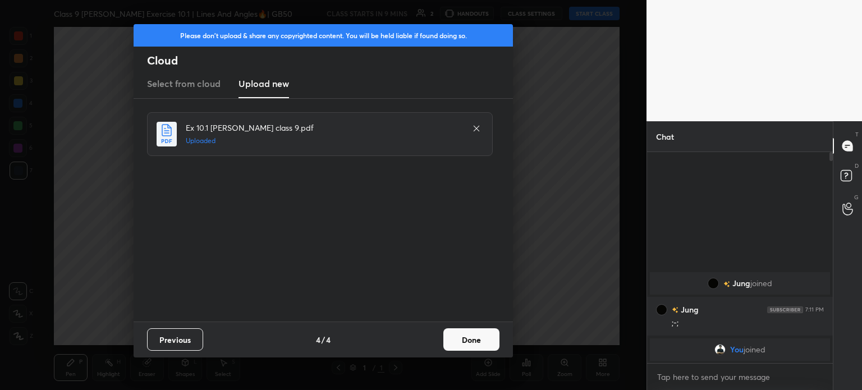
click at [478, 332] on button "Done" at bounding box center [471, 339] width 56 height 22
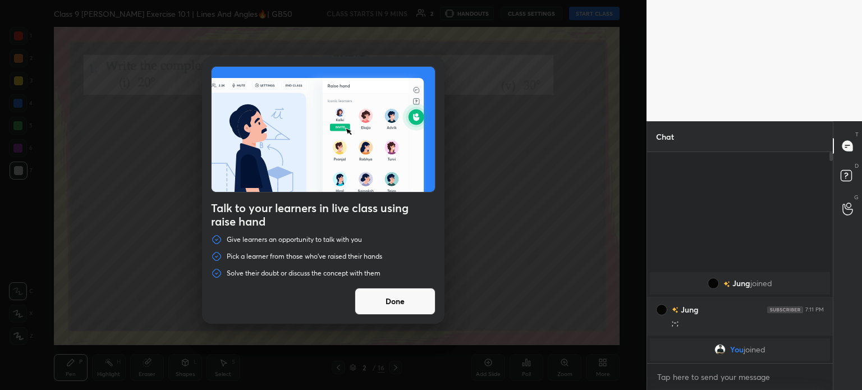
drag, startPoint x: 384, startPoint y: 297, endPoint x: 374, endPoint y: 308, distance: 14.3
click at [384, 298] on button "Done" at bounding box center [395, 301] width 81 height 27
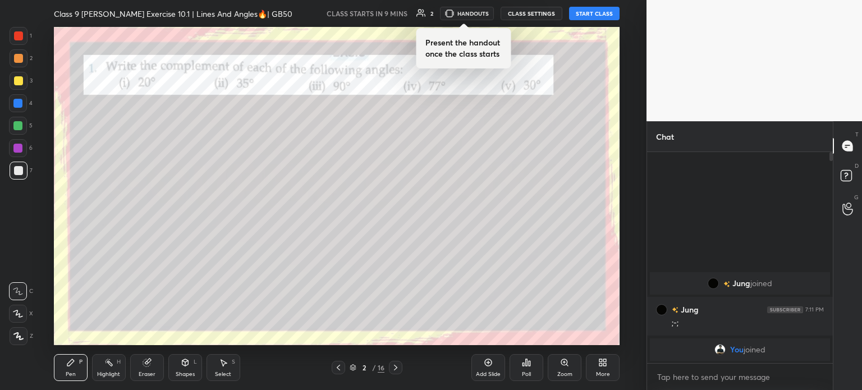
click at [338, 368] on icon at bounding box center [338, 367] width 9 height 9
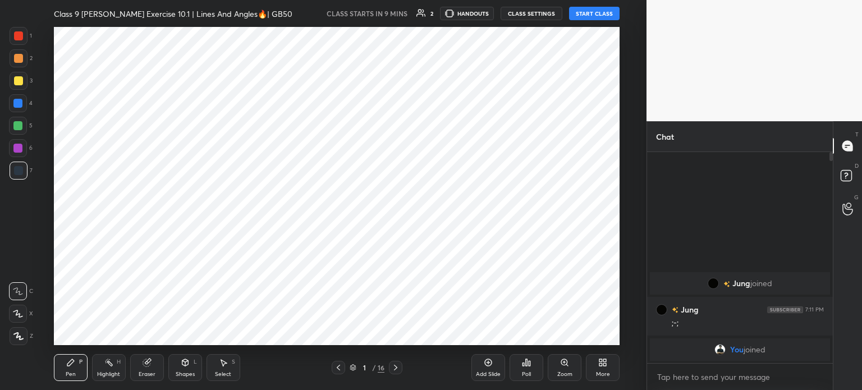
click at [491, 365] on icon at bounding box center [488, 362] width 7 height 7
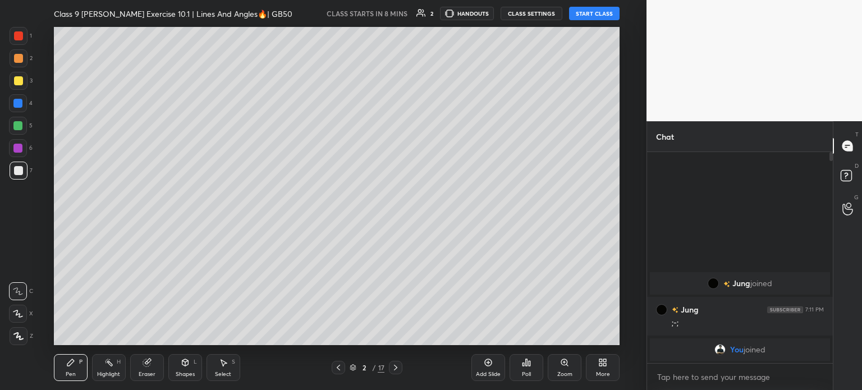
click at [691, 376] on body "1 2 3 4 5 6 7 C X Z C X Z E E Erase all H H Class 9 [PERSON_NAME] Exercise 10.1…" at bounding box center [431, 195] width 862 height 390
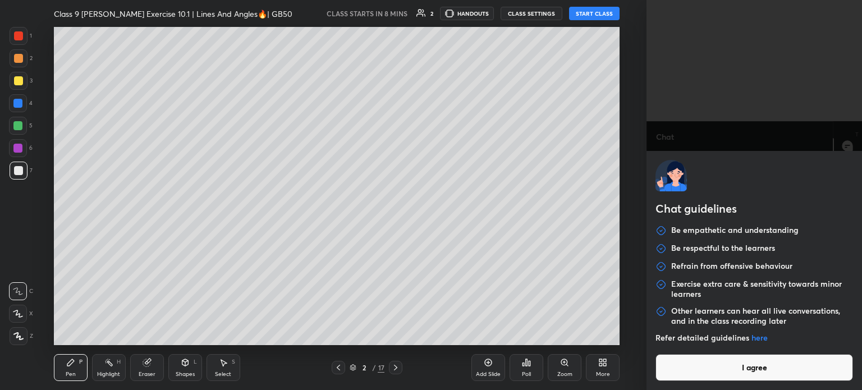
click at [716, 377] on button "I agree" at bounding box center [755, 367] width 198 height 27
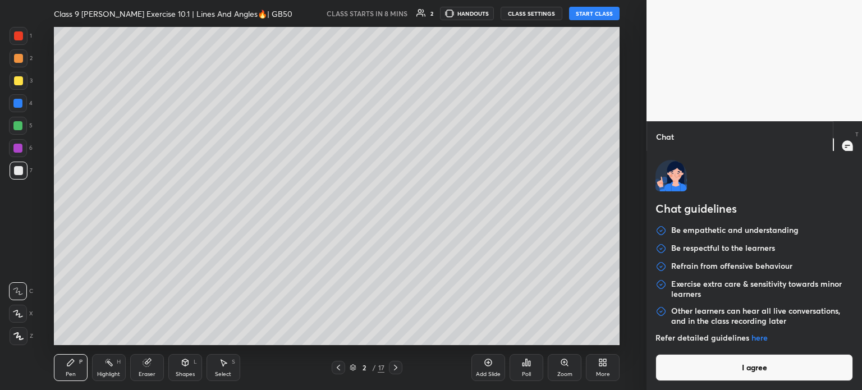
type textarea "x"
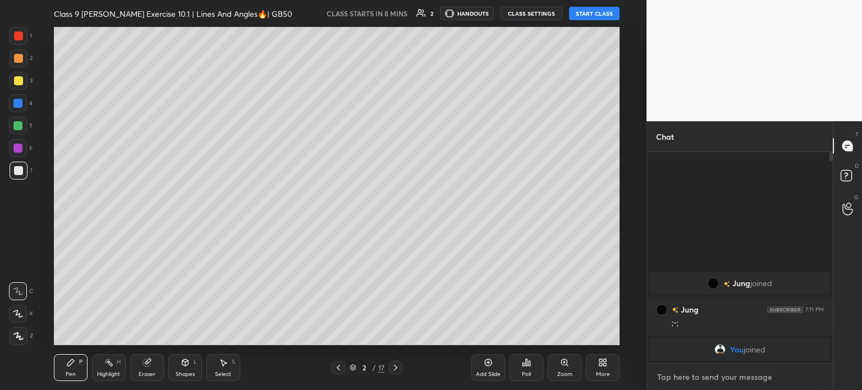
paste textarea "[URL][DOMAIN_NAME]"
type textarea "[URL][DOMAIN_NAME]"
type textarea "x"
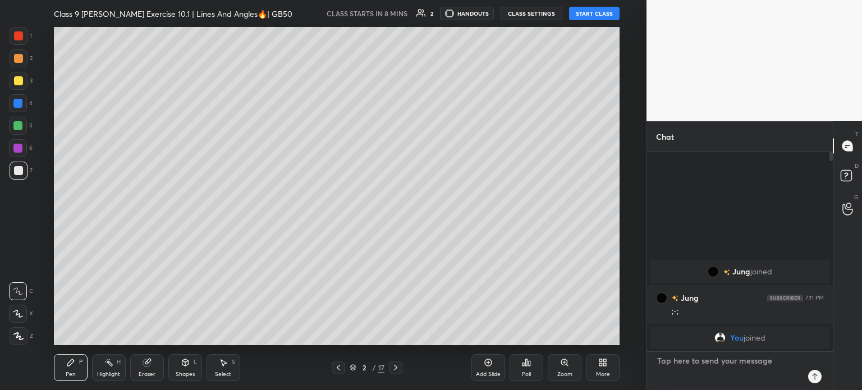
scroll to position [3, 3]
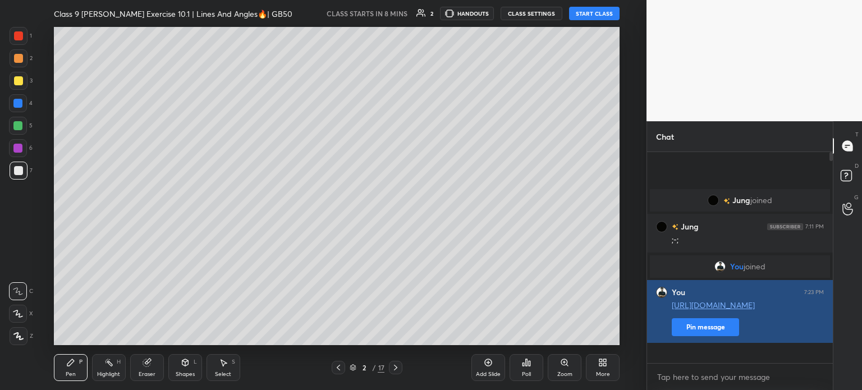
click at [687, 336] on button "Pin message" at bounding box center [705, 327] width 67 height 18
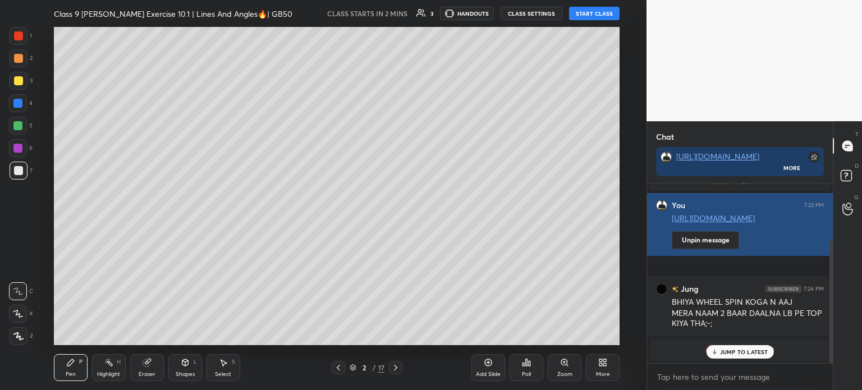
scroll to position [84, 0]
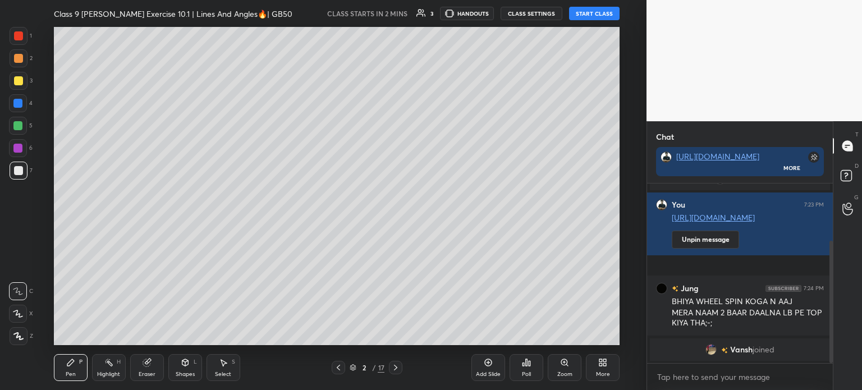
click at [584, 16] on button "START CLASS" at bounding box center [594, 13] width 51 height 13
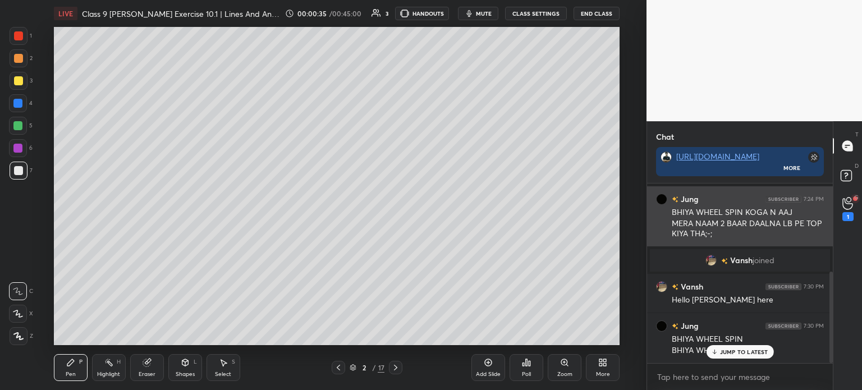
scroll to position [83, 182]
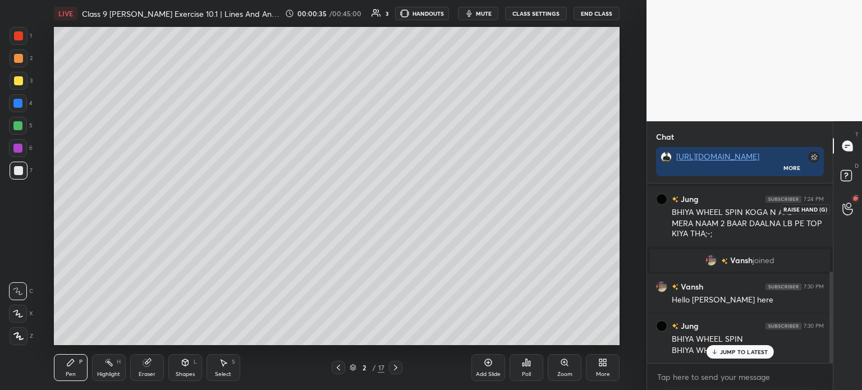
click at [842, 205] on icon at bounding box center [847, 209] width 11 height 13
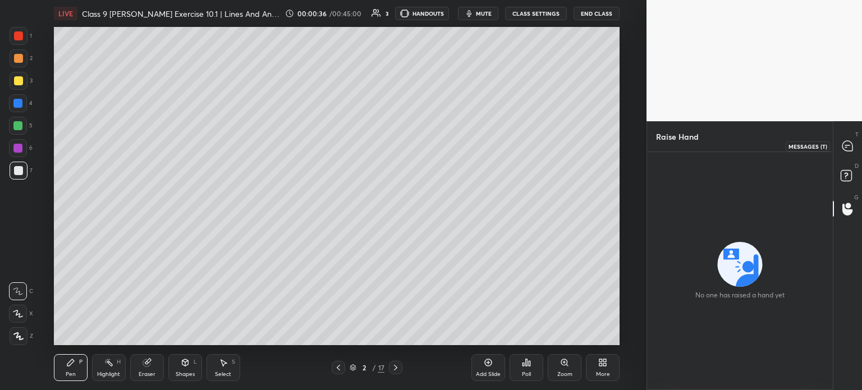
click at [851, 146] on icon at bounding box center [847, 146] width 10 height 10
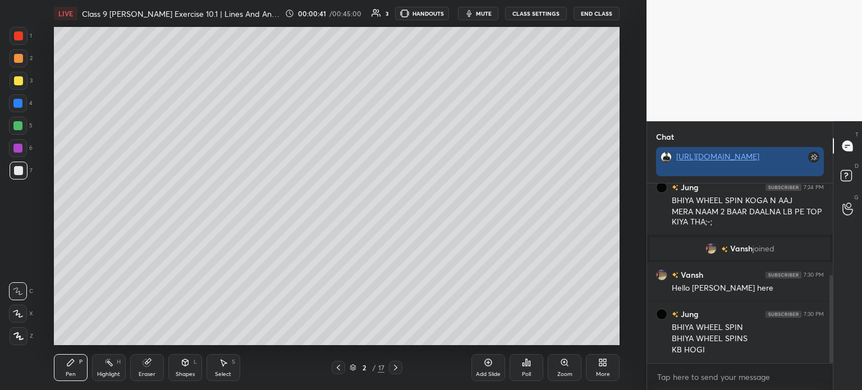
scroll to position [4, 3]
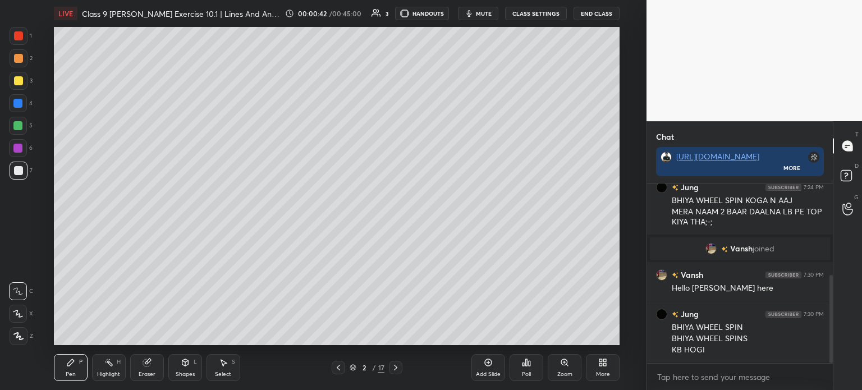
click at [22, 335] on icon at bounding box center [18, 336] width 10 height 8
click at [18, 81] on div at bounding box center [18, 80] width 9 height 9
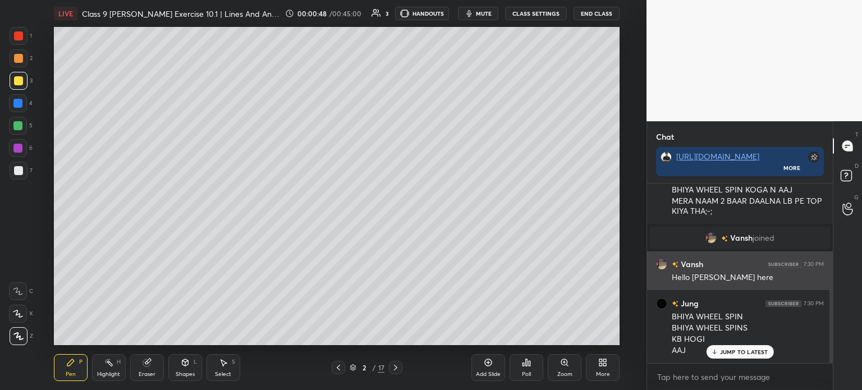
scroll to position [196, 0]
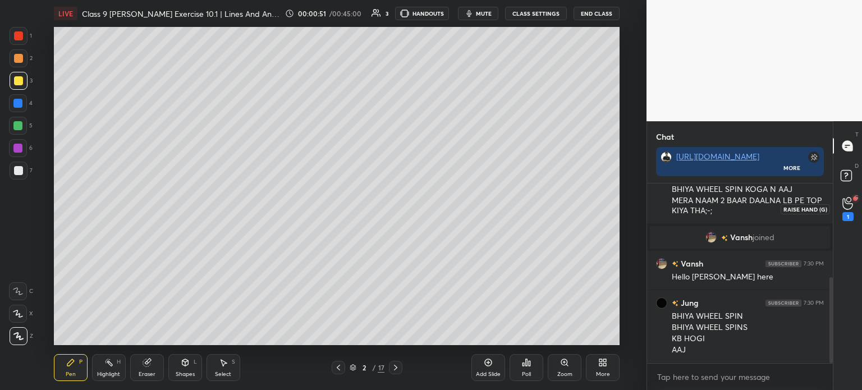
click at [850, 208] on icon at bounding box center [847, 203] width 10 height 11
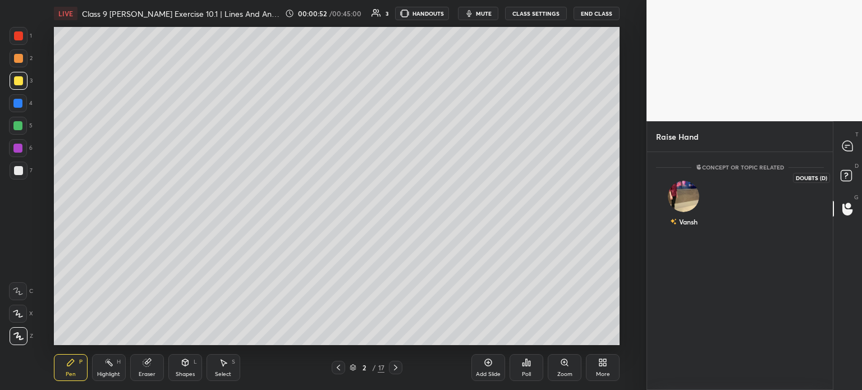
click at [849, 179] on rect at bounding box center [846, 176] width 11 height 11
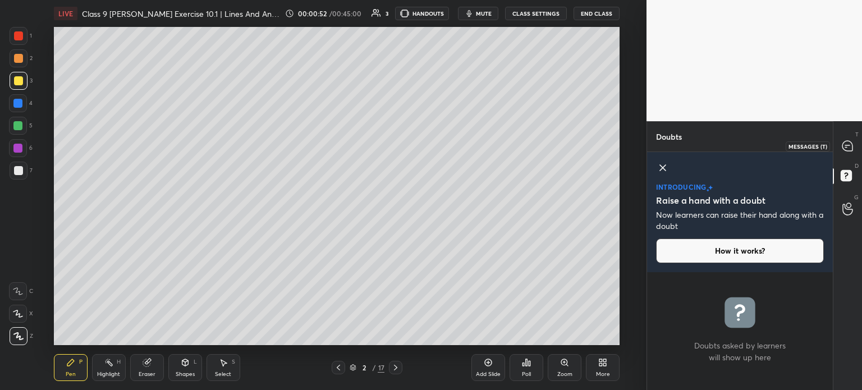
click at [842, 150] on icon at bounding box center [848, 146] width 12 height 12
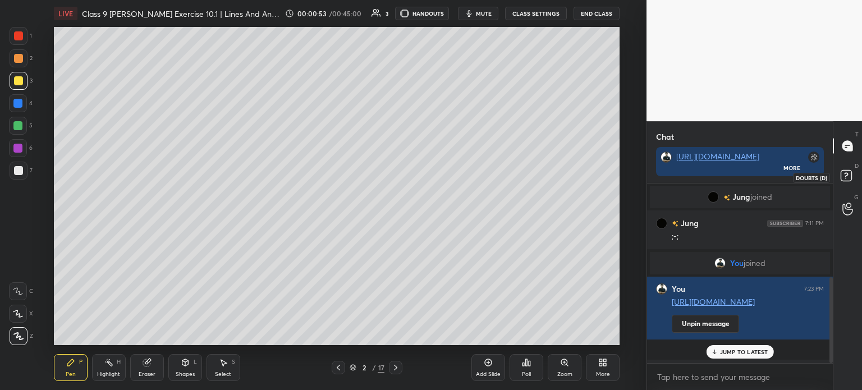
scroll to position [176, 182]
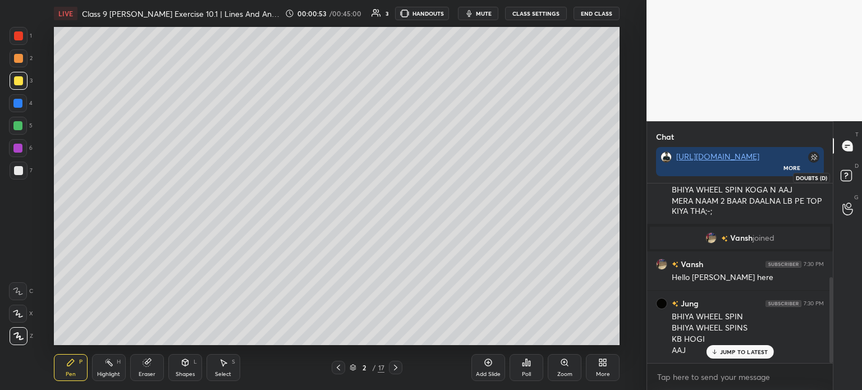
click at [841, 206] on div at bounding box center [848, 209] width 22 height 20
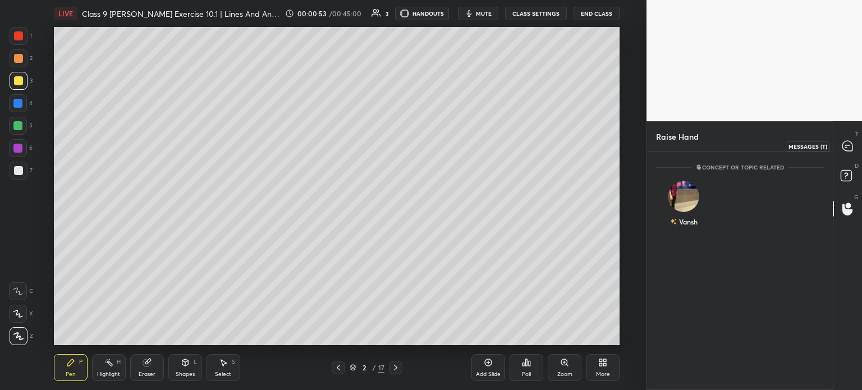
click at [845, 153] on div at bounding box center [848, 146] width 22 height 20
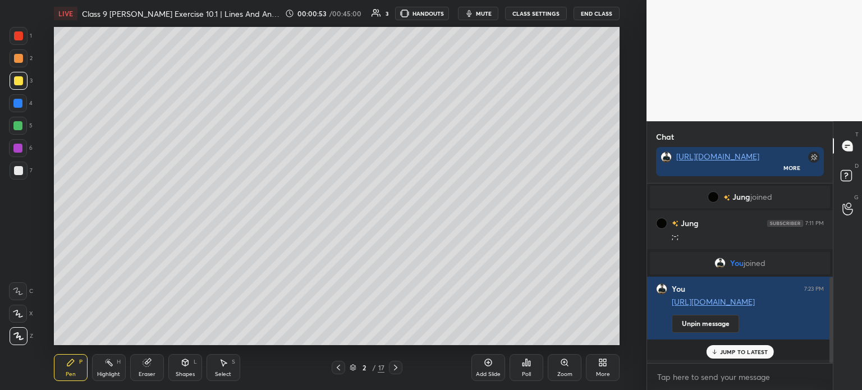
scroll to position [196, 0]
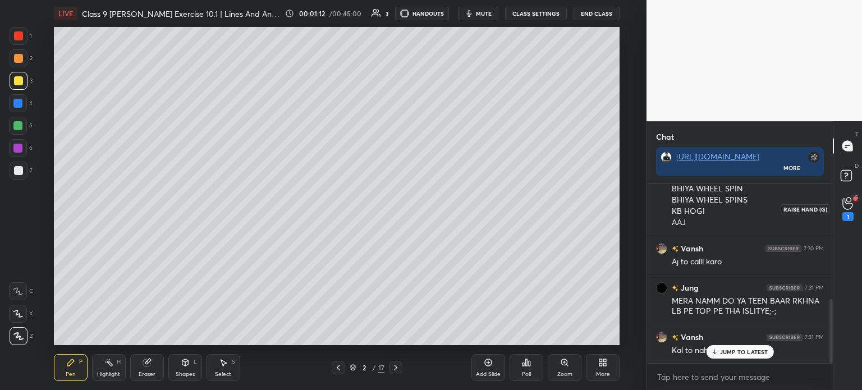
click at [845, 207] on icon at bounding box center [847, 203] width 11 height 13
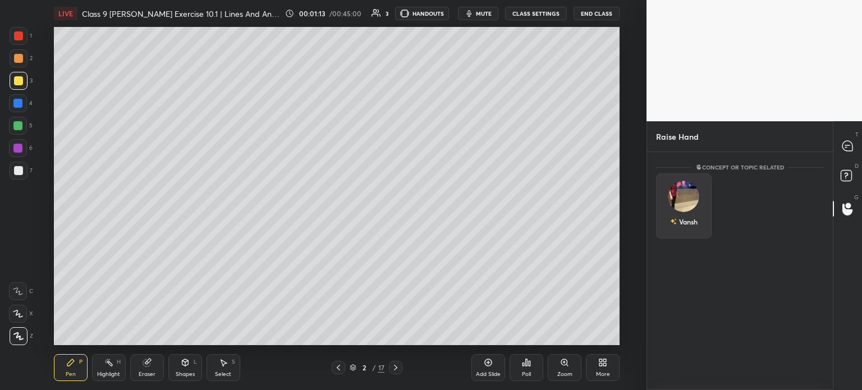
click at [688, 218] on div "Vansh" at bounding box center [684, 221] width 28 height 19
click at [688, 235] on button "INVITE" at bounding box center [683, 229] width 45 height 15
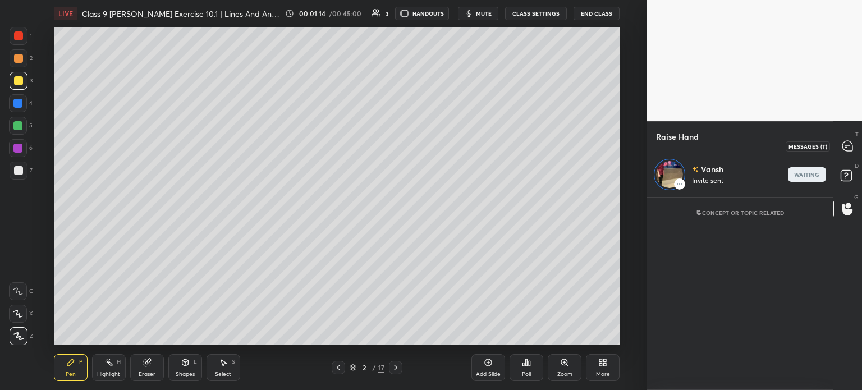
click at [855, 152] on div at bounding box center [848, 146] width 22 height 20
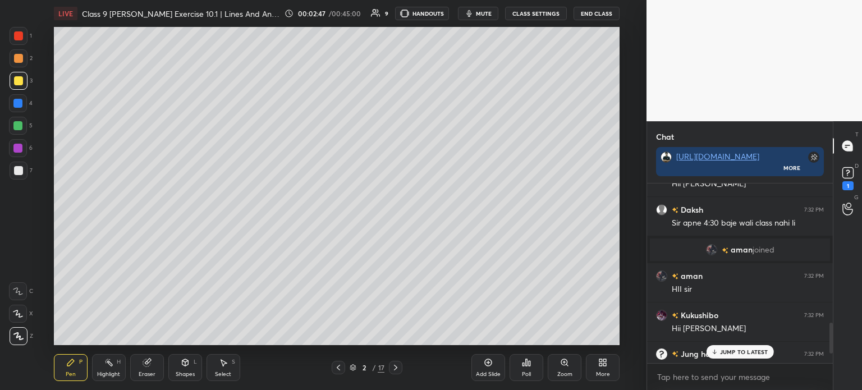
scroll to position [800, 0]
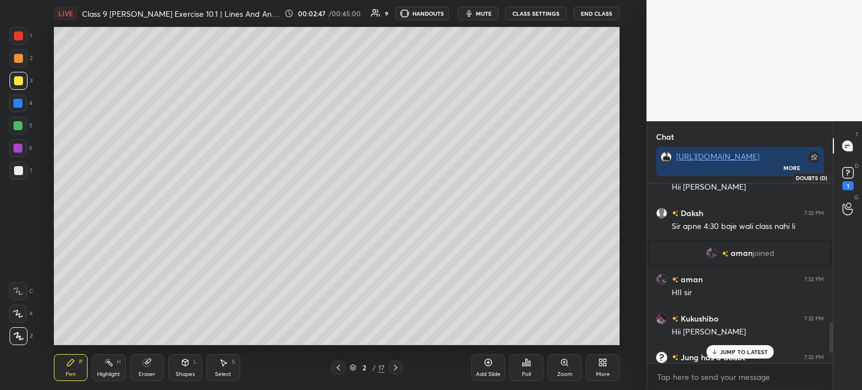
click at [852, 179] on icon at bounding box center [848, 172] width 17 height 17
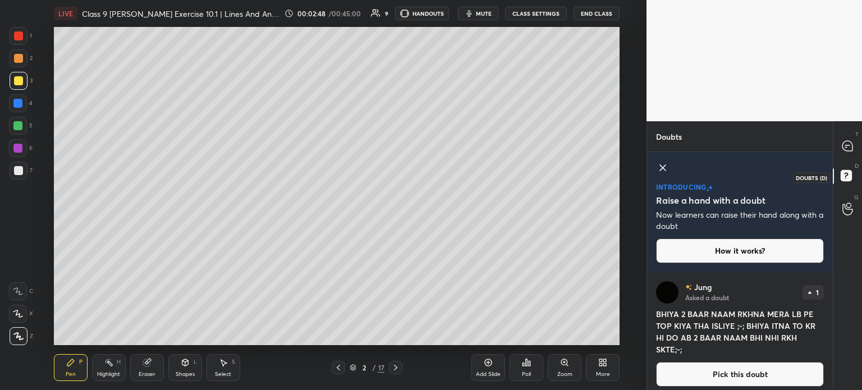
scroll to position [114, 182]
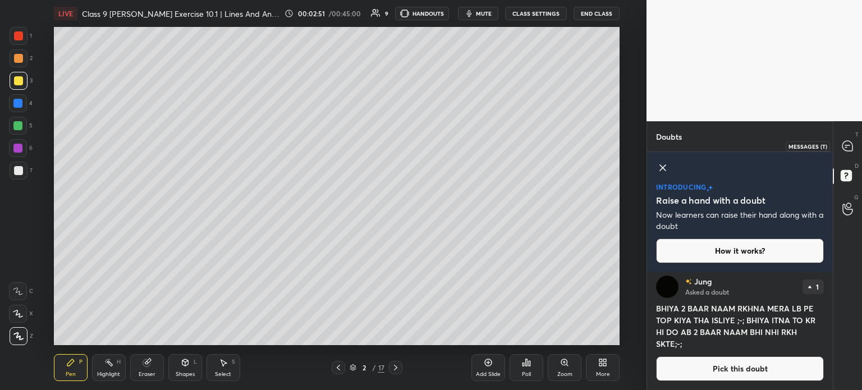
click at [849, 146] on icon at bounding box center [847, 146] width 10 height 10
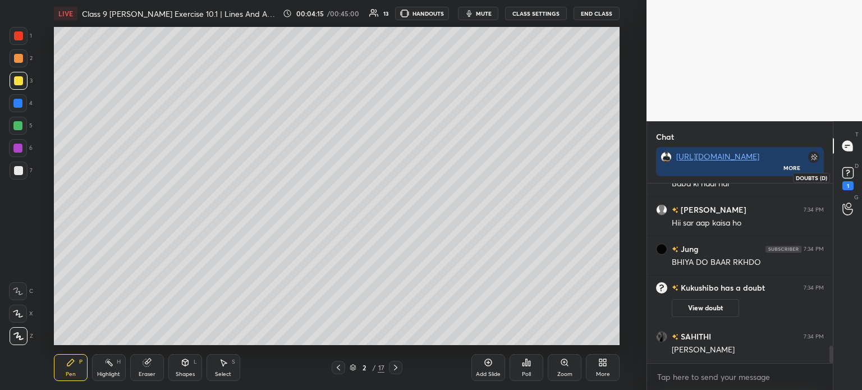
scroll to position [1700, 0]
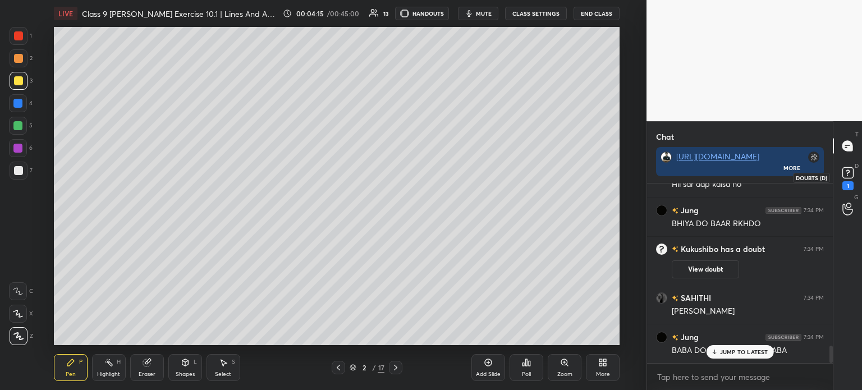
click at [853, 178] on icon at bounding box center [848, 172] width 17 height 17
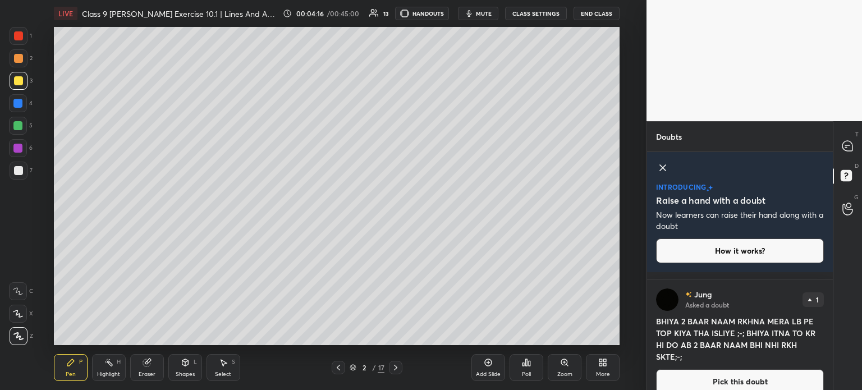
scroll to position [119, 0]
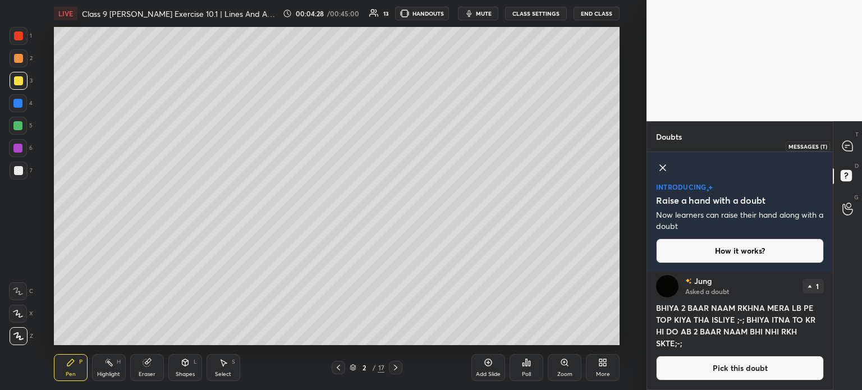
click at [851, 149] on icon at bounding box center [847, 146] width 10 height 10
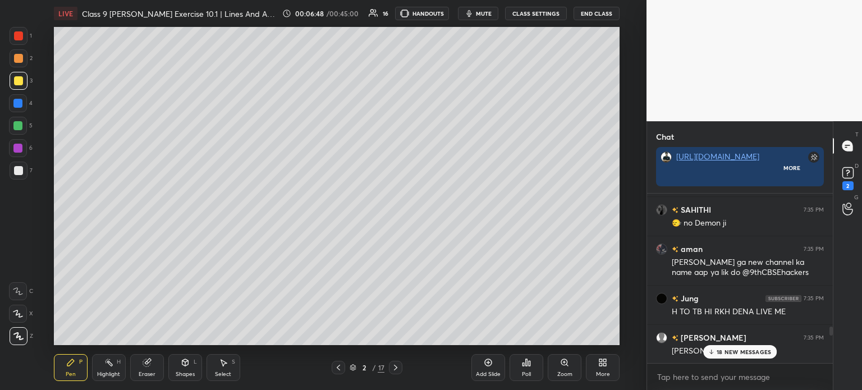
scroll to position [2793, 0]
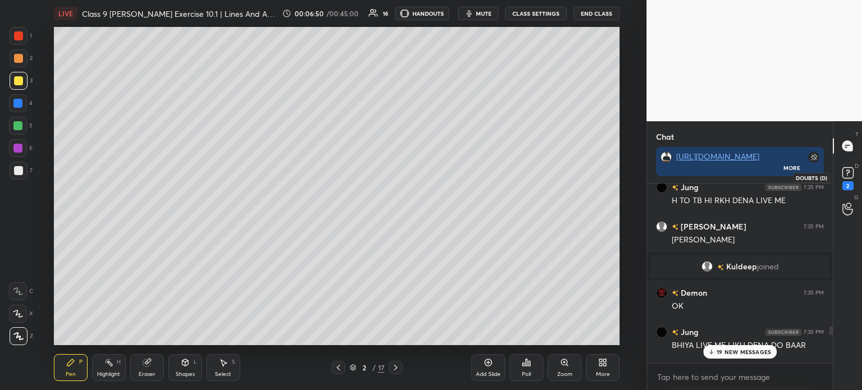
click at [847, 180] on icon at bounding box center [848, 172] width 17 height 17
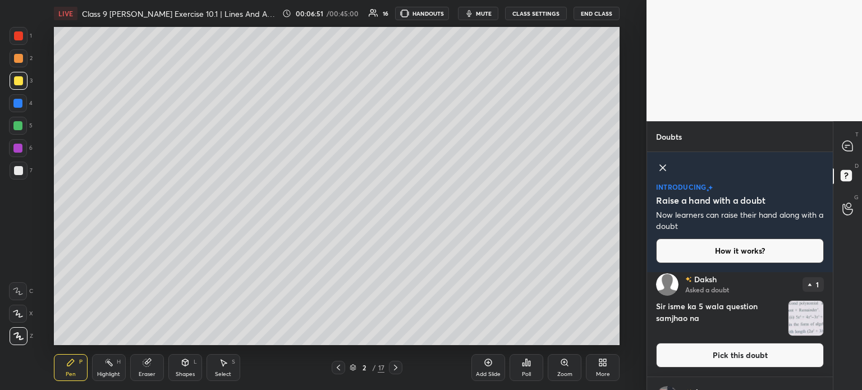
click at [780, 314] on div "Sir isme ka 5 wala question samjhao na" at bounding box center [740, 318] width 168 height 36
click at [791, 309] on img "grid" at bounding box center [806, 318] width 35 height 35
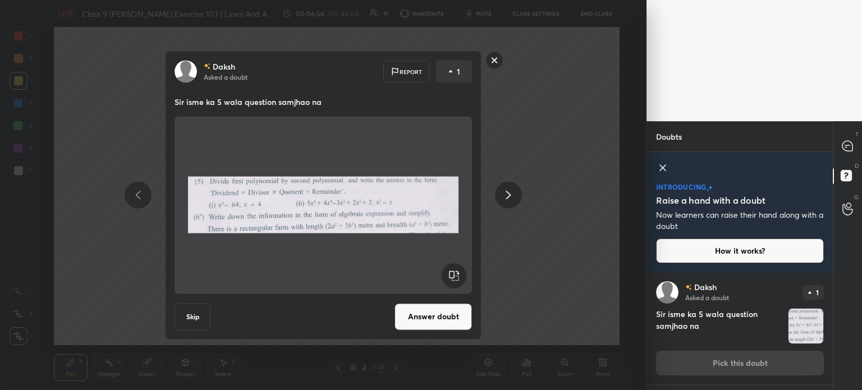
click at [492, 69] on rect at bounding box center [494, 60] width 17 height 17
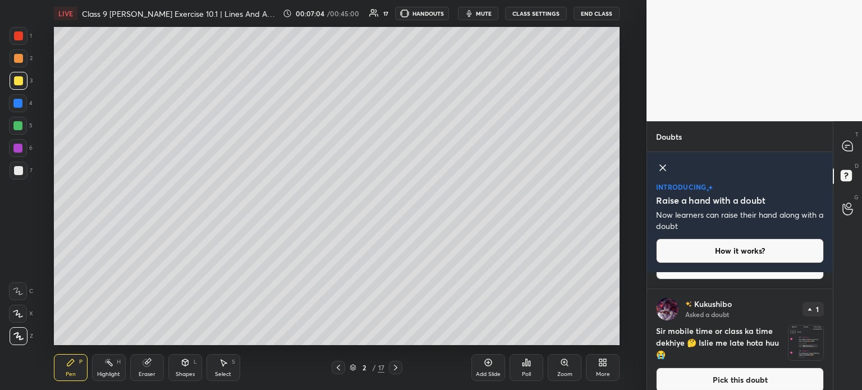
click at [796, 338] on img "grid" at bounding box center [806, 343] width 35 height 35
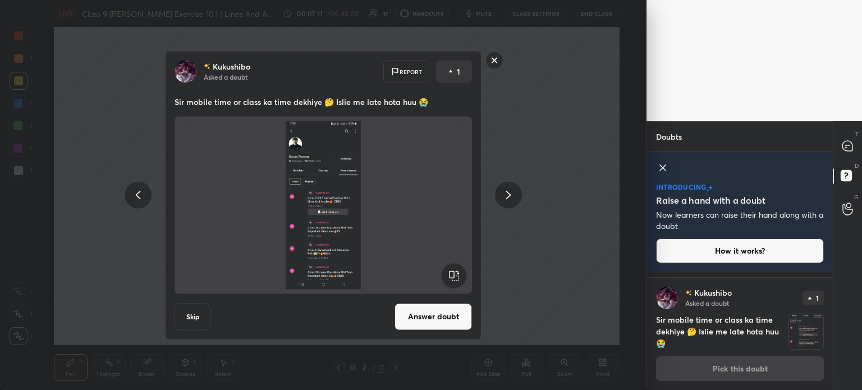
click at [494, 61] on rect at bounding box center [494, 60] width 17 height 17
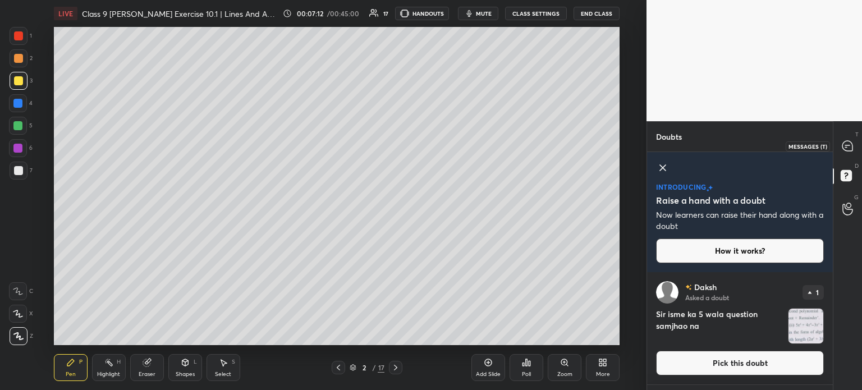
click at [852, 139] on div at bounding box center [848, 146] width 22 height 20
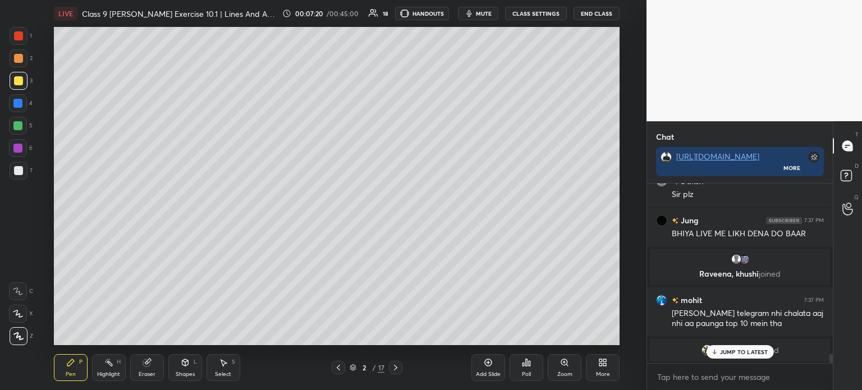
click at [398, 368] on icon at bounding box center [395, 367] width 9 height 9
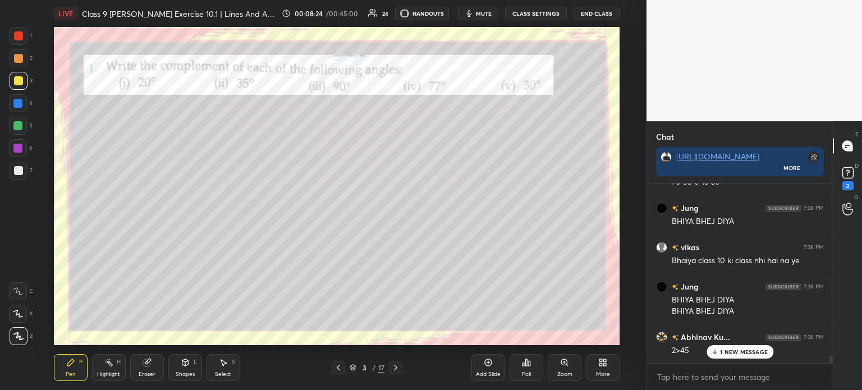
scroll to position [4153, 0]
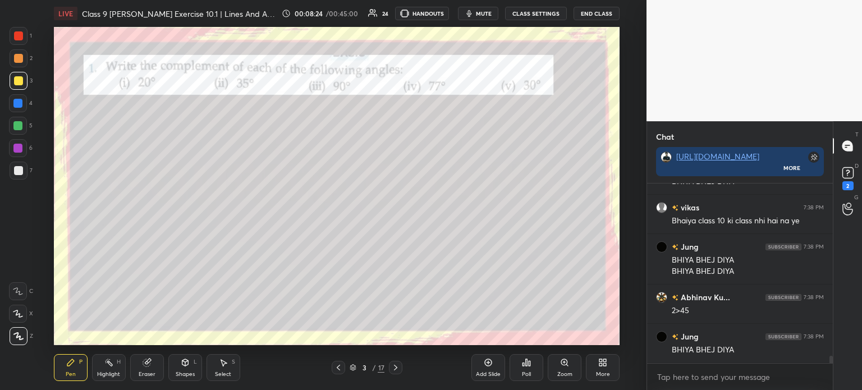
click at [196, 369] on div "Shapes L" at bounding box center [185, 367] width 34 height 27
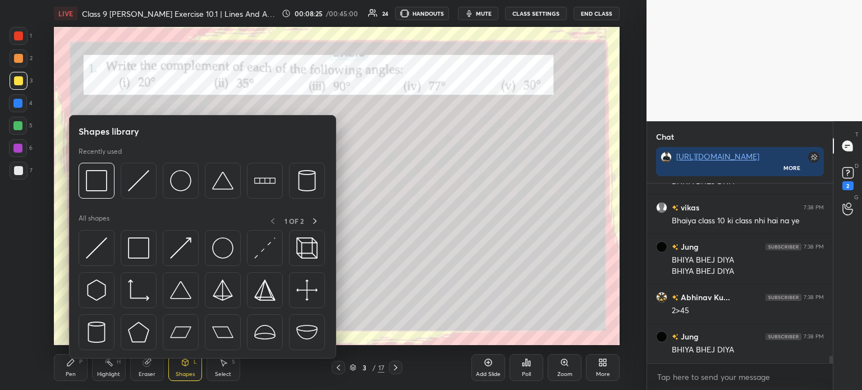
scroll to position [4192, 0]
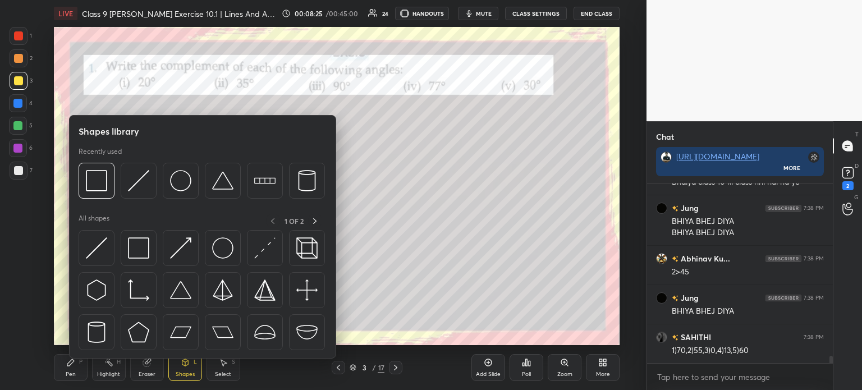
click at [148, 374] on div "Eraser" at bounding box center [147, 375] width 17 height 6
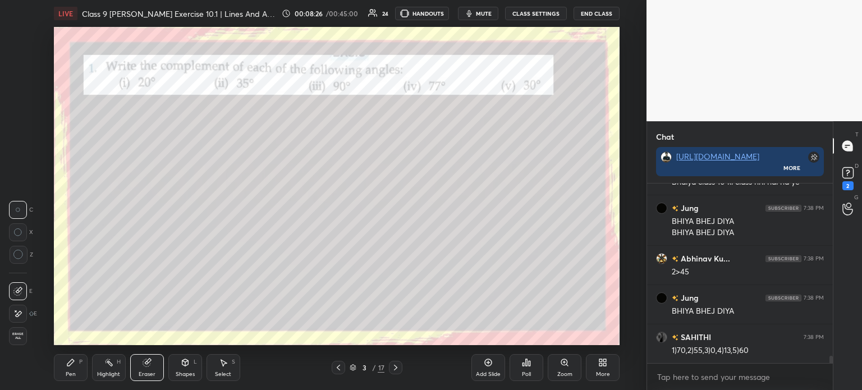
click at [13, 333] on span "Erase all" at bounding box center [18, 336] width 17 height 8
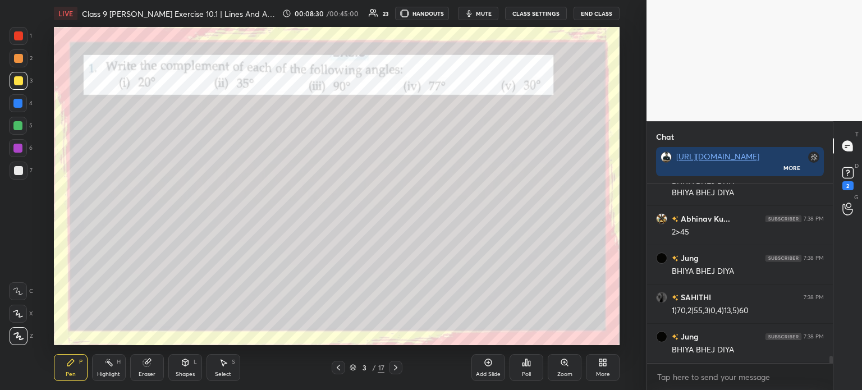
scroll to position [4243, 0]
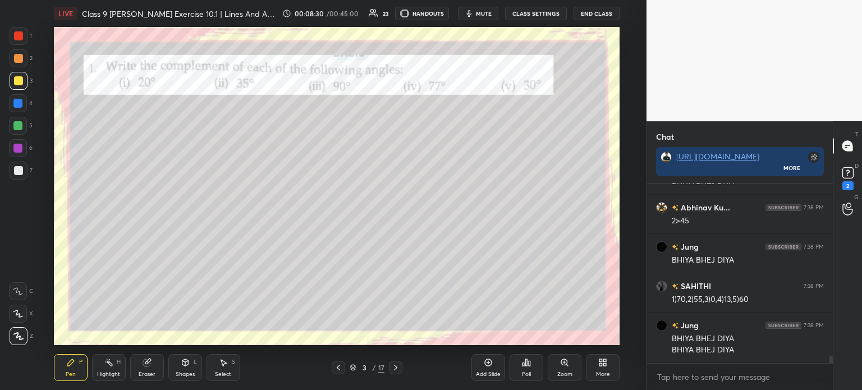
click at [23, 168] on div at bounding box center [19, 171] width 18 height 18
click at [860, 179] on div "D Doubts (D) 2" at bounding box center [847, 177] width 29 height 31
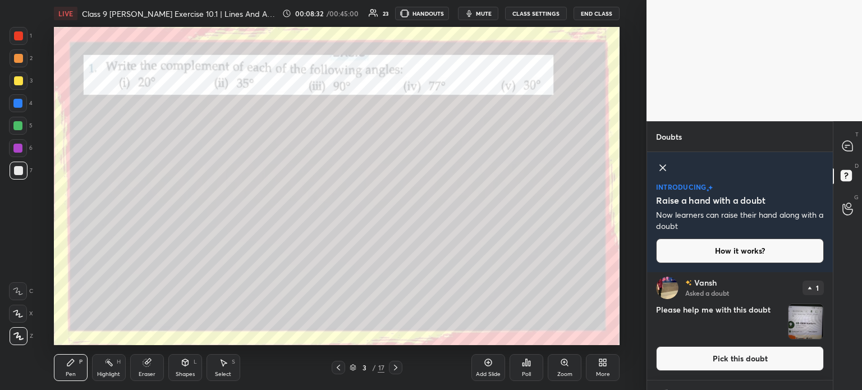
scroll to position [0, 0]
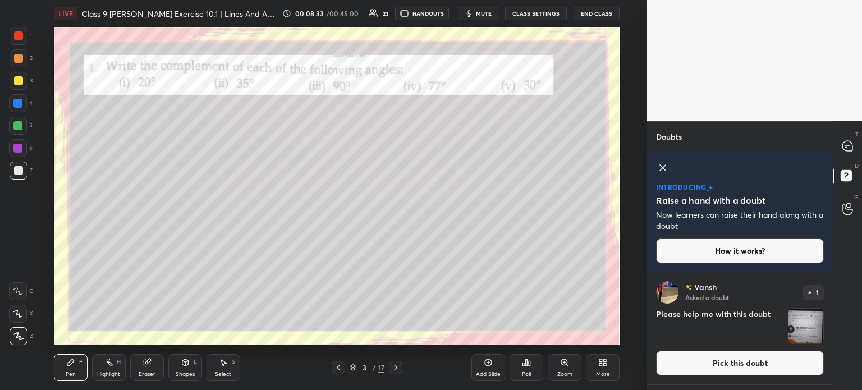
click at [761, 323] on h4 "Please help me with this doubt" at bounding box center [719, 326] width 127 height 36
click at [792, 331] on img "grid" at bounding box center [806, 326] width 35 height 35
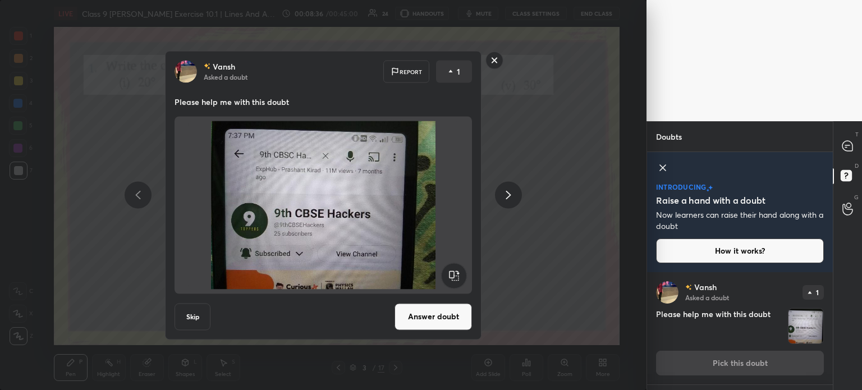
click at [496, 60] on rect at bounding box center [494, 60] width 17 height 17
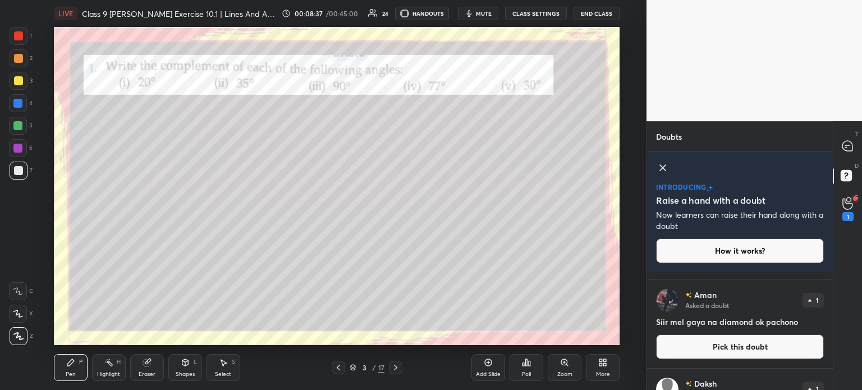
click at [759, 331] on div "[PERSON_NAME] Asked a doubt 1 Siir mel gaya na diamond ok pachono Pick this dou…" at bounding box center [740, 324] width 186 height 88
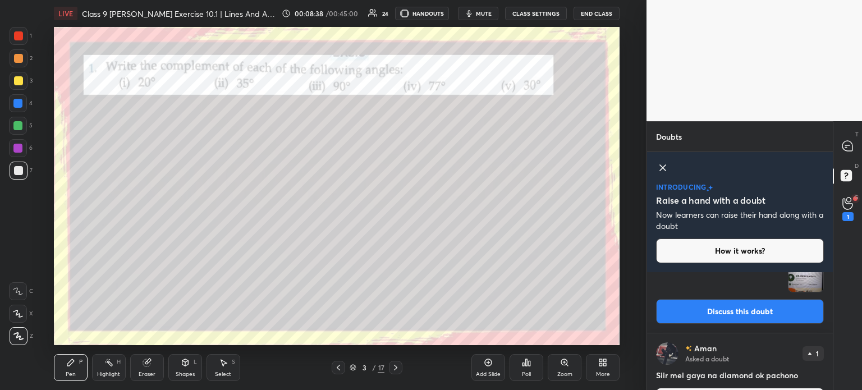
scroll to position [42, 0]
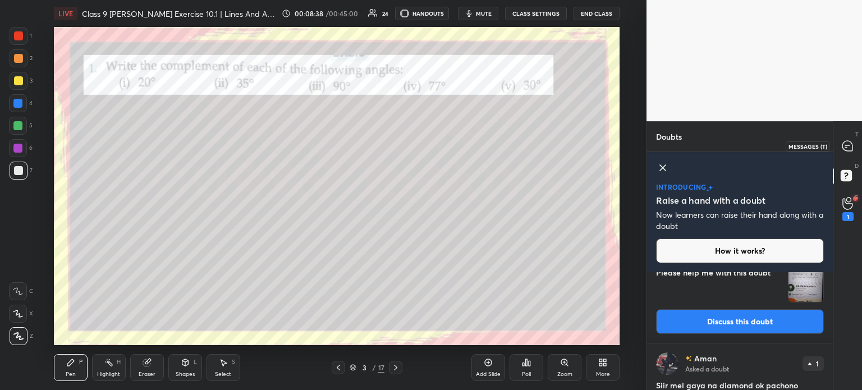
click at [847, 148] on icon at bounding box center [847, 146] width 10 height 10
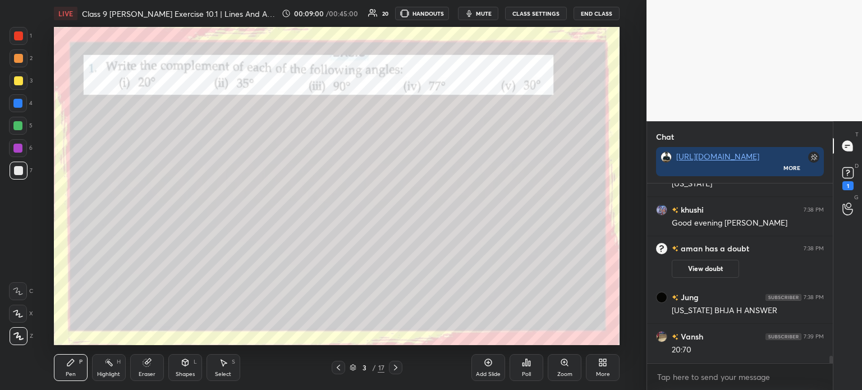
click at [862, 175] on div "D Doubts (D) 1" at bounding box center [847, 177] width 29 height 31
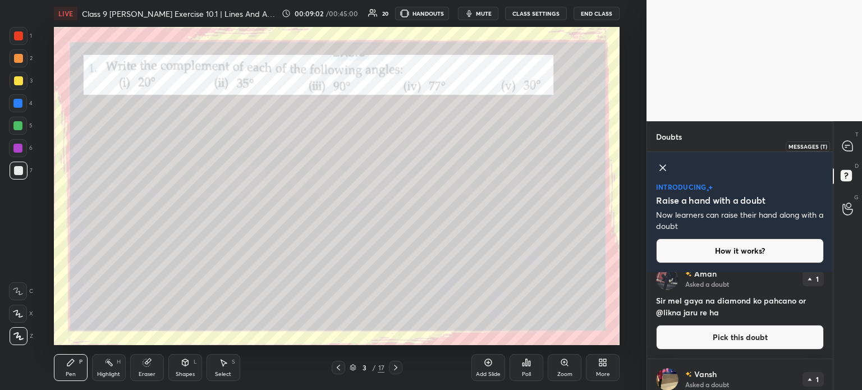
click at [850, 145] on icon at bounding box center [847, 146] width 10 height 10
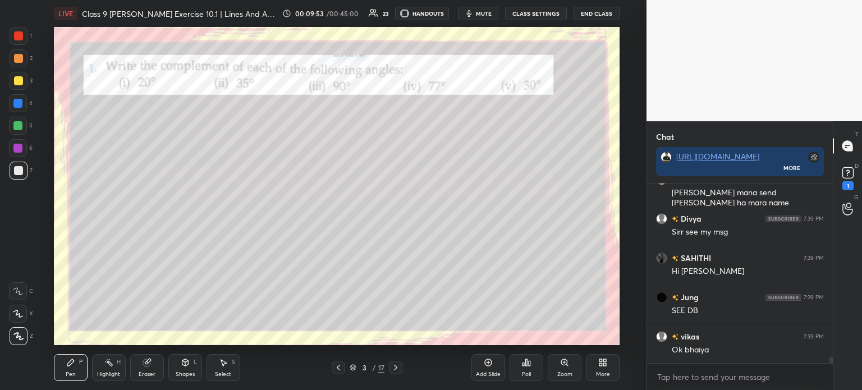
click at [394, 368] on icon at bounding box center [395, 367] width 9 height 9
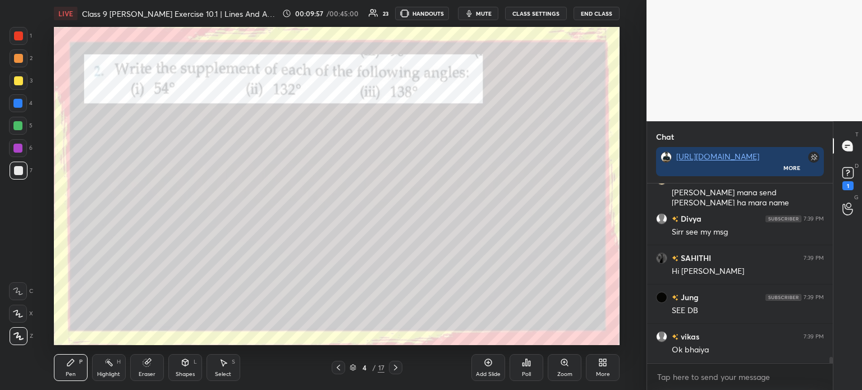
click at [862, 181] on div "D Doubts (D) 1" at bounding box center [847, 177] width 29 height 31
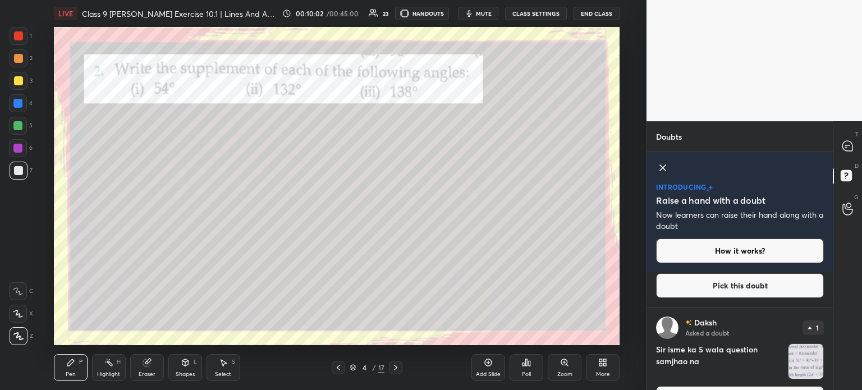
click at [862, 164] on div "D Doubts (D)" at bounding box center [847, 177] width 29 height 31
click at [852, 148] on icon at bounding box center [847, 146] width 10 height 10
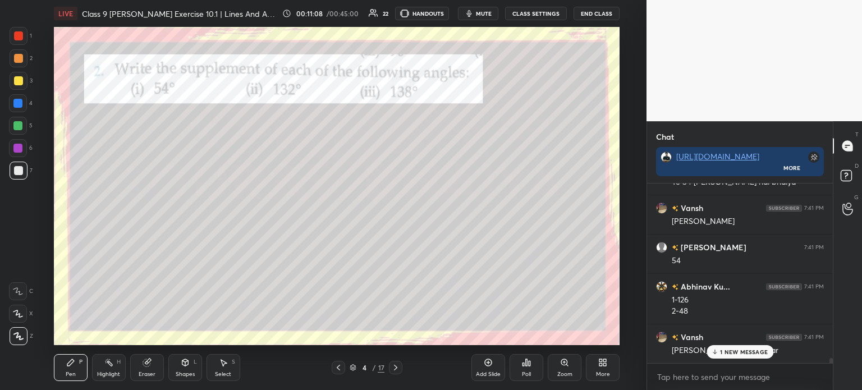
scroll to position [5952, 0]
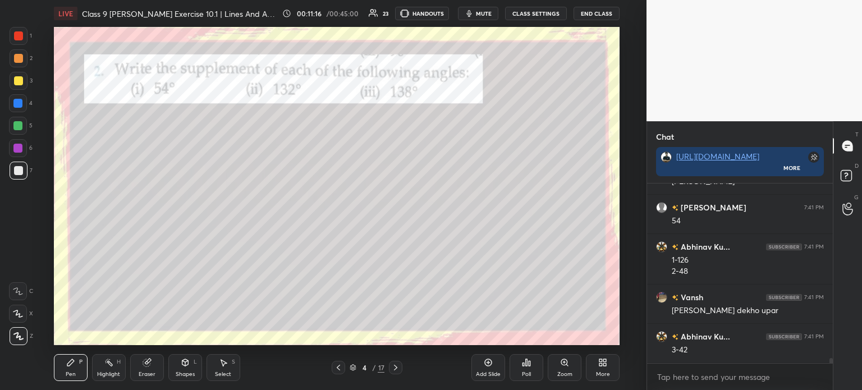
click at [397, 368] on icon at bounding box center [395, 367] width 9 height 9
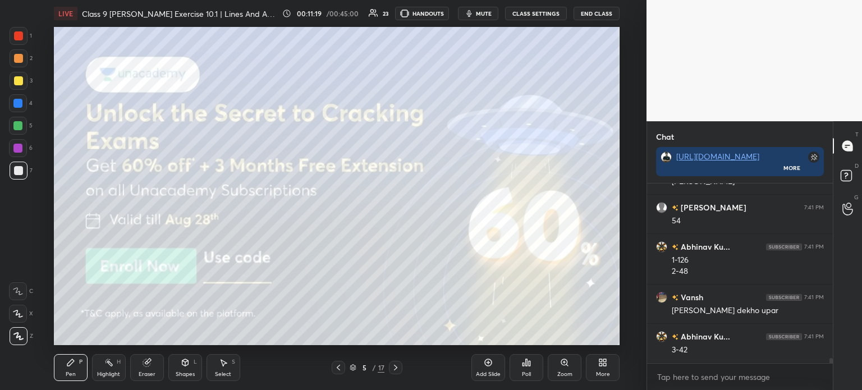
click at [20, 85] on div at bounding box center [18, 80] width 9 height 9
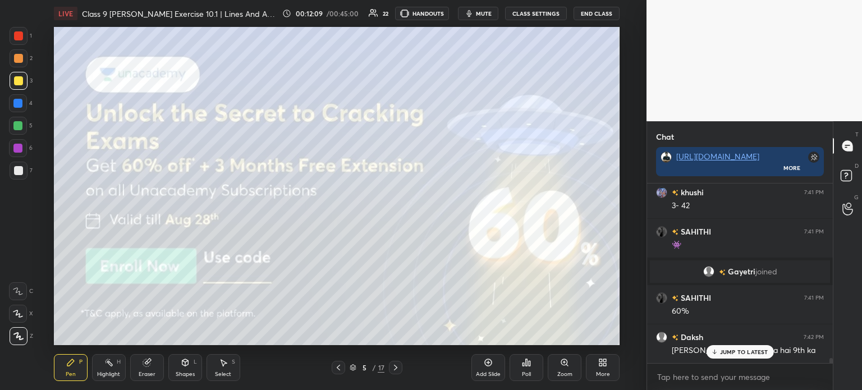
scroll to position [5977, 0]
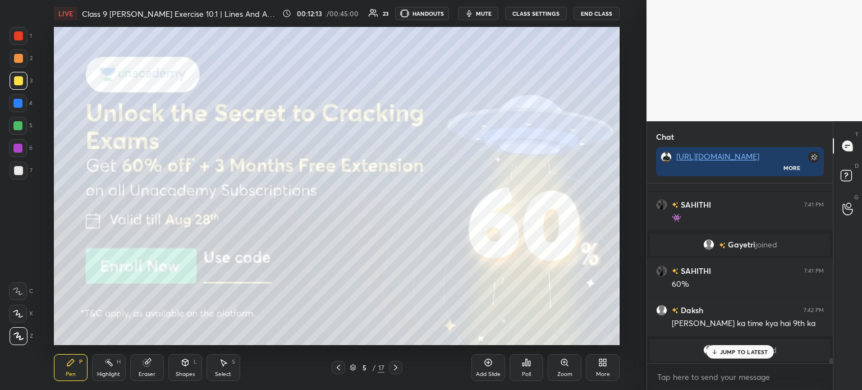
click at [397, 373] on div at bounding box center [395, 367] width 13 height 13
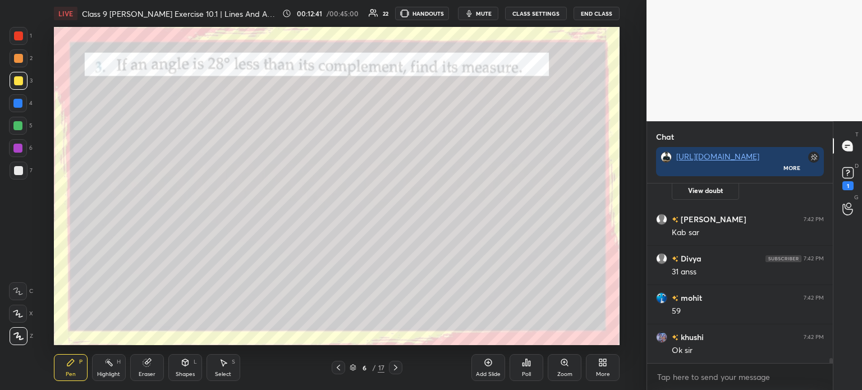
scroll to position [6178, 0]
click at [153, 364] on div "Eraser" at bounding box center [147, 367] width 34 height 27
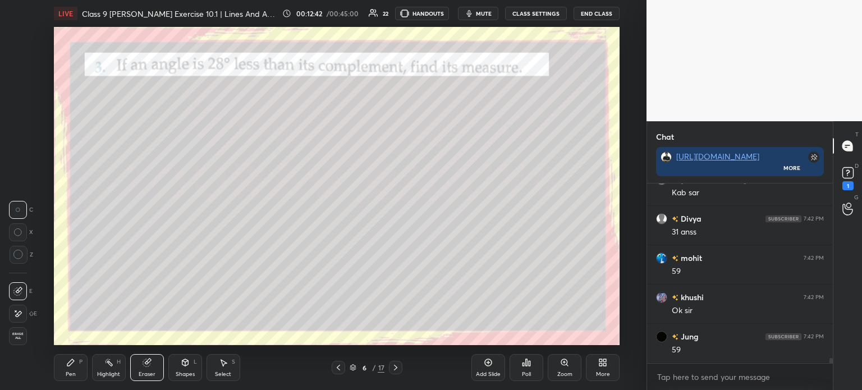
click at [22, 338] on span "Erase all" at bounding box center [18, 336] width 17 height 8
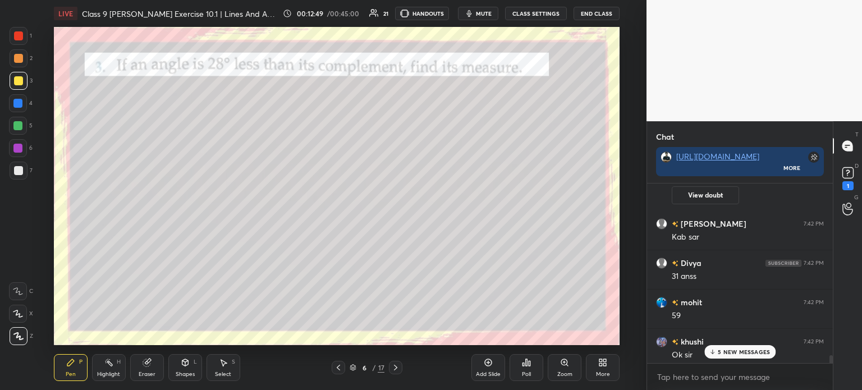
scroll to position [6149, 0]
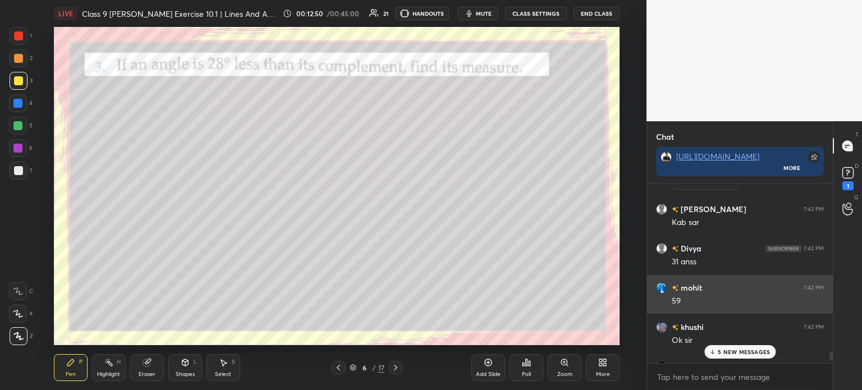
click at [711, 276] on div "mohit 7:42 PM 59" at bounding box center [740, 294] width 186 height 39
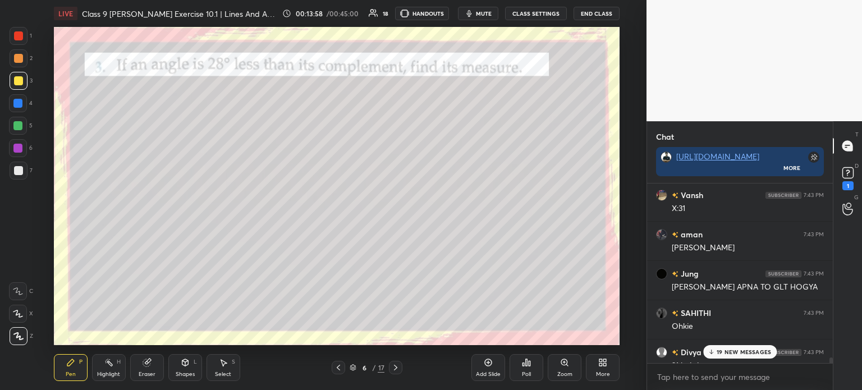
scroll to position [6946, 0]
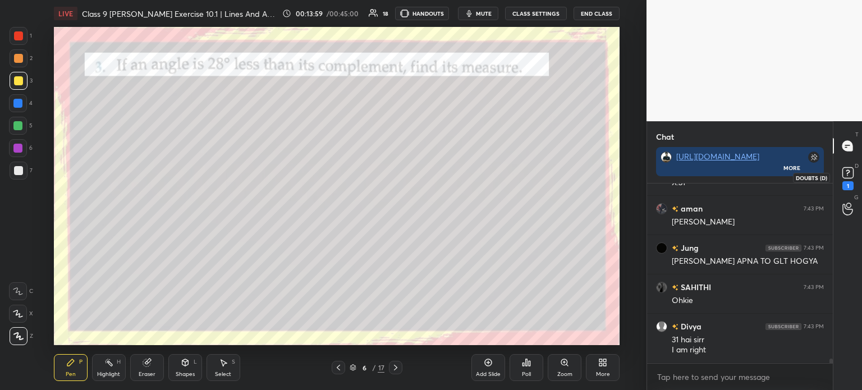
click at [850, 187] on div "1" at bounding box center [847, 185] width 11 height 9
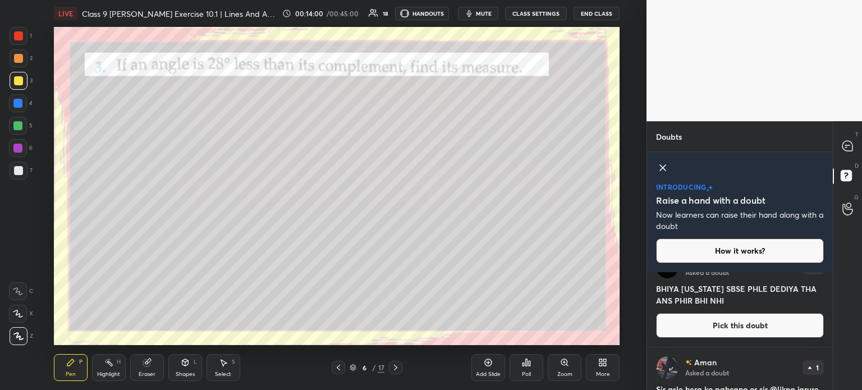
scroll to position [0, 0]
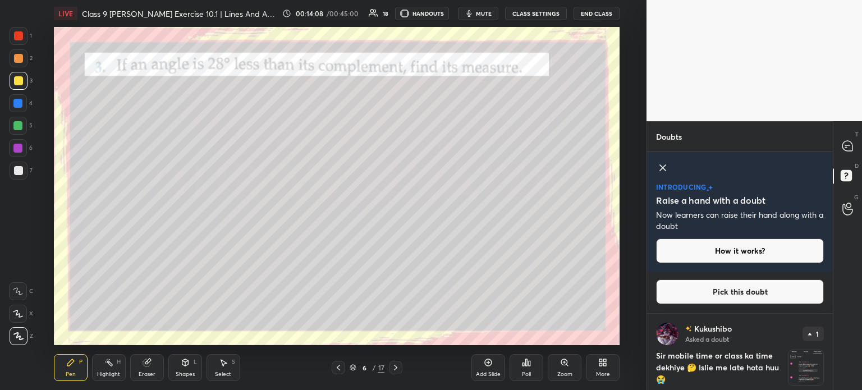
click at [659, 170] on icon at bounding box center [662, 167] width 13 height 13
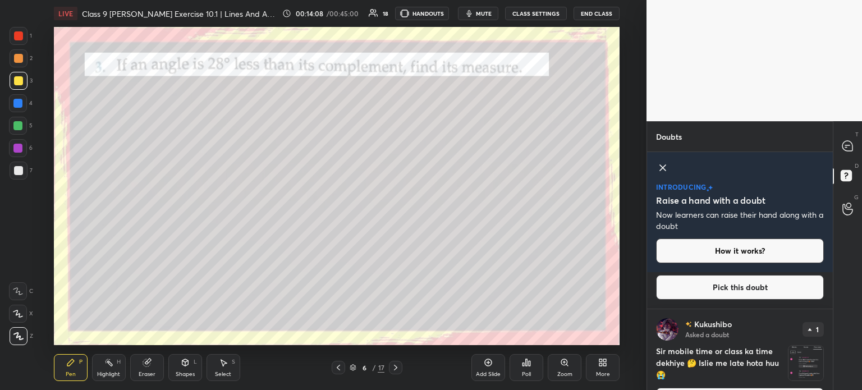
scroll to position [235, 182]
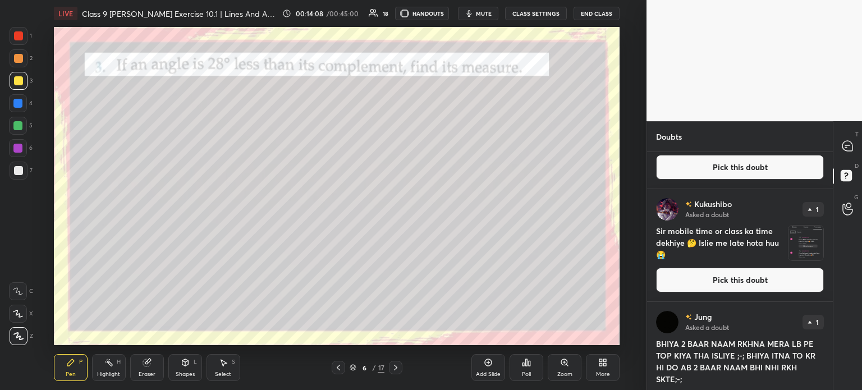
click at [862, 190] on div "D Doubts (D)" at bounding box center [847, 177] width 29 height 31
click at [859, 163] on div "D Doubts (D)" at bounding box center [847, 177] width 29 height 31
click at [849, 157] on div "T Messages (T)" at bounding box center [847, 145] width 29 height 31
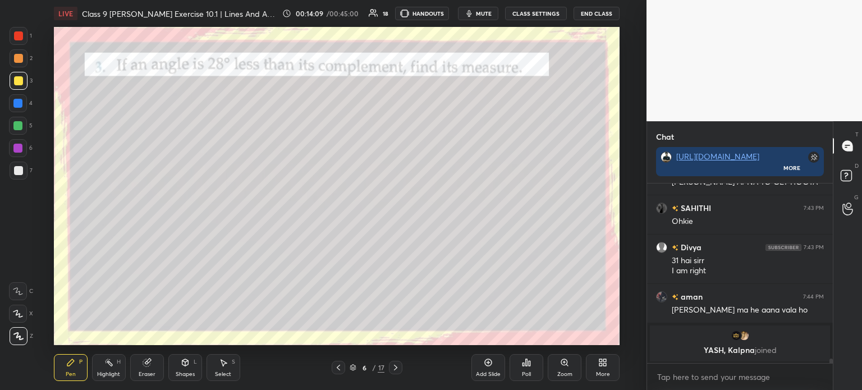
scroll to position [7300, 0]
click at [393, 370] on icon at bounding box center [395, 367] width 9 height 9
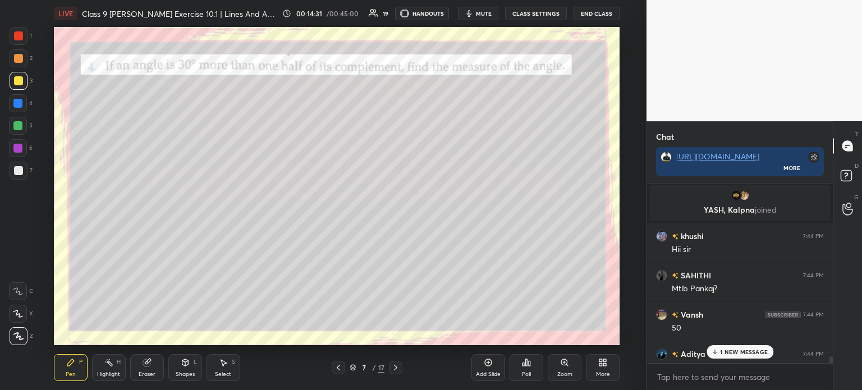
scroll to position [6830, 0]
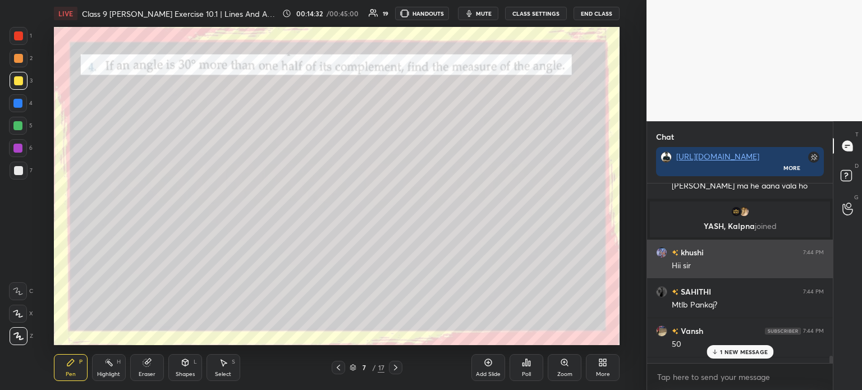
click at [661, 255] on img "grid" at bounding box center [661, 252] width 11 height 11
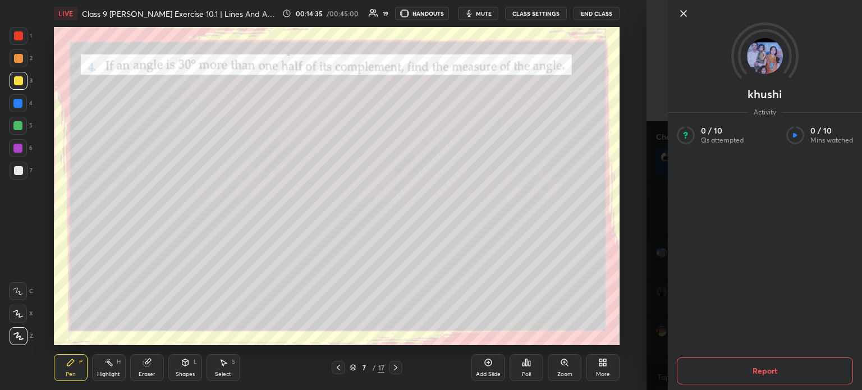
click at [681, 17] on icon at bounding box center [683, 13] width 13 height 13
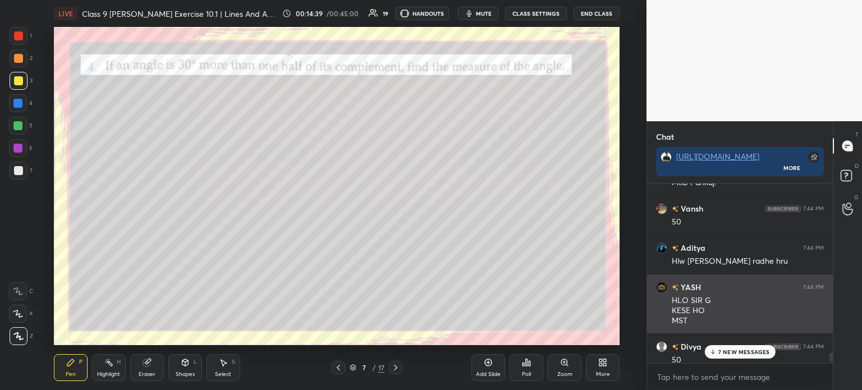
scroll to position [6924, 0]
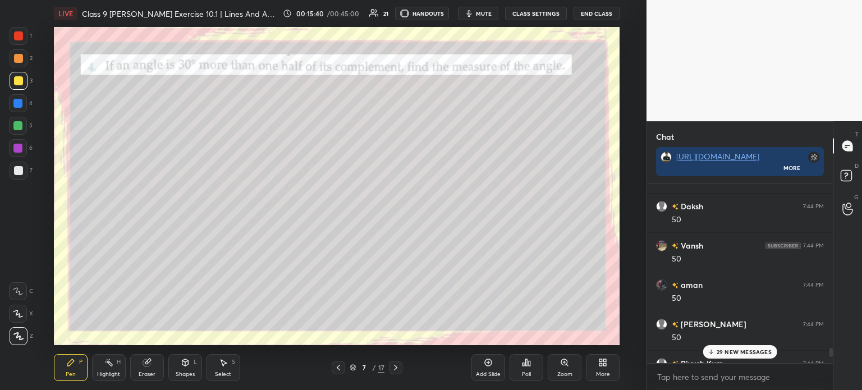
click at [392, 368] on icon at bounding box center [395, 367] width 9 height 9
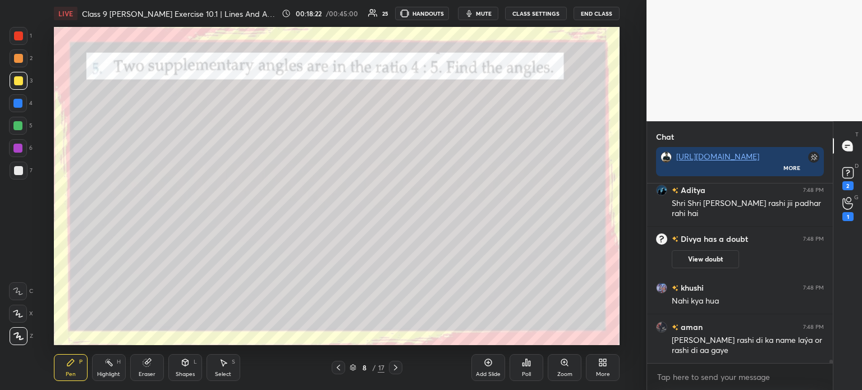
scroll to position [9119, 0]
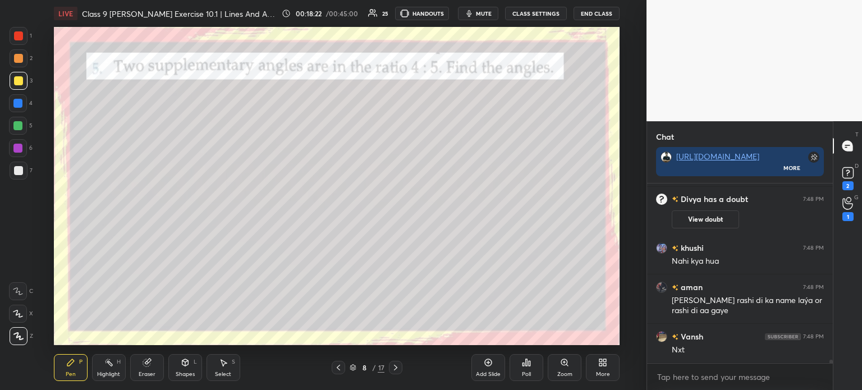
click at [396, 372] on div at bounding box center [395, 367] width 13 height 13
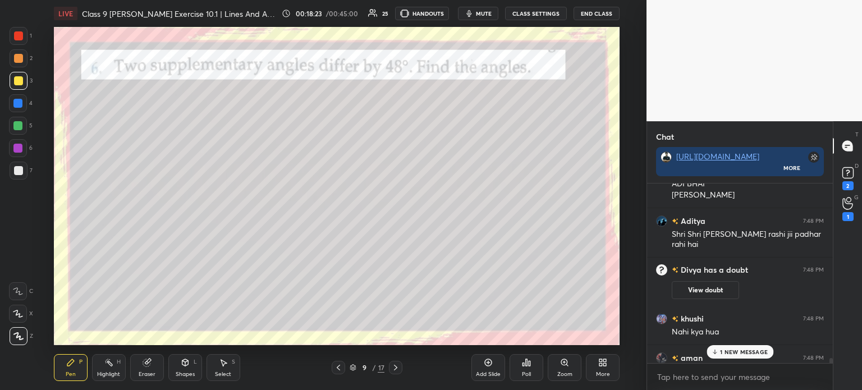
scroll to position [9047, 0]
click at [849, 184] on div "2" at bounding box center [847, 185] width 11 height 9
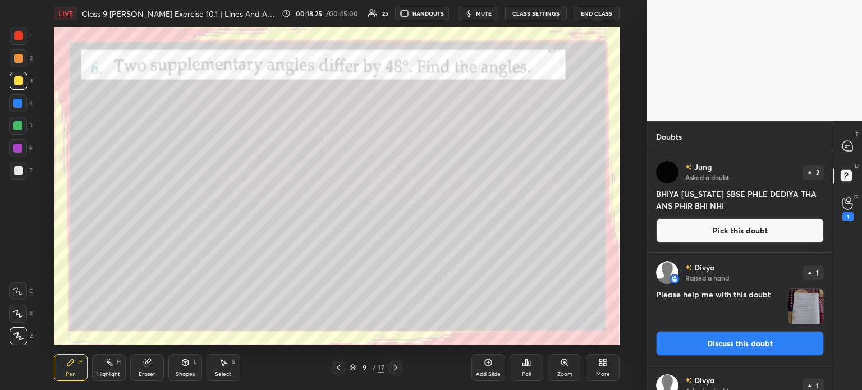
scroll to position [7, 0]
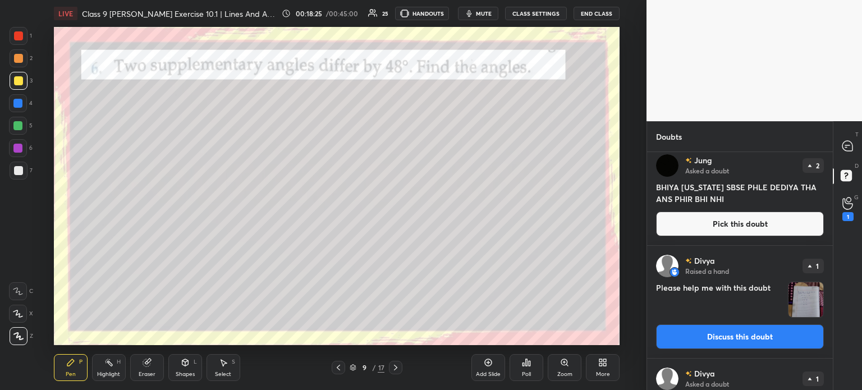
click at [808, 294] on img "grid" at bounding box center [806, 299] width 35 height 35
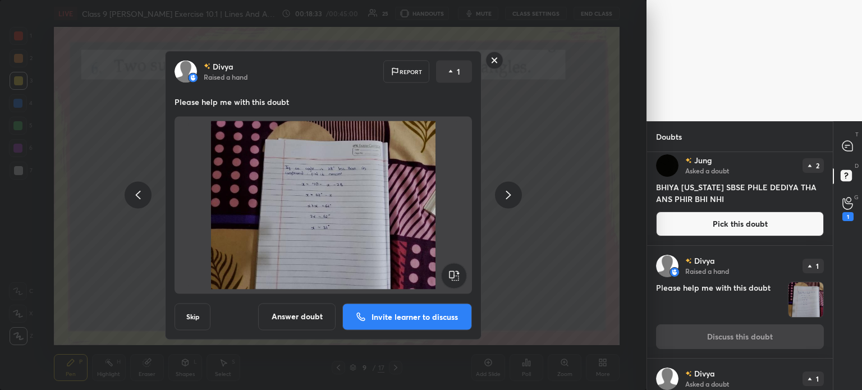
click at [297, 318] on button "Answer doubt" at bounding box center [296, 316] width 77 height 27
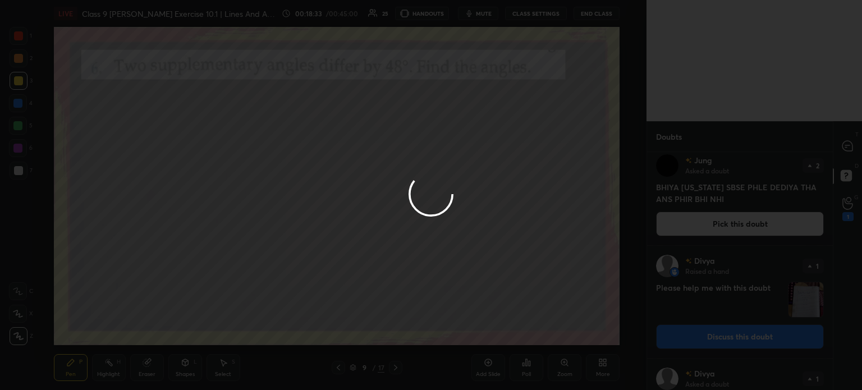
scroll to position [0, 0]
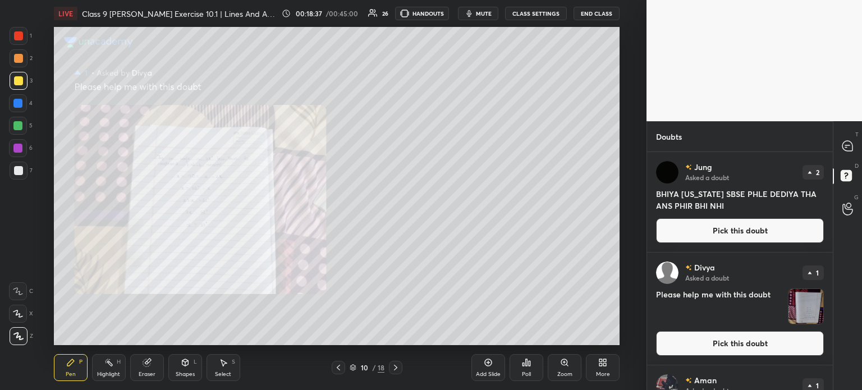
click at [535, 368] on div "Poll" at bounding box center [527, 367] width 34 height 27
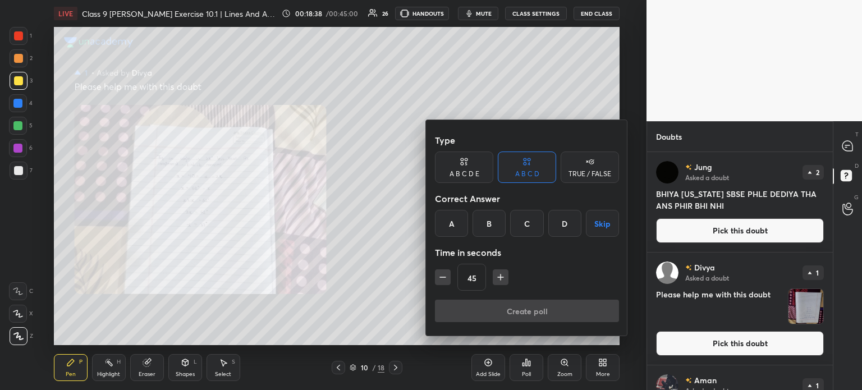
click at [565, 363] on div at bounding box center [431, 195] width 862 height 390
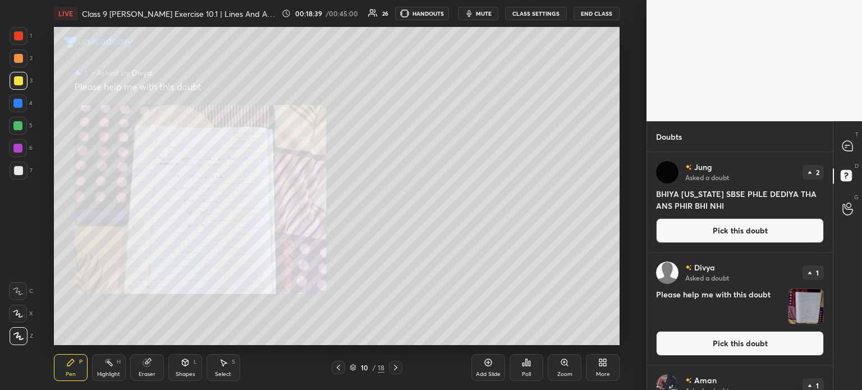
click at [567, 363] on icon at bounding box center [564, 362] width 6 height 6
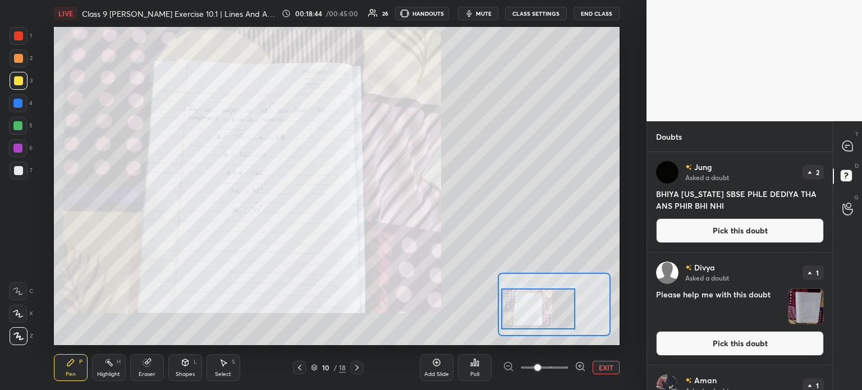
click at [298, 363] on icon at bounding box center [299, 367] width 9 height 9
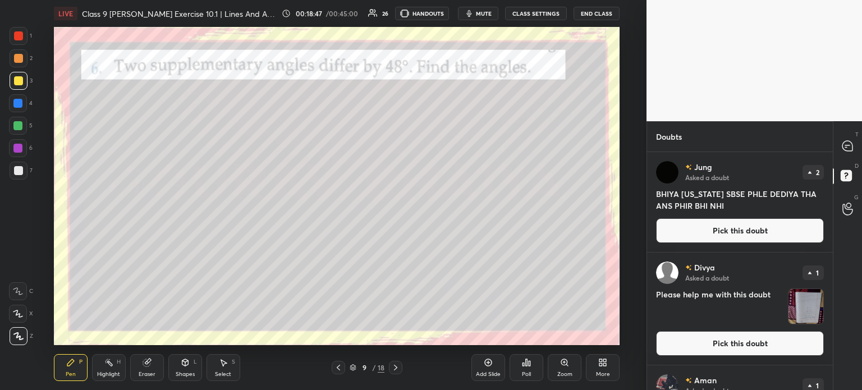
click at [850, 198] on div "G Raise Hand (G)" at bounding box center [847, 208] width 29 height 31
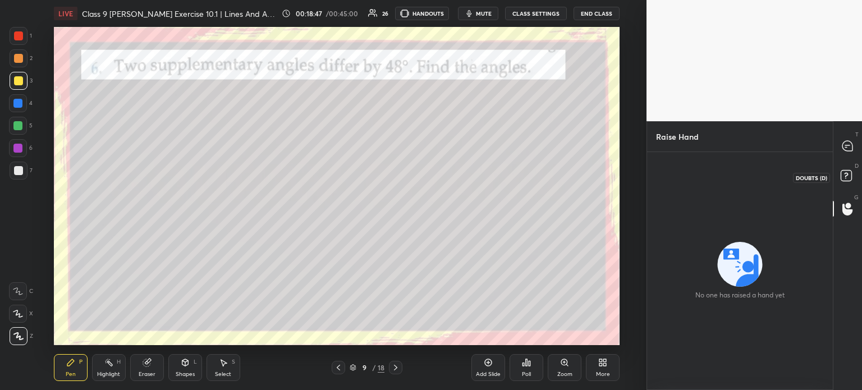
click at [857, 166] on p "D" at bounding box center [857, 166] width 4 height 8
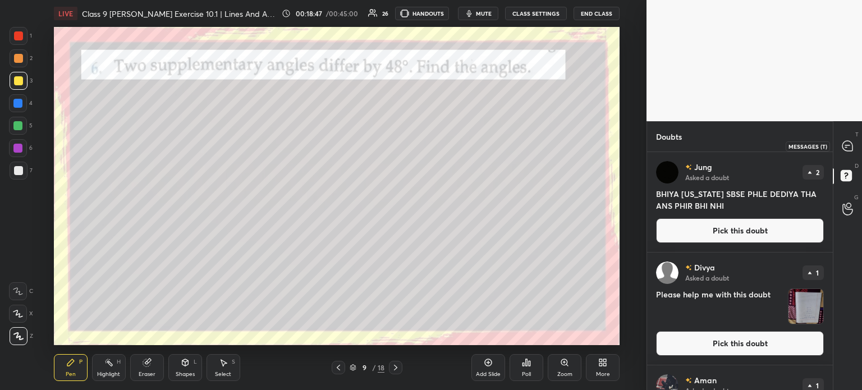
click at [853, 145] on icon at bounding box center [847, 146] width 10 height 10
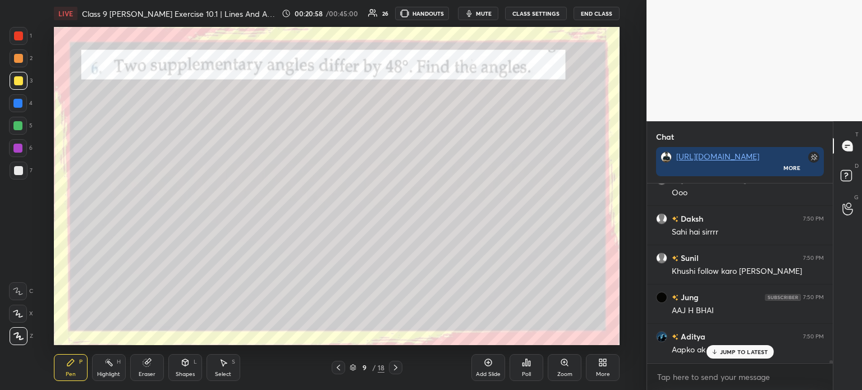
scroll to position [12442, 0]
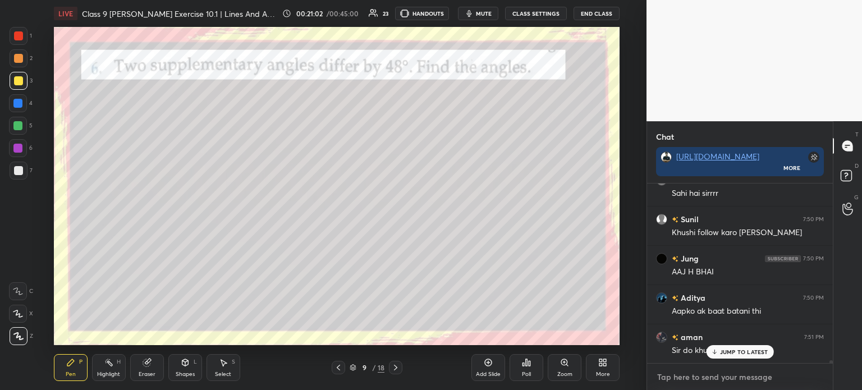
type textarea "x"
click at [698, 369] on textarea at bounding box center [740, 377] width 168 height 18
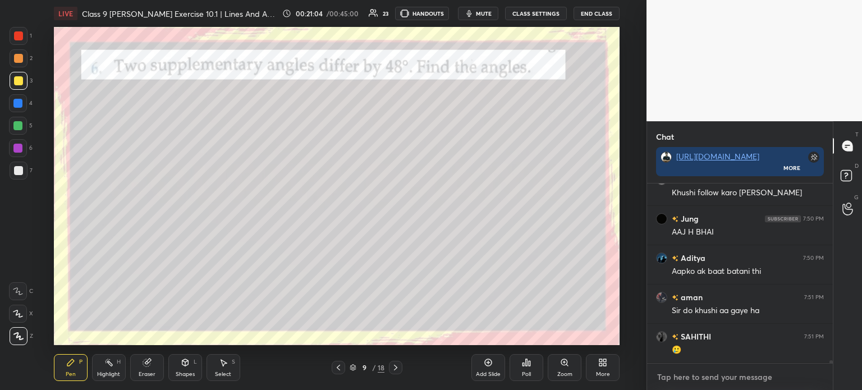
type textarea "9"
type textarea "x"
type textarea "9t"
type textarea "x"
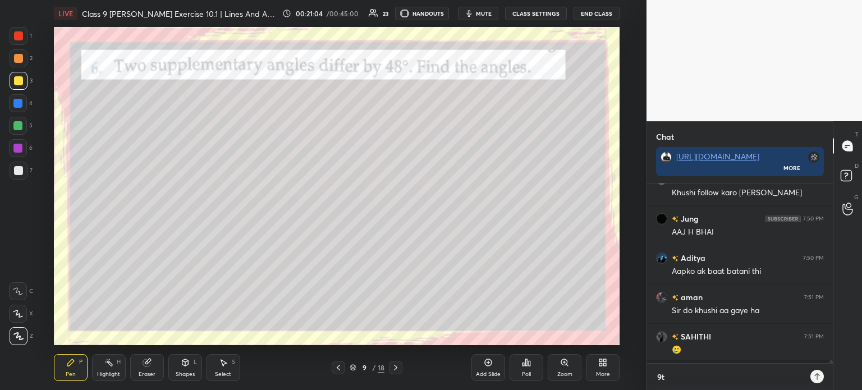
scroll to position [203, 182]
type textarea "9th"
type textarea "x"
type textarea "9th"
type textarea "x"
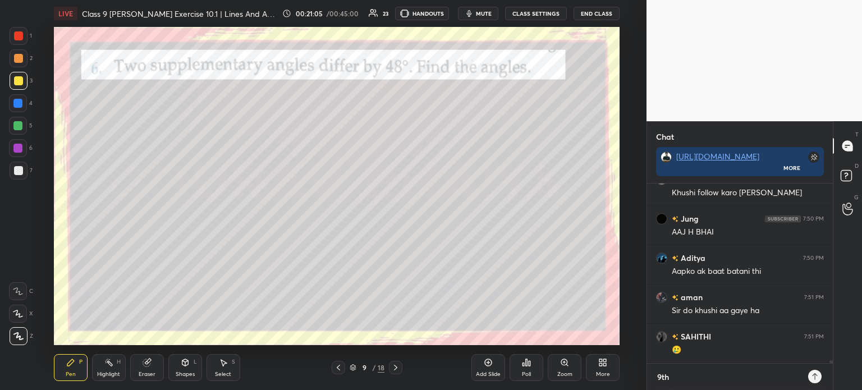
scroll to position [12521, 0]
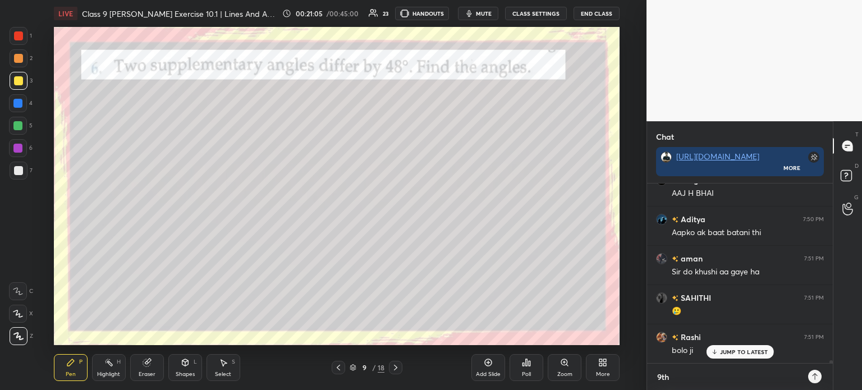
type textarea "9th c"
type textarea "x"
type textarea "9th cb"
type textarea "x"
type textarea "9th cbs"
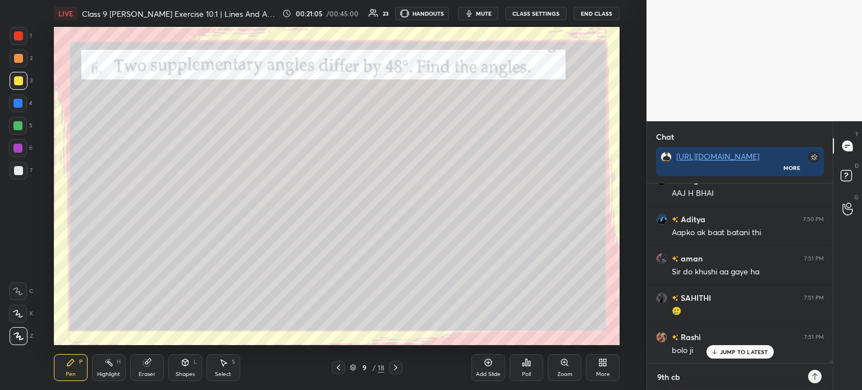
type textarea "x"
type textarea "9th cbse"
type textarea "x"
type textarea "9th cbse"
type textarea "x"
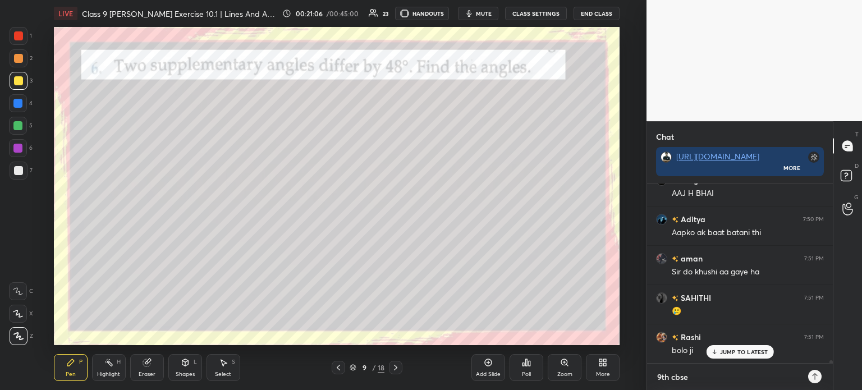
type textarea "9th cbse h"
type textarea "x"
type textarea "9th cbse ha"
type textarea "x"
type textarea "9th cbse hac"
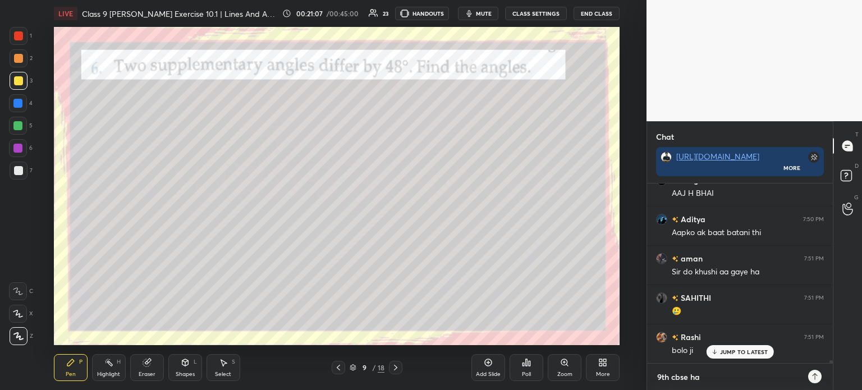
type textarea "x"
type textarea "9th cbse hack"
type textarea "x"
type textarea "9th cbse hacke"
type textarea "x"
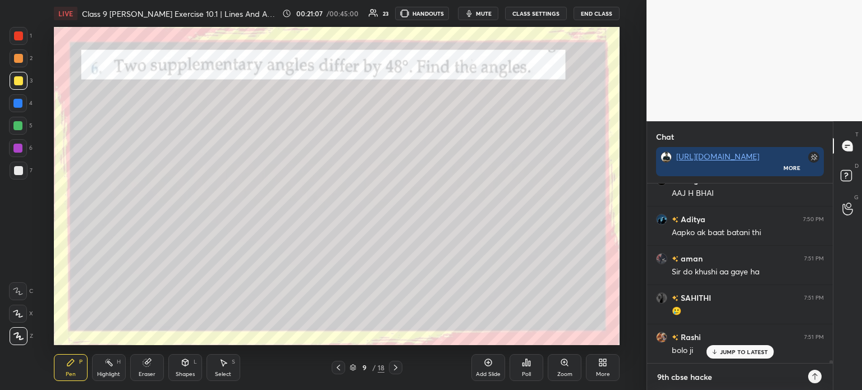
type textarea "9th cbse hacker"
type textarea "x"
type textarea "9th cbse hackers"
type textarea "x"
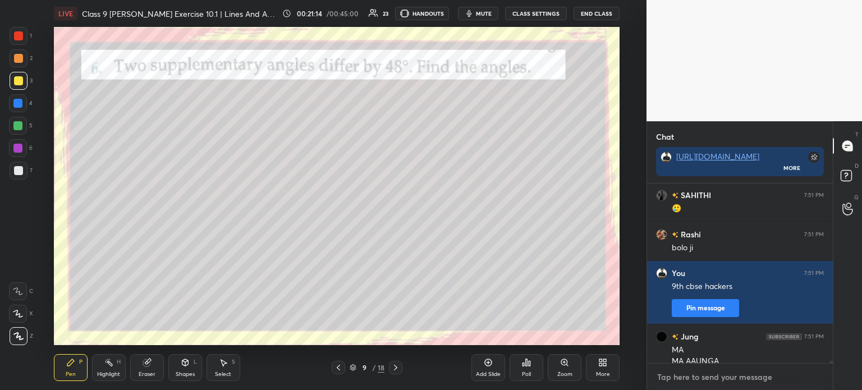
scroll to position [12635, 0]
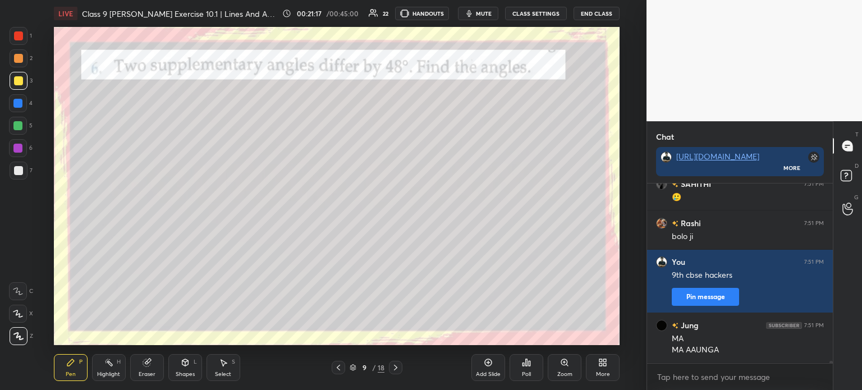
click at [394, 369] on icon at bounding box center [395, 367] width 9 height 9
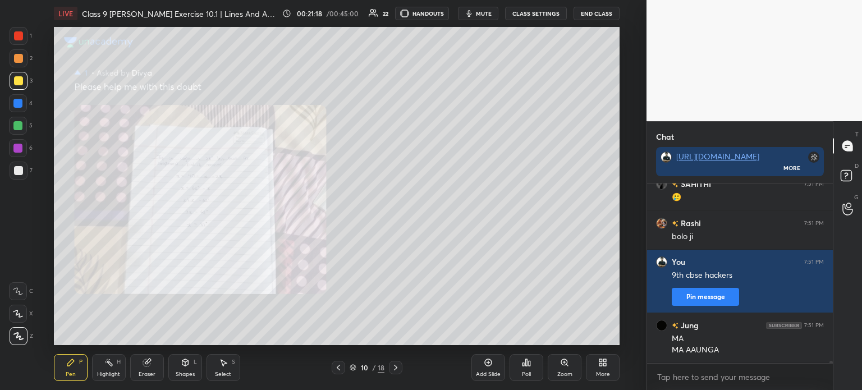
click at [393, 366] on icon at bounding box center [395, 367] width 9 height 9
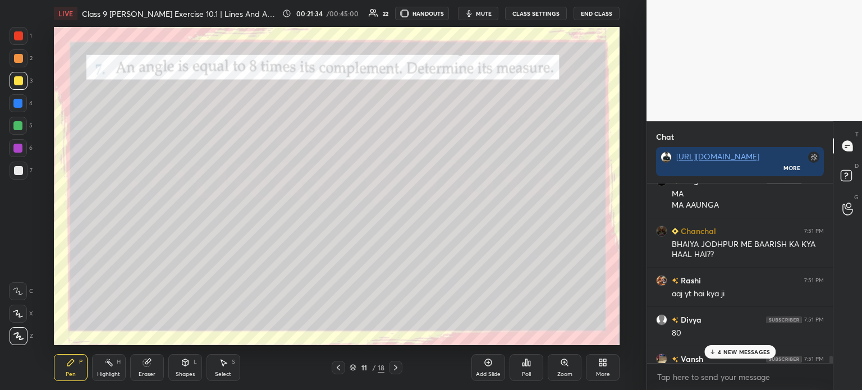
scroll to position [11515, 0]
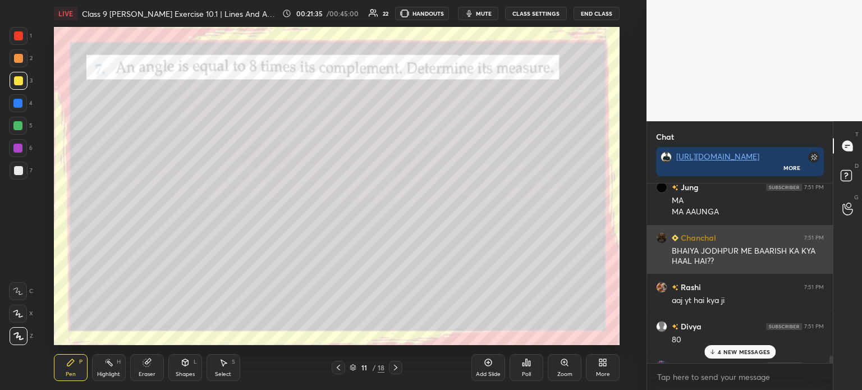
click at [660, 238] on img "grid" at bounding box center [661, 237] width 11 height 11
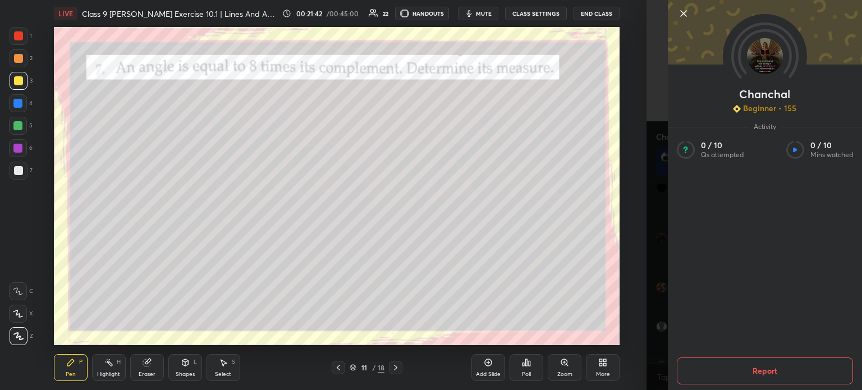
click at [685, 18] on icon at bounding box center [683, 13] width 13 height 13
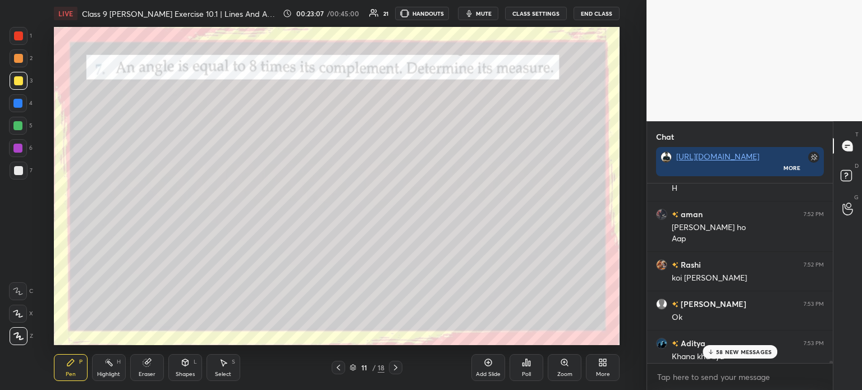
scroll to position [13874, 0]
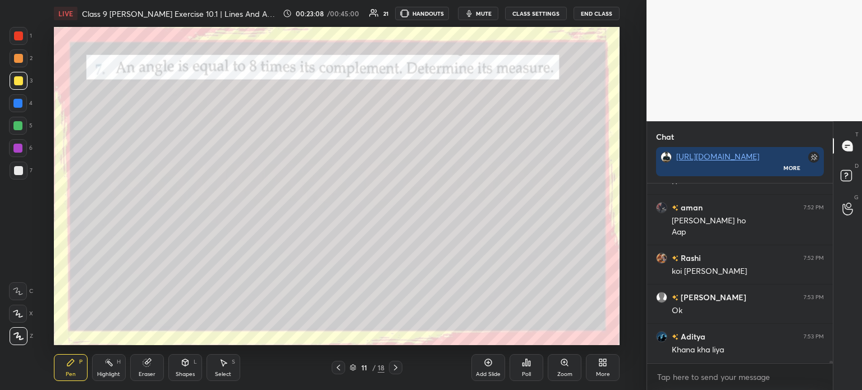
click at [398, 365] on icon at bounding box center [395, 367] width 9 height 9
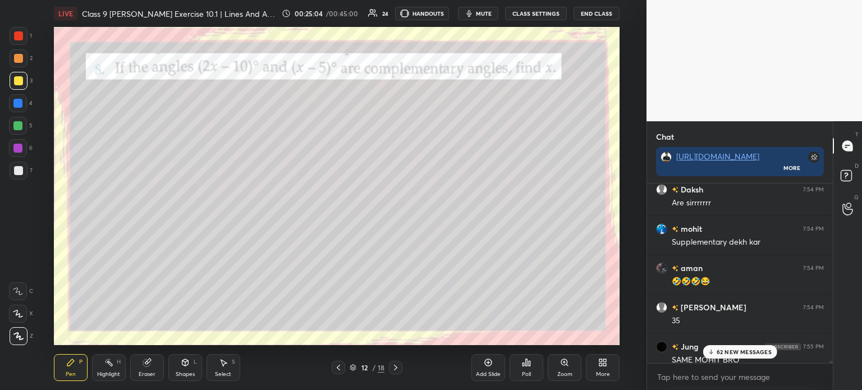
scroll to position [16533, 0]
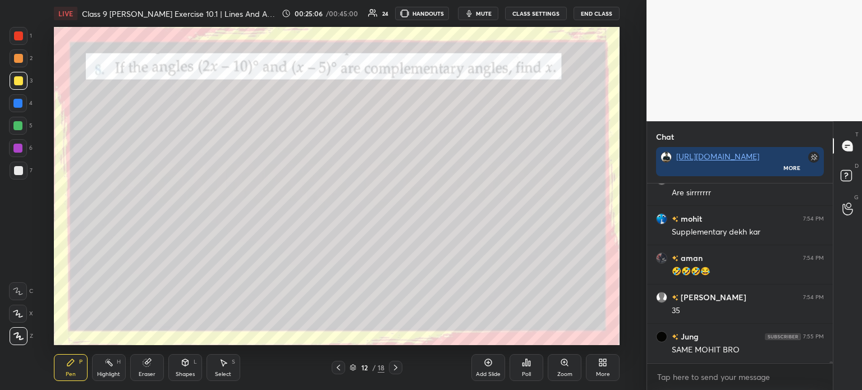
click at [397, 370] on icon at bounding box center [395, 367] width 9 height 9
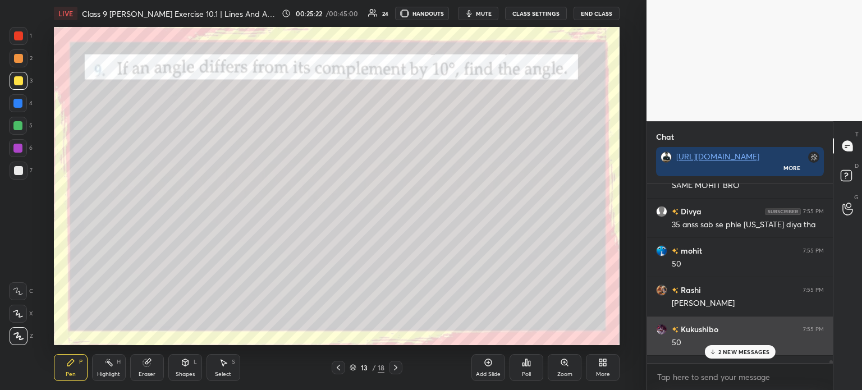
scroll to position [16710, 0]
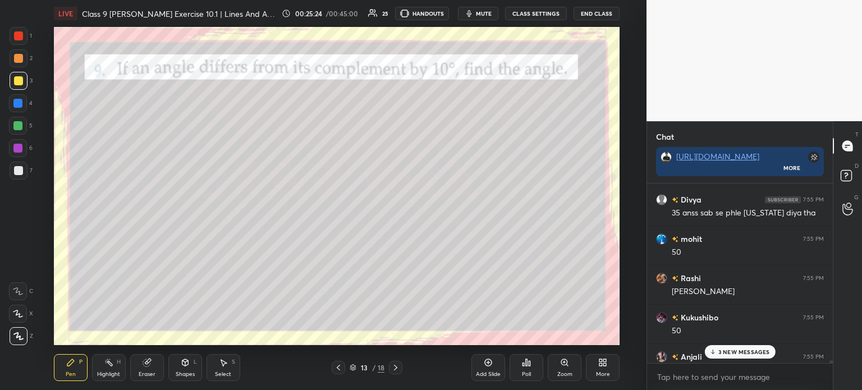
click at [341, 365] on icon at bounding box center [338, 367] width 9 height 9
click at [396, 365] on icon at bounding box center [395, 367] width 9 height 9
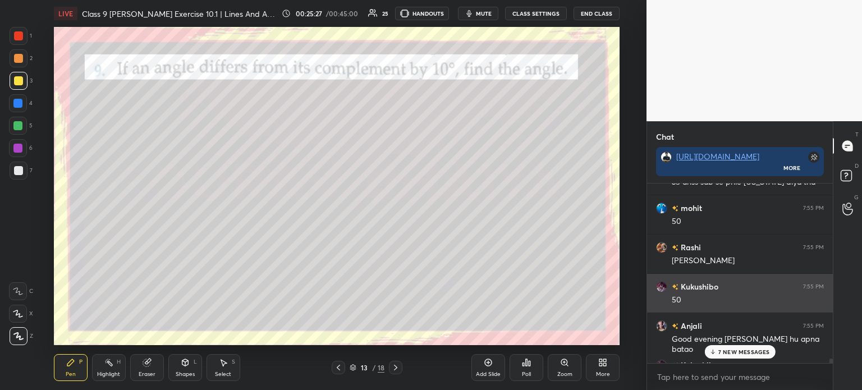
scroll to position [16752, 0]
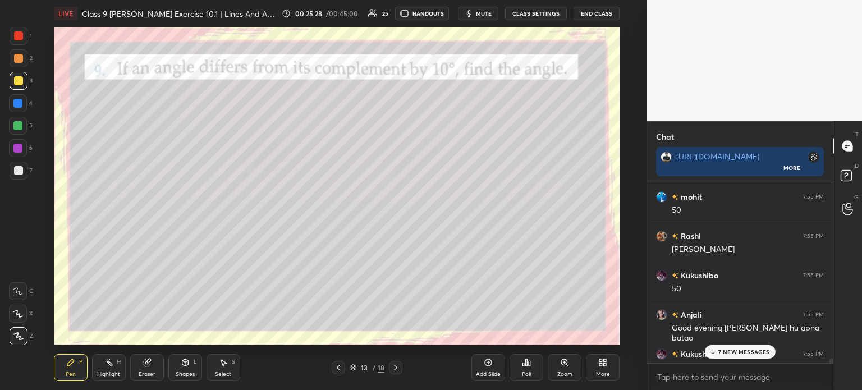
click at [335, 365] on icon at bounding box center [338, 367] width 9 height 9
click at [390, 369] on div at bounding box center [395, 367] width 13 height 13
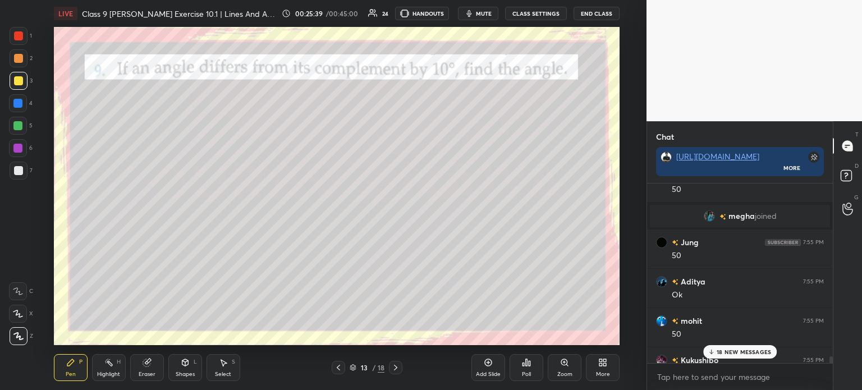
scroll to position [16931, 0]
click at [339, 366] on icon at bounding box center [338, 368] width 3 height 6
click at [391, 364] on div at bounding box center [395, 367] width 13 height 13
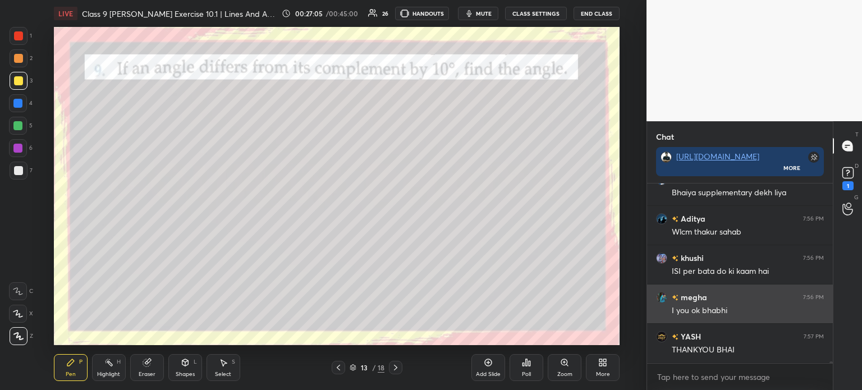
scroll to position [18820, 0]
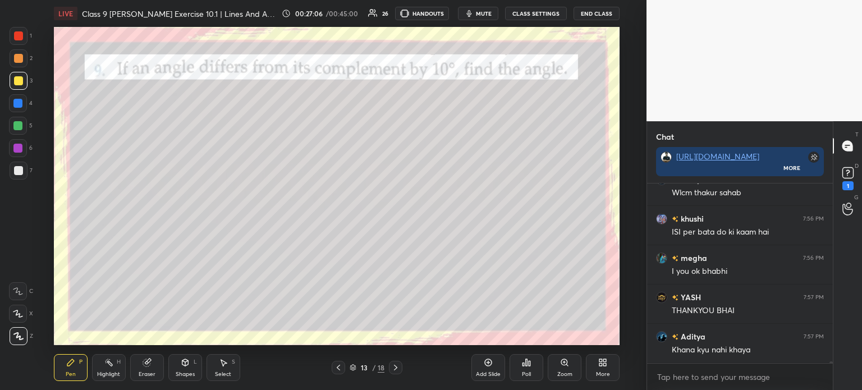
click at [395, 366] on icon at bounding box center [395, 368] width 3 height 6
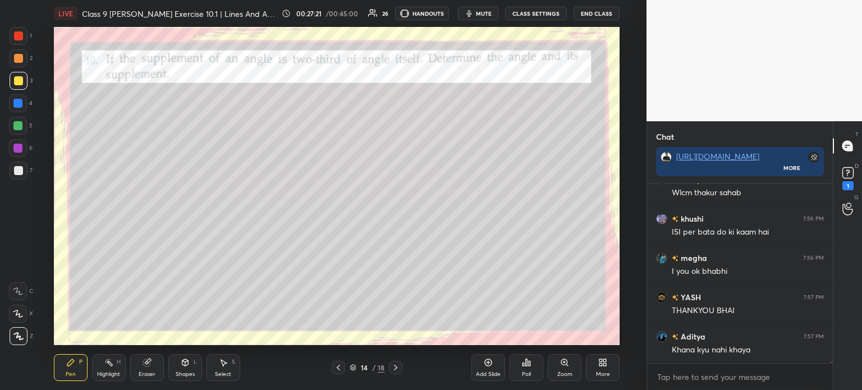
scroll to position [18859, 0]
click at [849, 184] on div "1" at bounding box center [847, 185] width 11 height 9
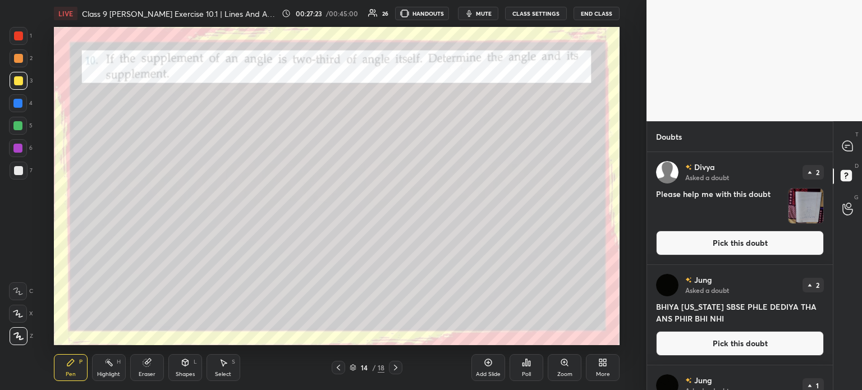
click at [803, 209] on img "grid" at bounding box center [806, 206] width 35 height 35
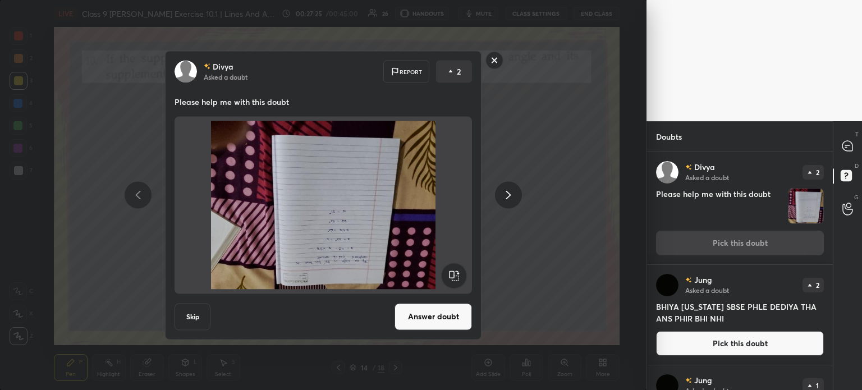
click at [498, 61] on rect at bounding box center [494, 60] width 17 height 17
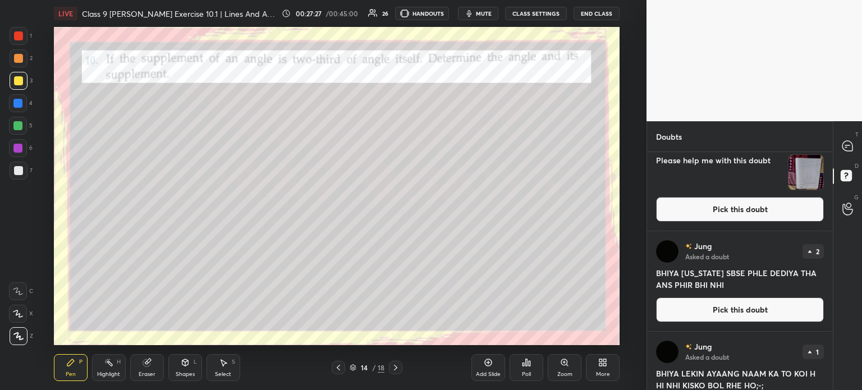
scroll to position [31, 0]
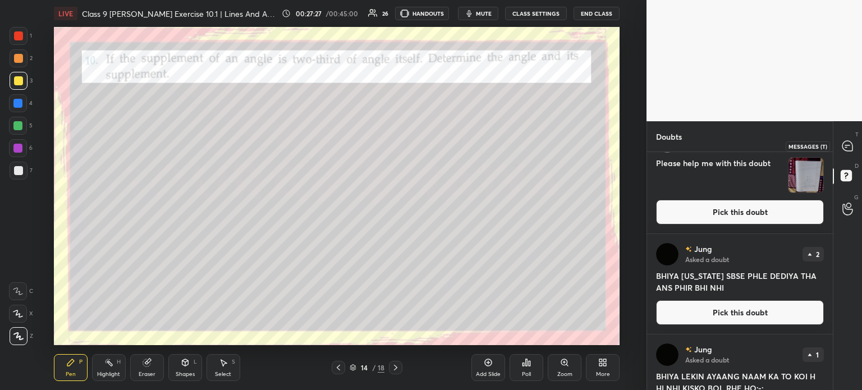
click at [846, 152] on icon at bounding box center [848, 146] width 12 height 12
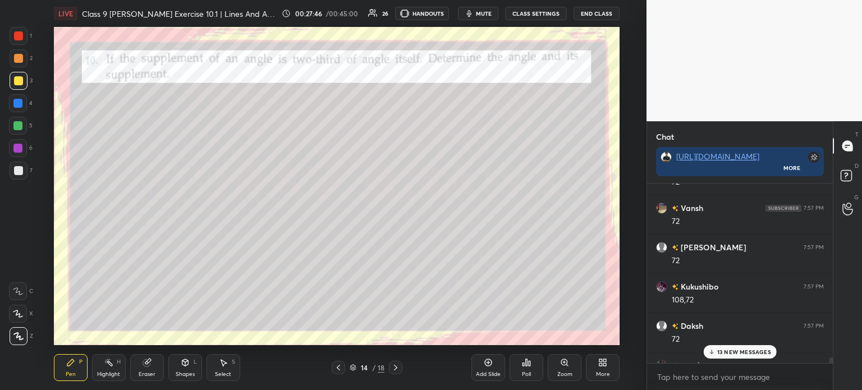
scroll to position [19419, 0]
click at [146, 363] on icon at bounding box center [146, 362] width 7 height 7
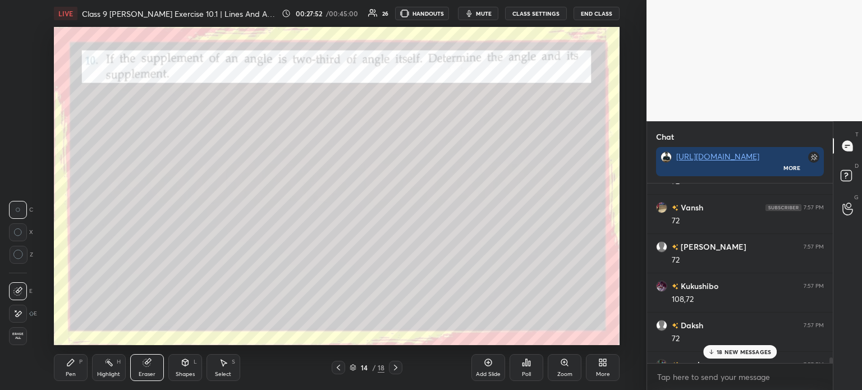
click at [80, 365] on div "P" at bounding box center [80, 362] width 3 height 6
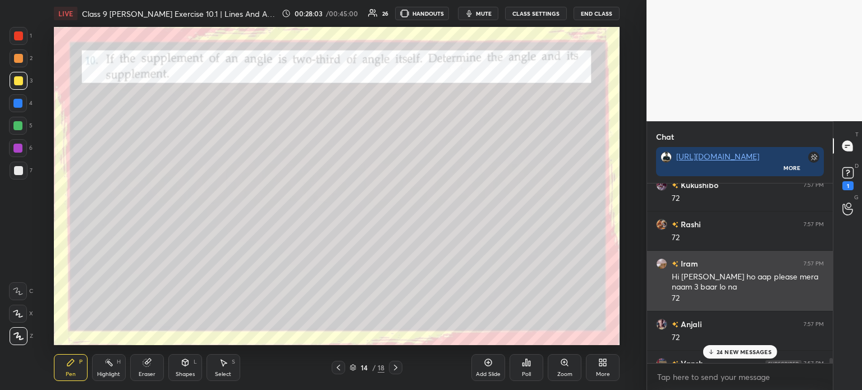
scroll to position [19937, 0]
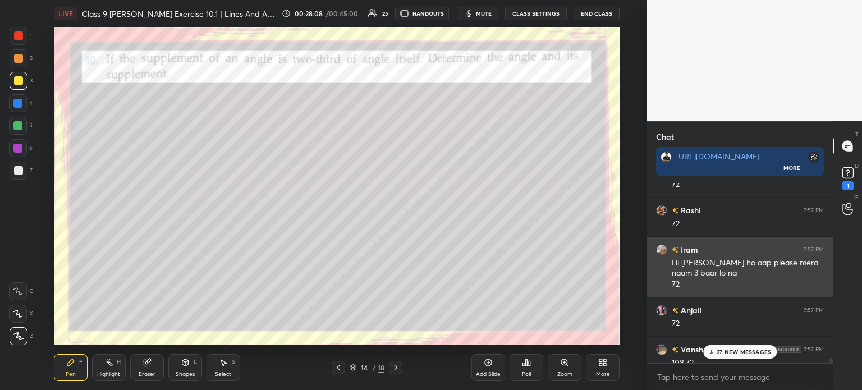
click at [661, 248] on img "grid" at bounding box center [661, 249] width 11 height 11
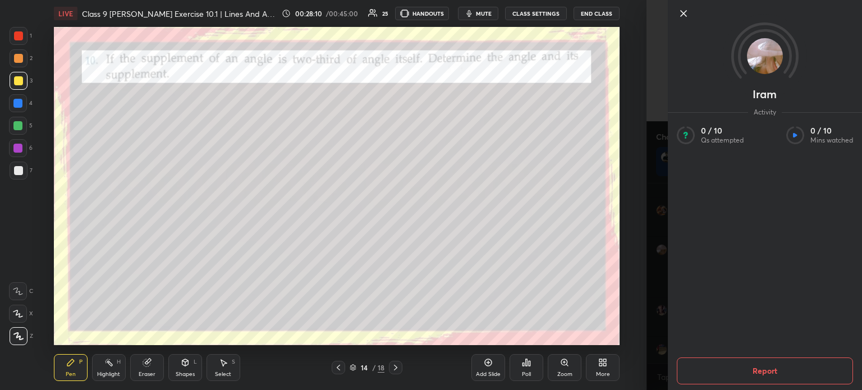
click at [681, 15] on icon at bounding box center [683, 13] width 13 height 13
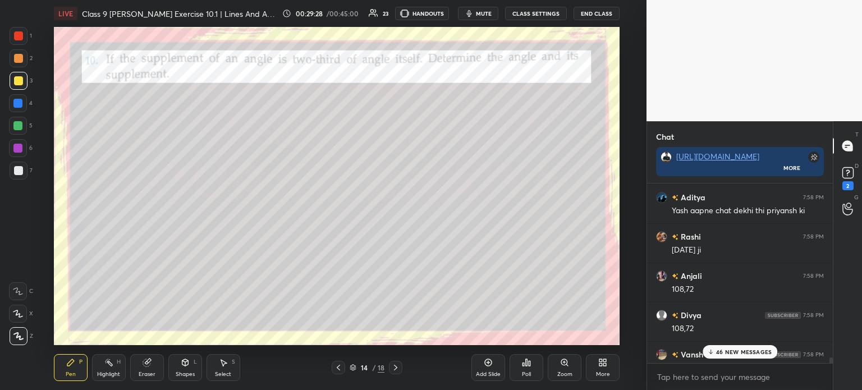
scroll to position [20711, 0]
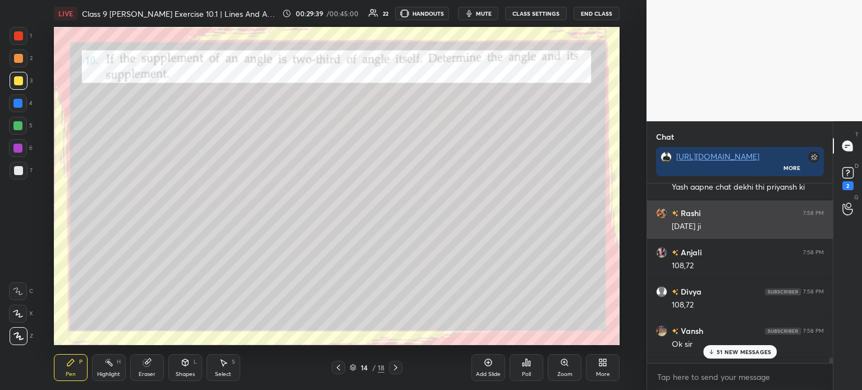
click at [690, 222] on div "[DATE] ji" at bounding box center [748, 226] width 152 height 11
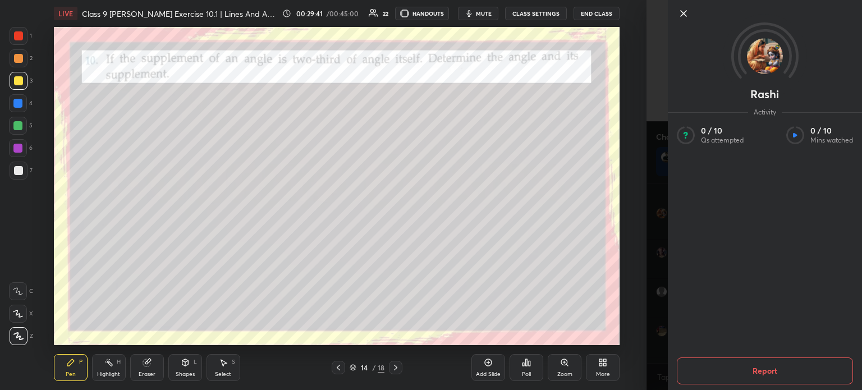
click at [685, 12] on icon at bounding box center [683, 13] width 13 height 13
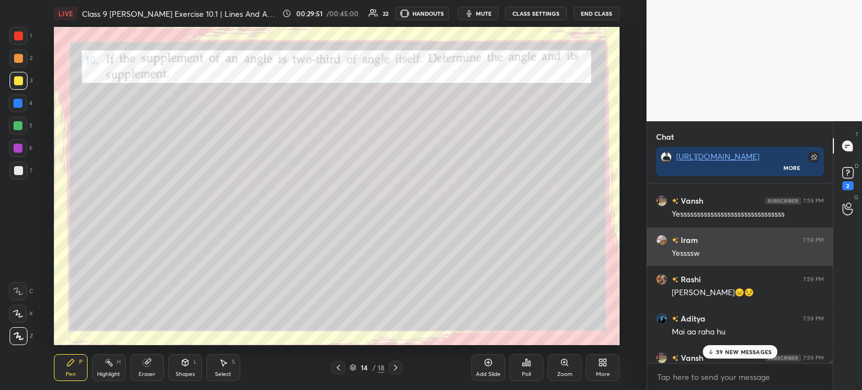
scroll to position [3, 3]
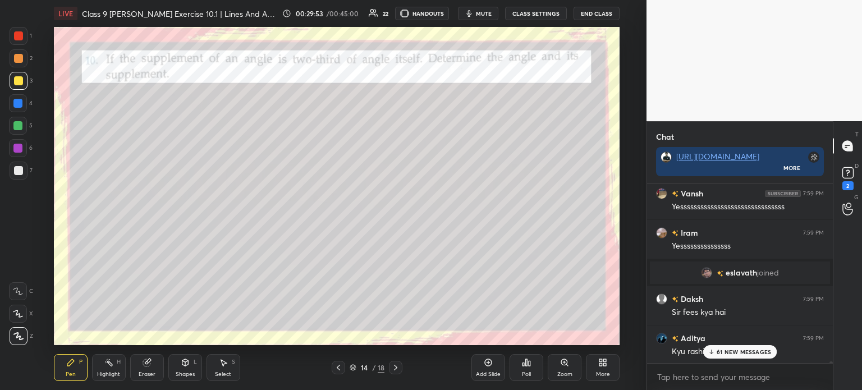
click at [706, 273] on img "grid" at bounding box center [706, 272] width 11 height 11
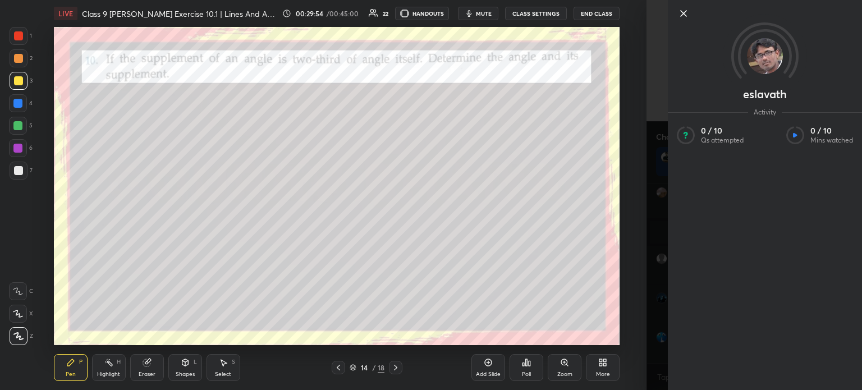
scroll to position [21912, 0]
click at [689, 20] on icon at bounding box center [683, 13] width 13 height 13
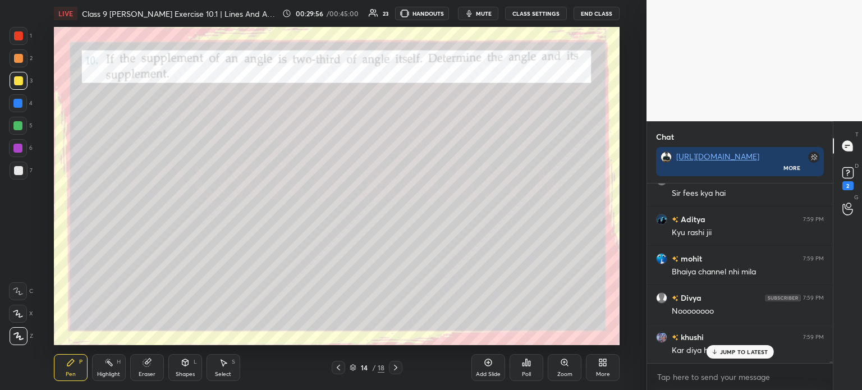
scroll to position [21952, 0]
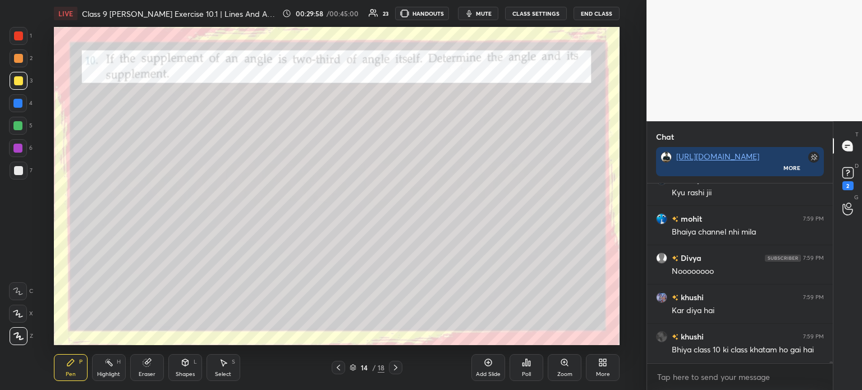
click at [396, 371] on icon at bounding box center [395, 367] width 9 height 9
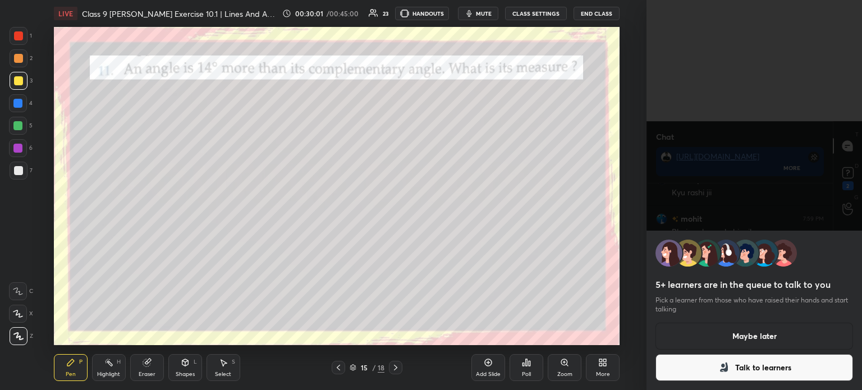
click at [719, 331] on button "Maybe later" at bounding box center [755, 336] width 198 height 27
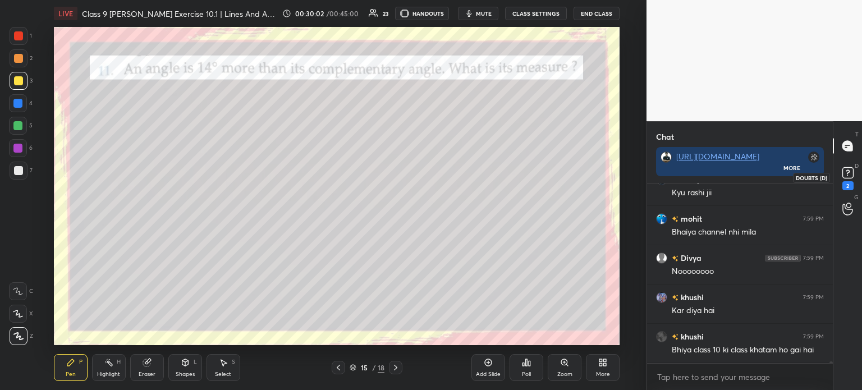
click at [851, 179] on icon at bounding box center [848, 172] width 17 height 17
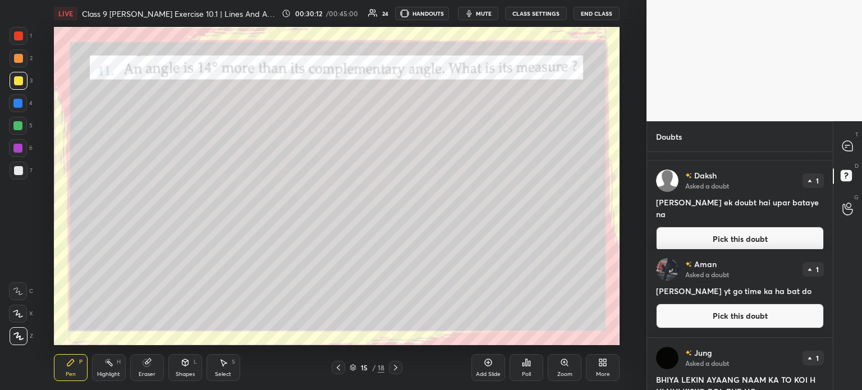
scroll to position [323, 0]
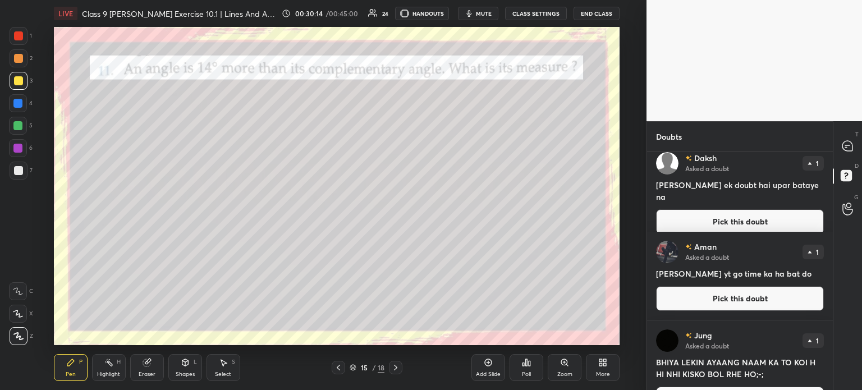
click at [840, 132] on div "T Messages (T)" at bounding box center [847, 145] width 29 height 31
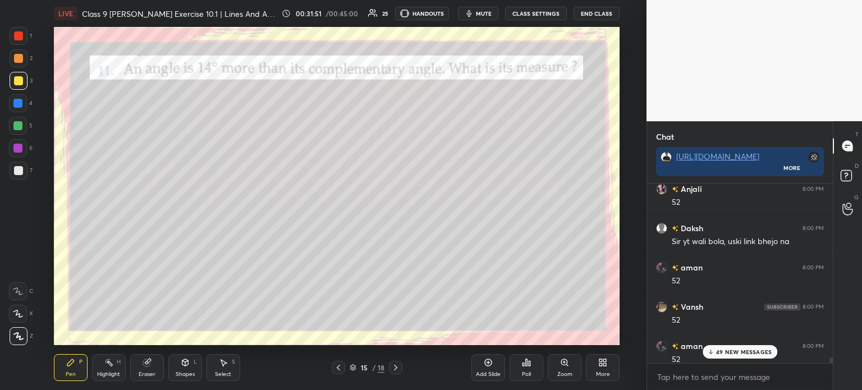
scroll to position [23659, 0]
click at [400, 366] on icon at bounding box center [395, 367] width 9 height 9
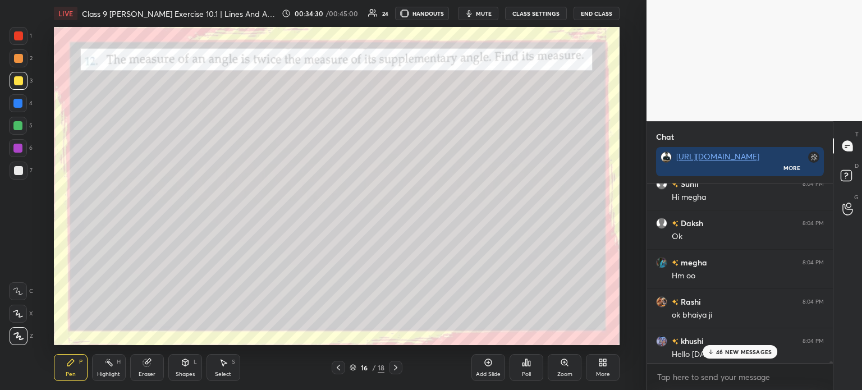
scroll to position [27399, 0]
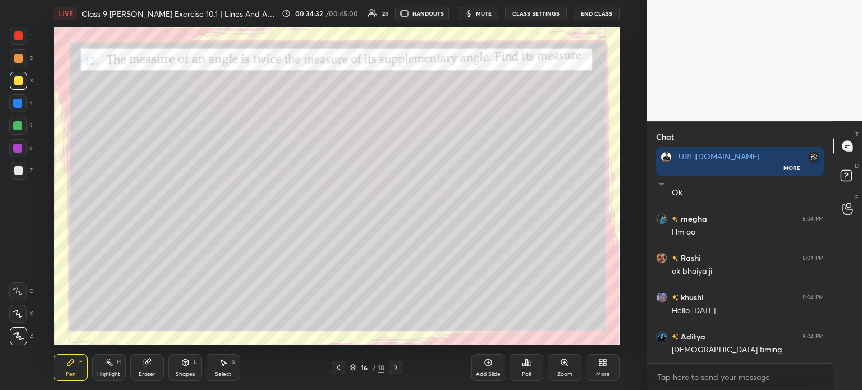
click at [401, 370] on div at bounding box center [395, 367] width 13 height 13
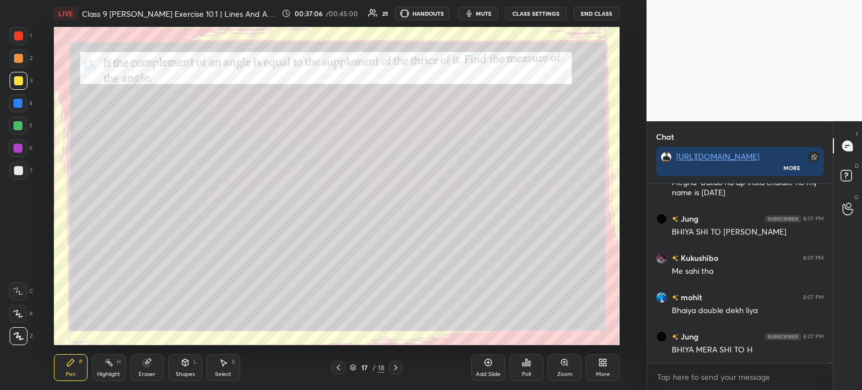
scroll to position [30582, 0]
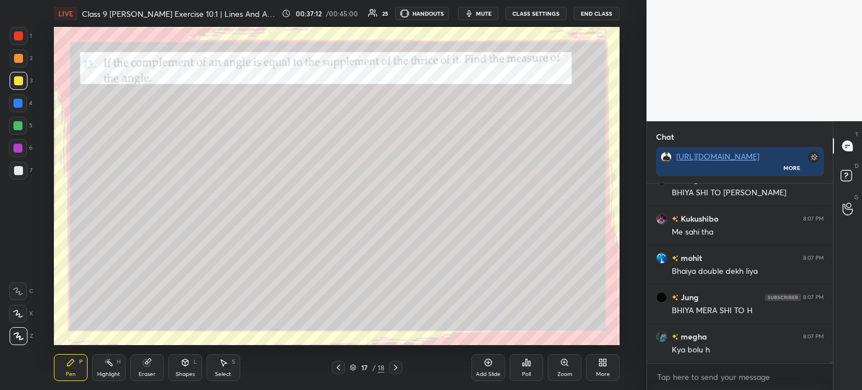
click at [395, 371] on icon at bounding box center [395, 367] width 9 height 9
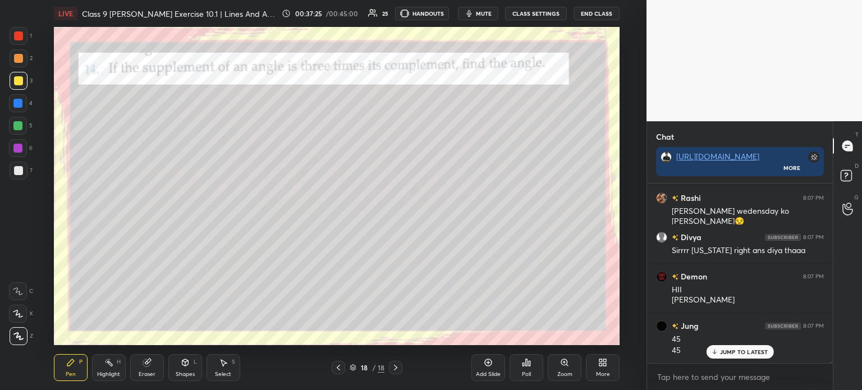
scroll to position [30799, 0]
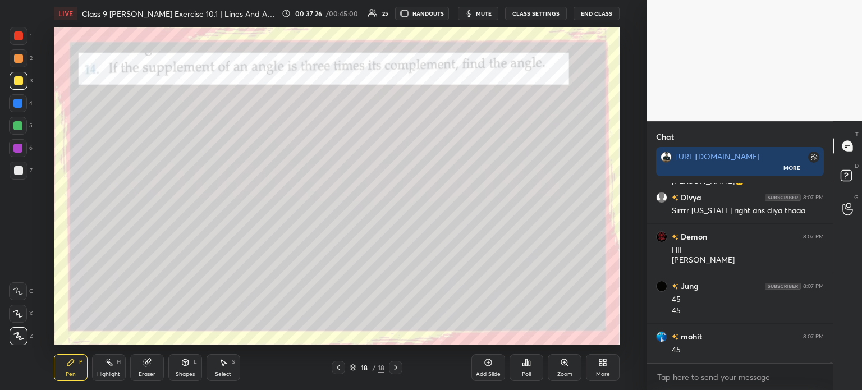
click at [338, 368] on icon at bounding box center [338, 367] width 9 height 9
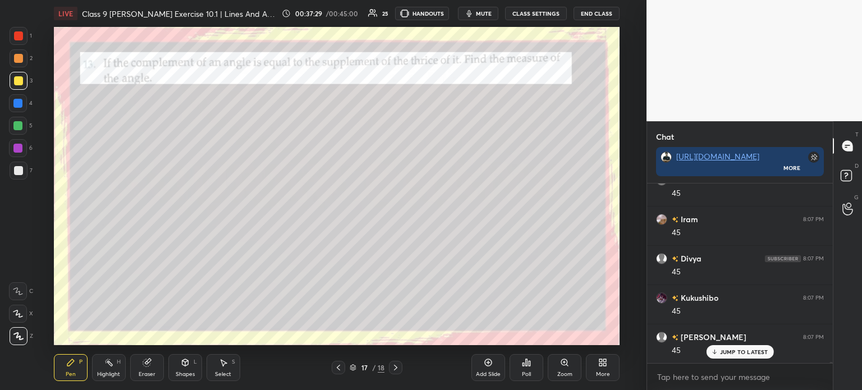
click at [404, 368] on div "17 / 18" at bounding box center [367, 367] width 209 height 13
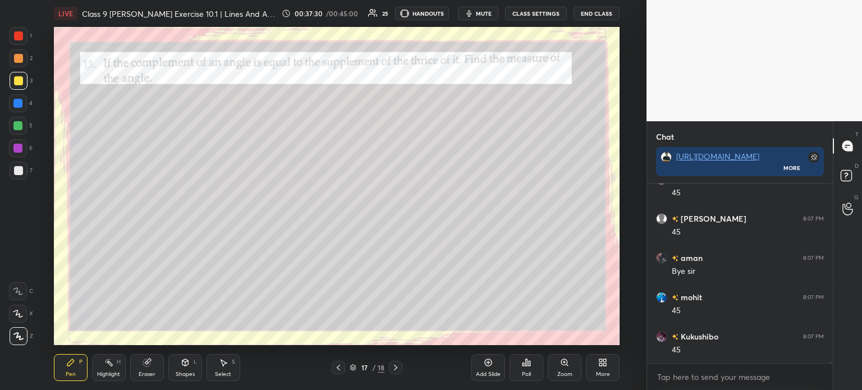
click at [398, 370] on icon at bounding box center [395, 367] width 9 height 9
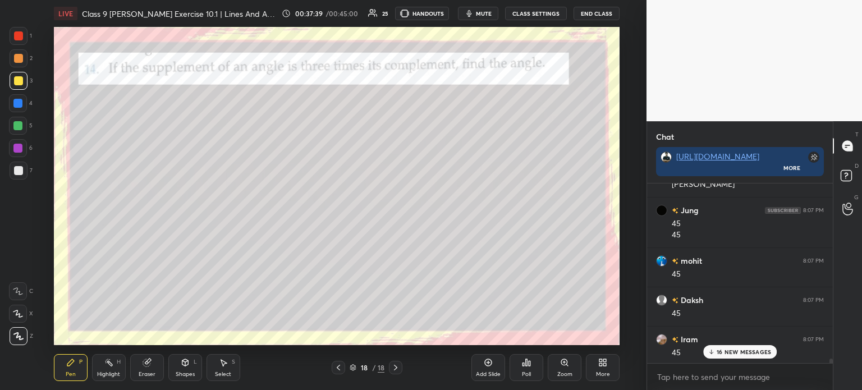
scroll to position [30874, 0]
click at [339, 366] on icon at bounding box center [338, 368] width 3 height 6
click at [396, 365] on icon at bounding box center [395, 367] width 9 height 9
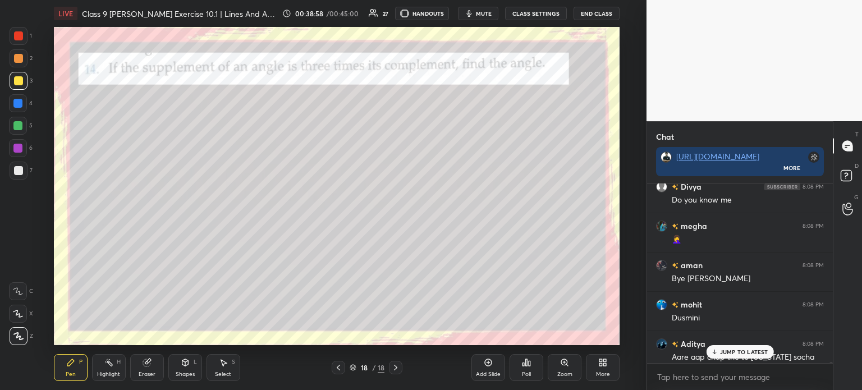
scroll to position [33547, 0]
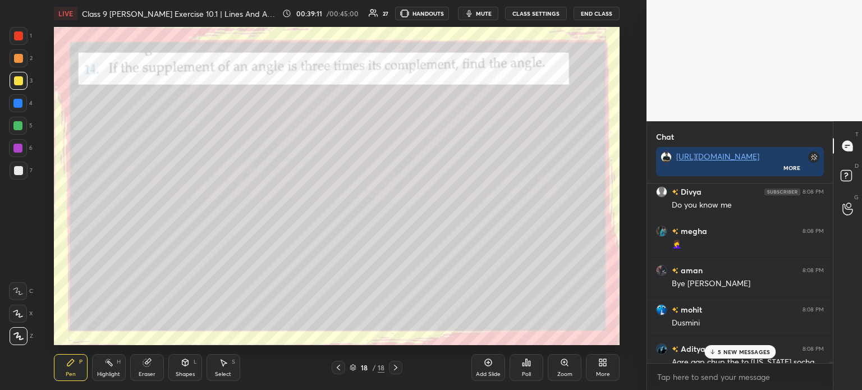
click at [149, 369] on div "Eraser" at bounding box center [147, 367] width 34 height 27
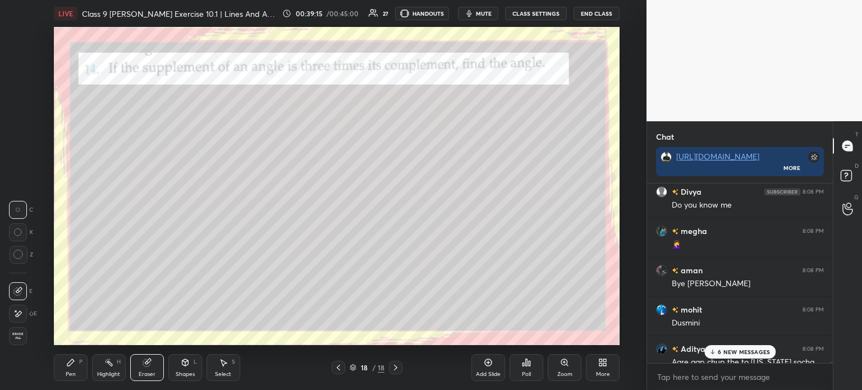
click at [20, 319] on div at bounding box center [18, 314] width 18 height 18
click at [88, 363] on div "Pen P Highlight H Eraser Shapes L Select S" at bounding box center [158, 367] width 209 height 27
click at [77, 374] on div "Pen P" at bounding box center [71, 367] width 34 height 27
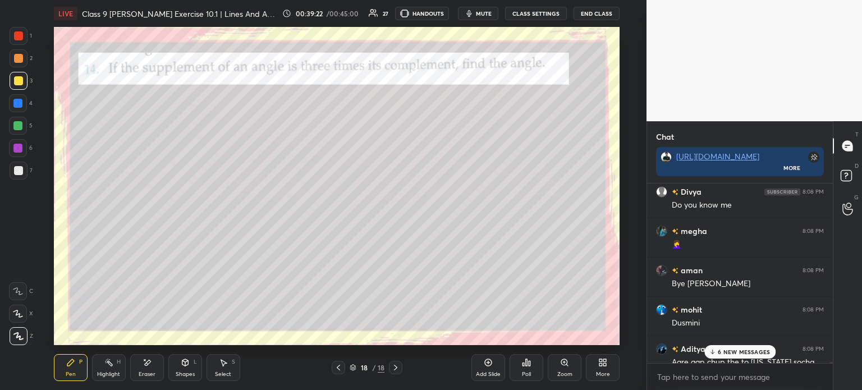
click at [20, 172] on div at bounding box center [18, 170] width 9 height 9
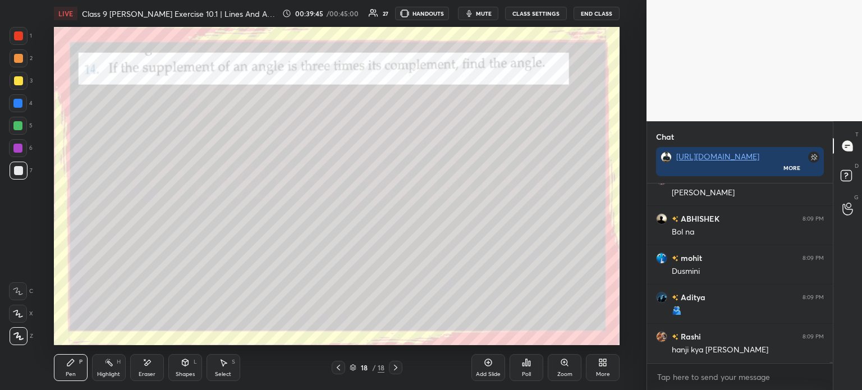
scroll to position [34336, 0]
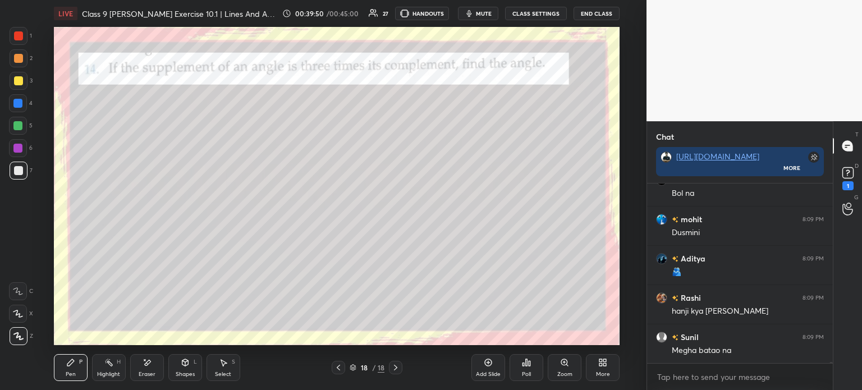
click at [399, 371] on icon at bounding box center [395, 367] width 9 height 9
click at [489, 381] on div "Add Slide" at bounding box center [488, 367] width 34 height 27
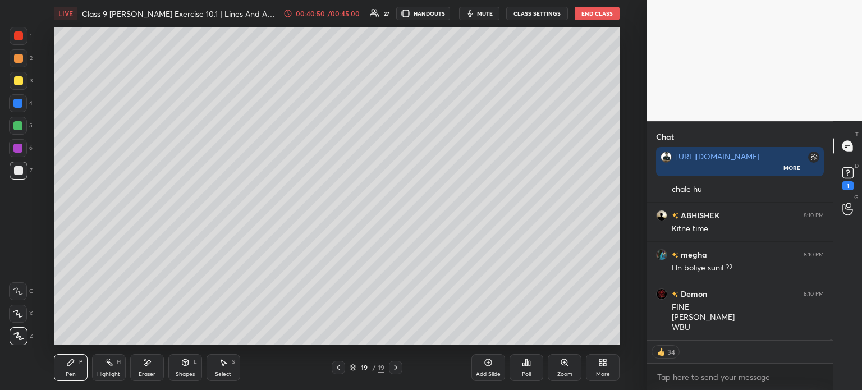
scroll to position [35039, 0]
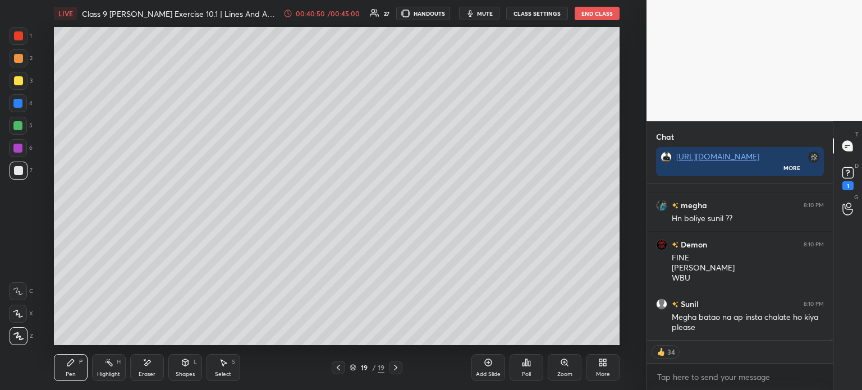
type textarea "x"
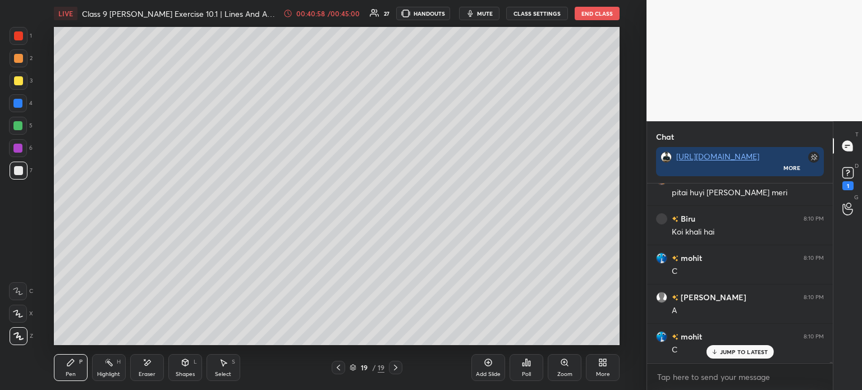
scroll to position [35252, 0]
click at [532, 370] on div "Poll" at bounding box center [527, 367] width 34 height 27
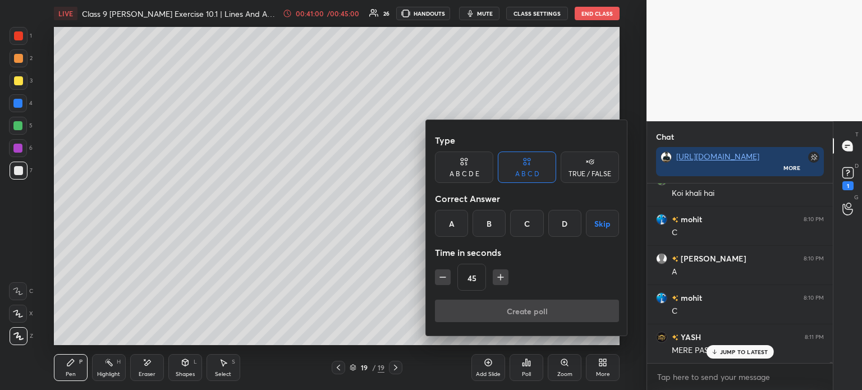
click at [534, 219] on div "C" at bounding box center [526, 223] width 33 height 27
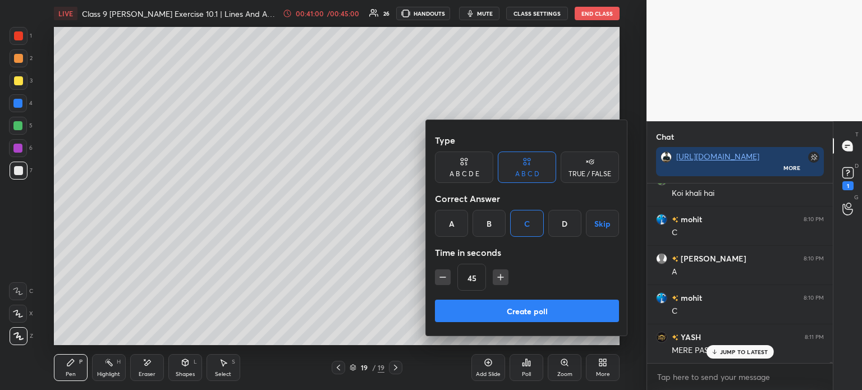
click at [501, 278] on icon "button" at bounding box center [501, 277] width 0 height 6
type input "60"
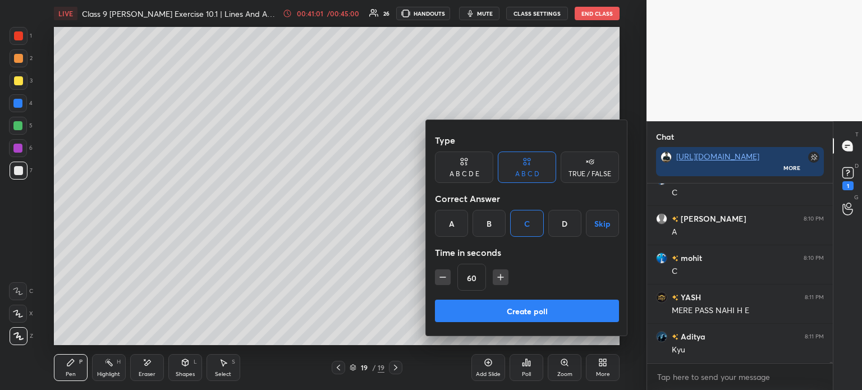
click at [489, 304] on button "Create poll" at bounding box center [527, 311] width 184 height 22
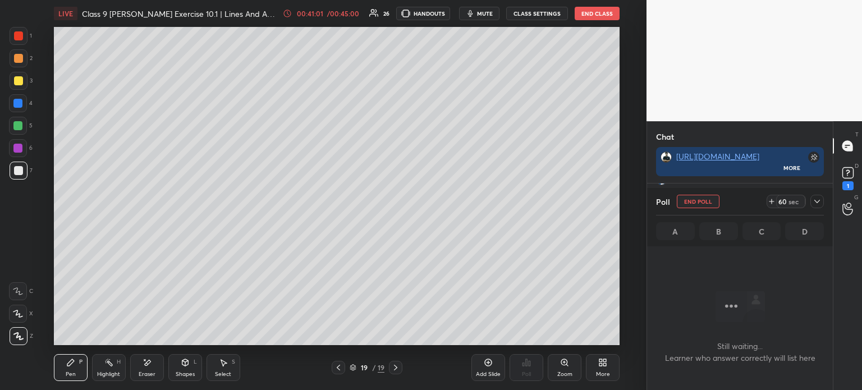
scroll to position [3, 3]
click at [846, 176] on rect at bounding box center [847, 173] width 11 height 11
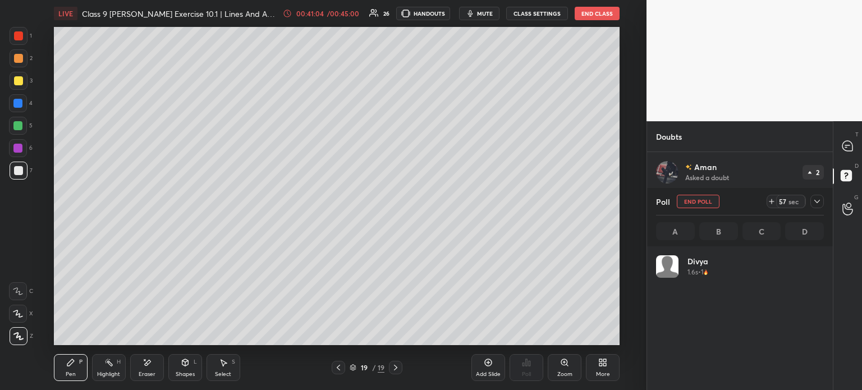
click at [815, 203] on icon at bounding box center [817, 201] width 9 height 9
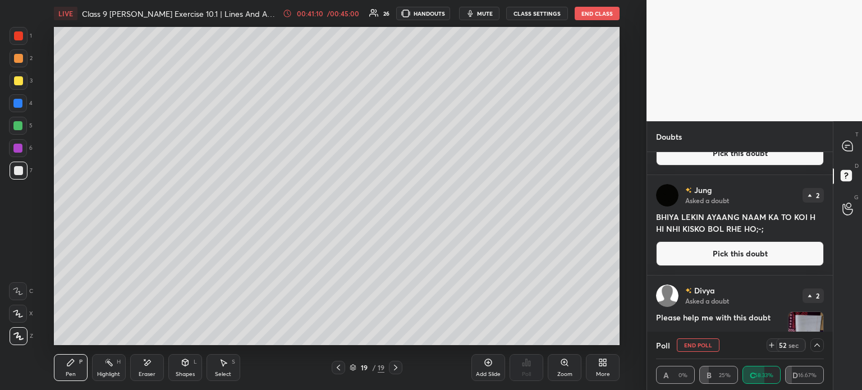
click at [849, 148] on icon at bounding box center [847, 146] width 10 height 10
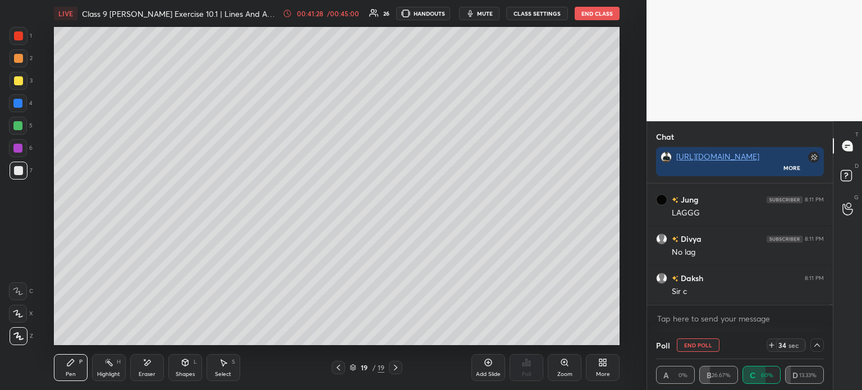
click at [822, 347] on div at bounding box center [816, 344] width 13 height 13
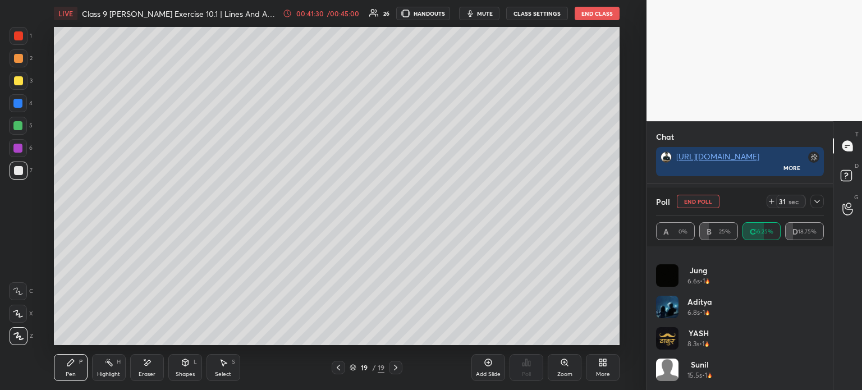
click at [824, 205] on div "Poll End Poll 31 sec A 0% B 25% C 56.25% D 18.75%" at bounding box center [740, 217] width 186 height 58
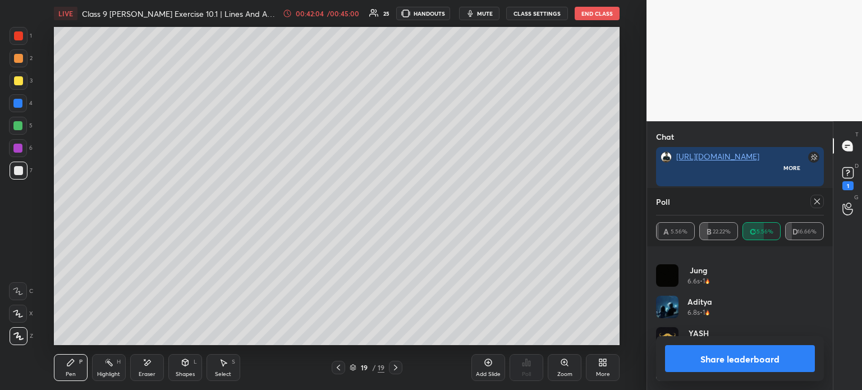
scroll to position [145, 182]
click at [731, 365] on button "Share leaderboard" at bounding box center [740, 358] width 150 height 27
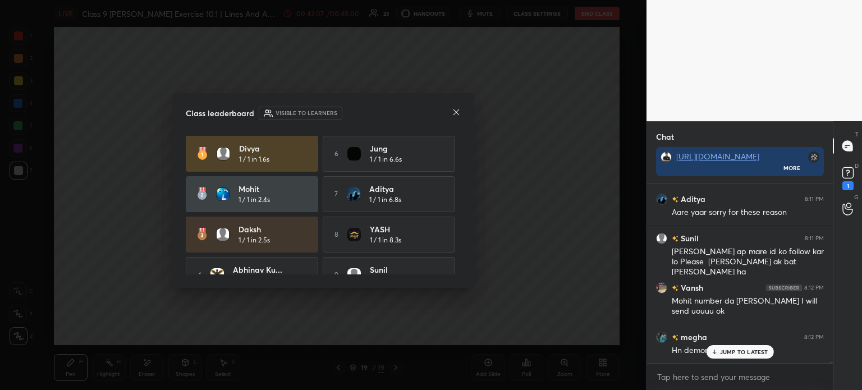
click at [456, 111] on icon at bounding box center [456, 112] width 9 height 9
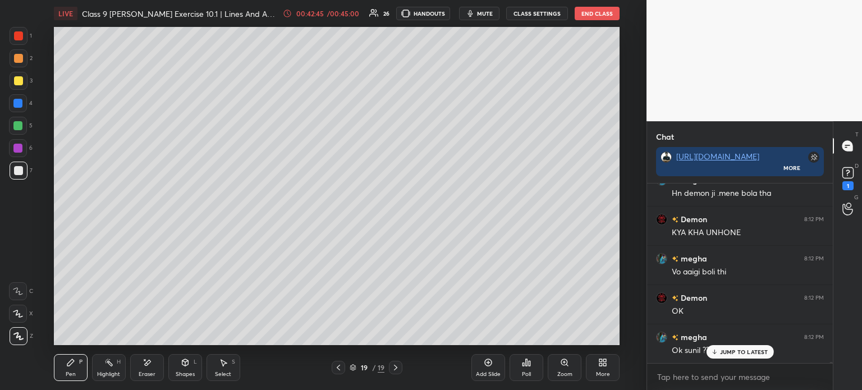
scroll to position [28593, 0]
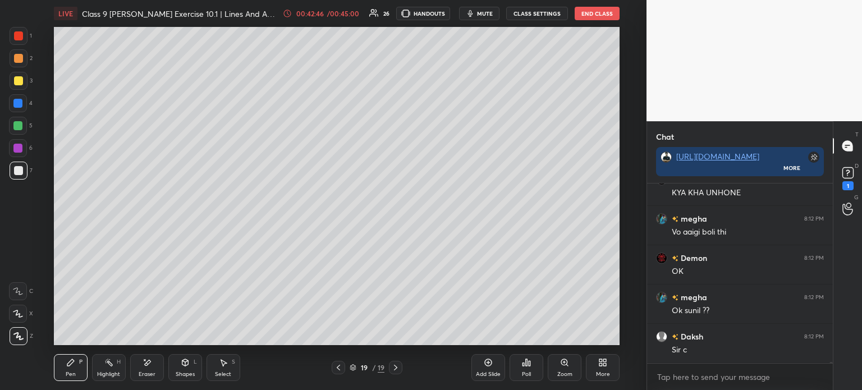
click at [527, 365] on icon at bounding box center [527, 362] width 2 height 7
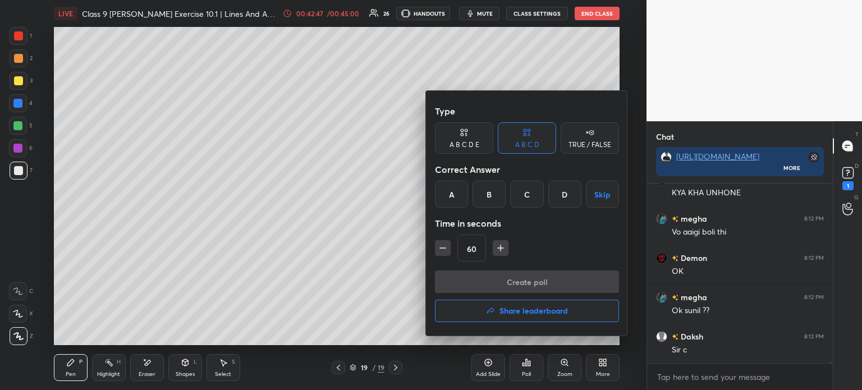
click at [564, 199] on div "D" at bounding box center [564, 194] width 33 height 27
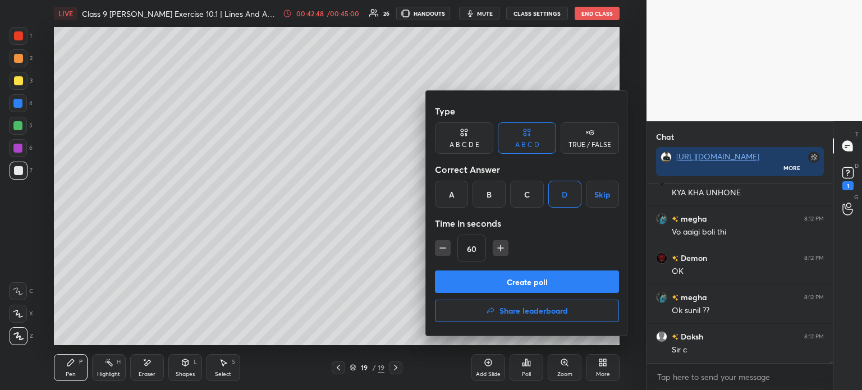
click at [499, 278] on button "Create poll" at bounding box center [527, 282] width 184 height 22
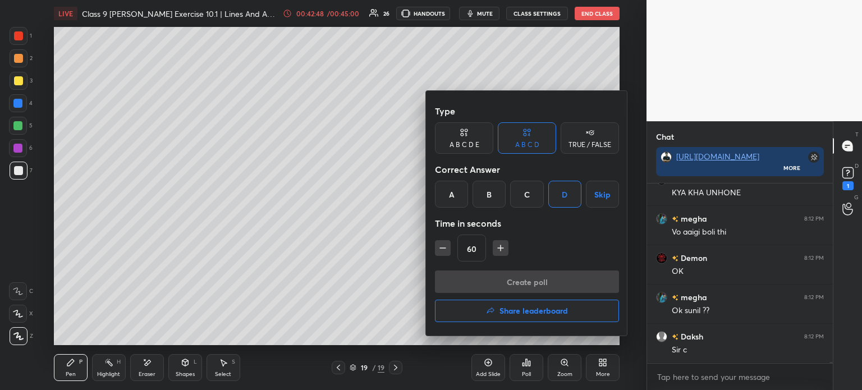
scroll to position [158, 182]
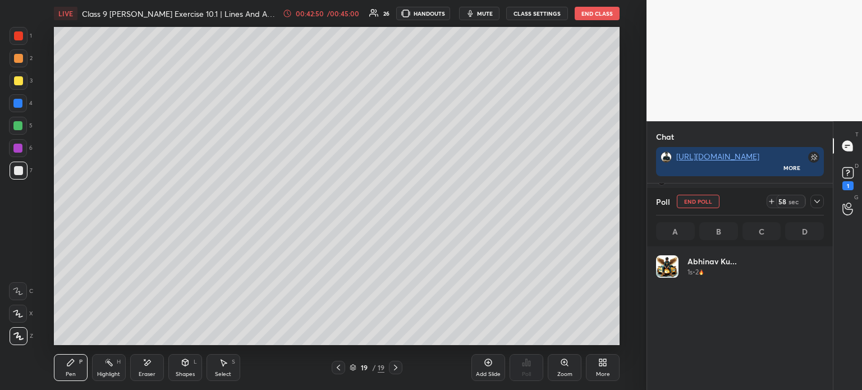
click at [821, 201] on icon at bounding box center [817, 201] width 9 height 9
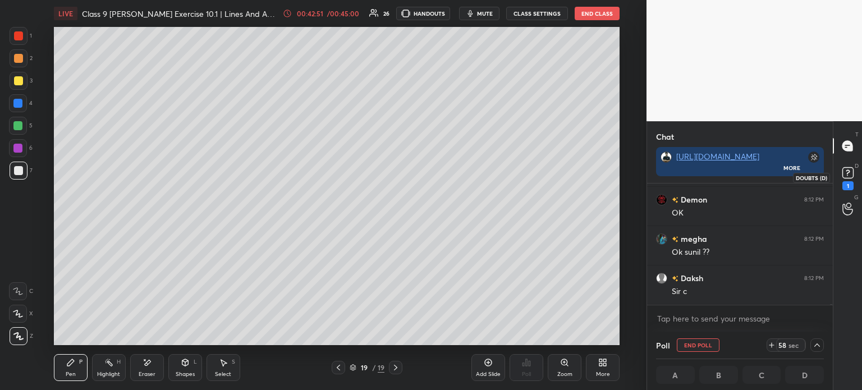
click at [850, 184] on div "1" at bounding box center [847, 185] width 11 height 9
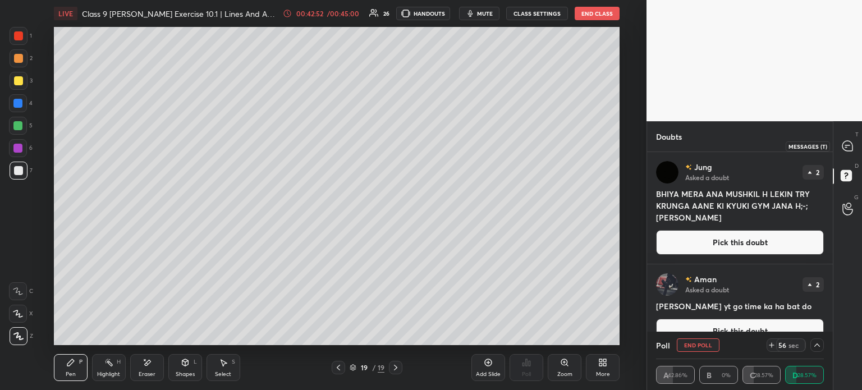
click at [845, 156] on div at bounding box center [848, 146] width 22 height 20
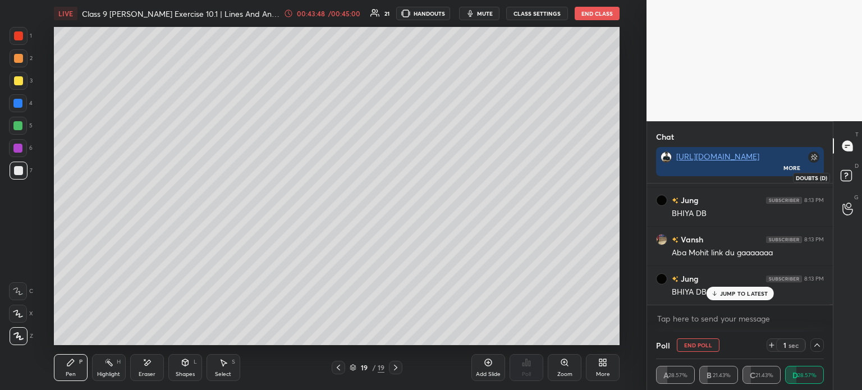
click at [840, 180] on icon at bounding box center [848, 177] width 20 height 20
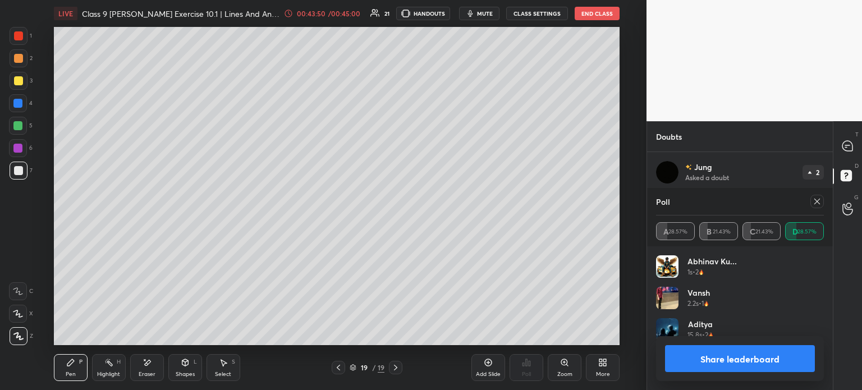
click at [706, 360] on button "Share leaderboard" at bounding box center [740, 358] width 150 height 27
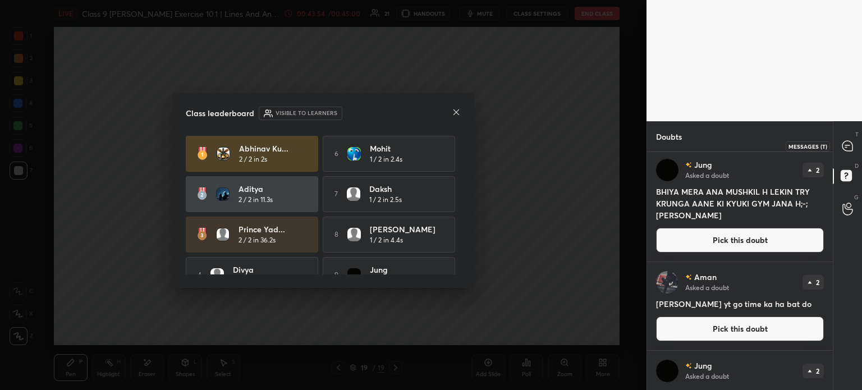
click at [851, 147] on icon at bounding box center [847, 146] width 10 height 10
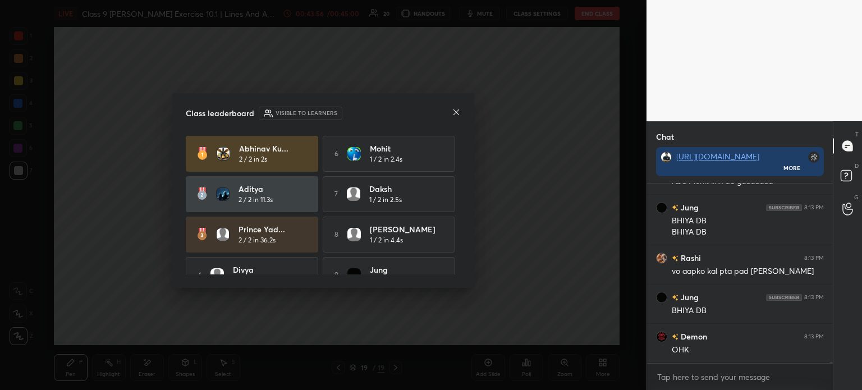
click at [456, 116] on icon at bounding box center [456, 112] width 9 height 9
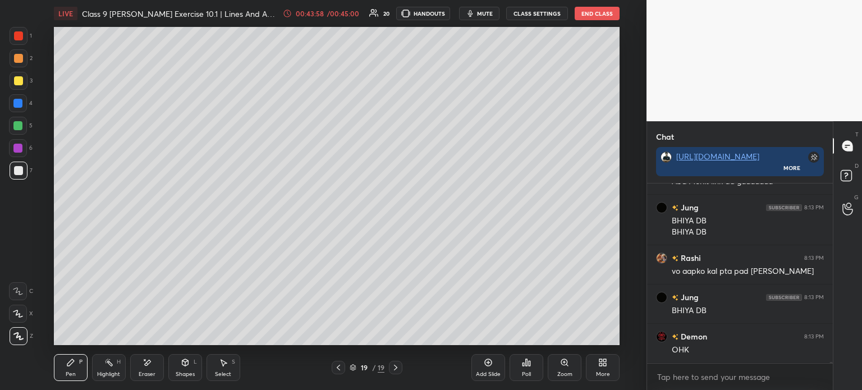
click at [478, 369] on div "Add Slide" at bounding box center [488, 367] width 34 height 27
click at [333, 370] on div at bounding box center [337, 367] width 13 height 13
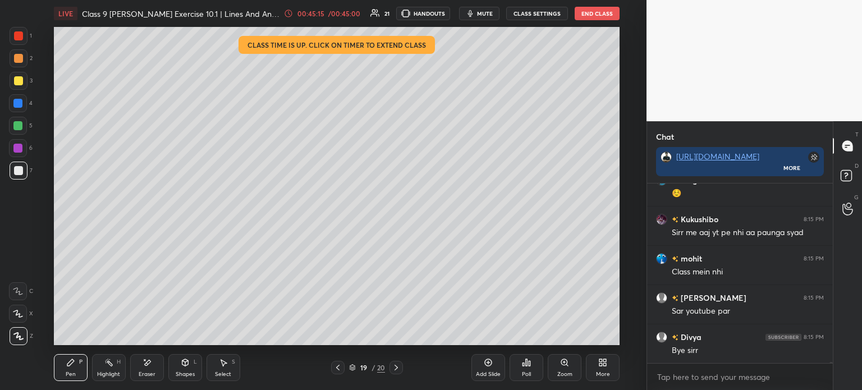
scroll to position [29998, 0]
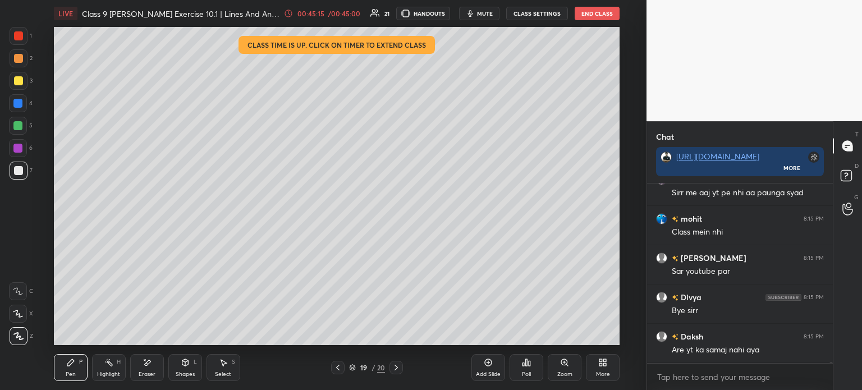
click at [606, 15] on button "End Class" at bounding box center [597, 13] width 45 height 13
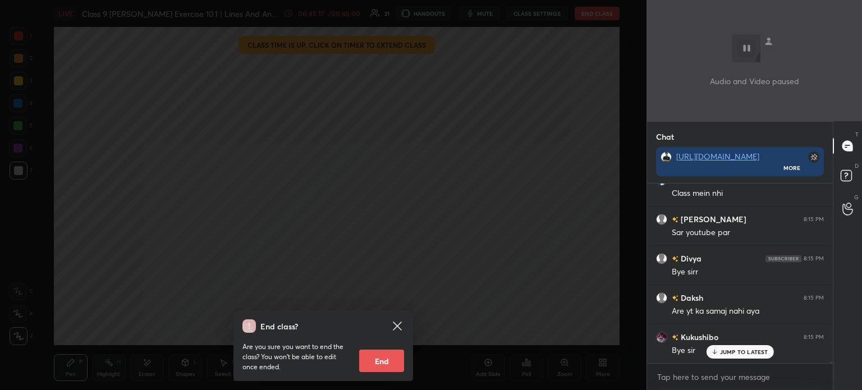
scroll to position [30115, 0]
click at [360, 368] on button "End" at bounding box center [381, 361] width 45 height 22
type textarea "x"
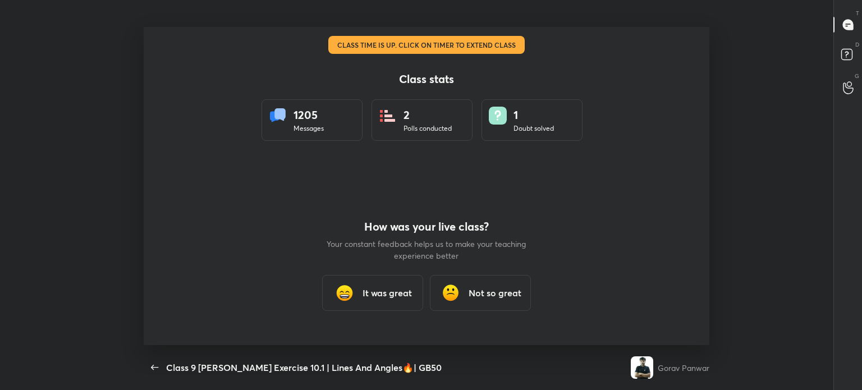
scroll to position [55807, 55333]
click at [366, 286] on h3 "It was great" at bounding box center [387, 292] width 49 height 13
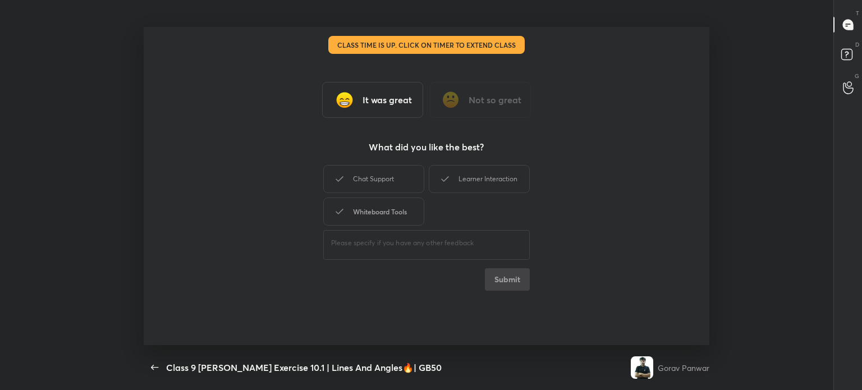
click at [398, 213] on div "Whiteboard Tools" at bounding box center [373, 212] width 101 height 28
click at [397, 185] on div "Chat Support" at bounding box center [373, 179] width 101 height 28
click at [469, 179] on div "Learner Interaction" at bounding box center [479, 179] width 101 height 28
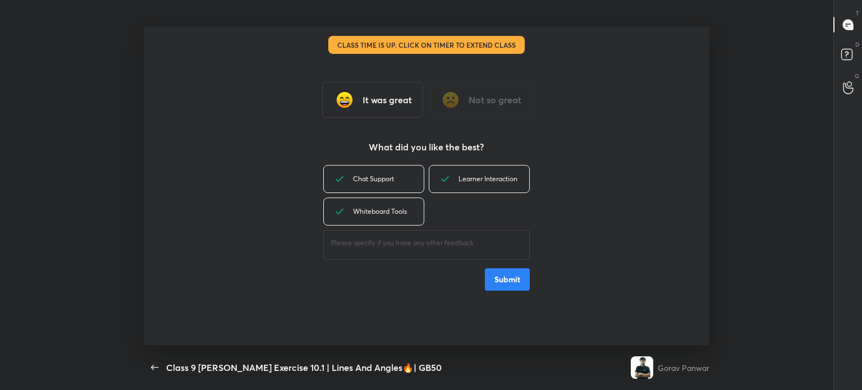
click at [505, 283] on button "Submit" at bounding box center [507, 279] width 45 height 22
